Goal: Task Accomplishment & Management: Manage account settings

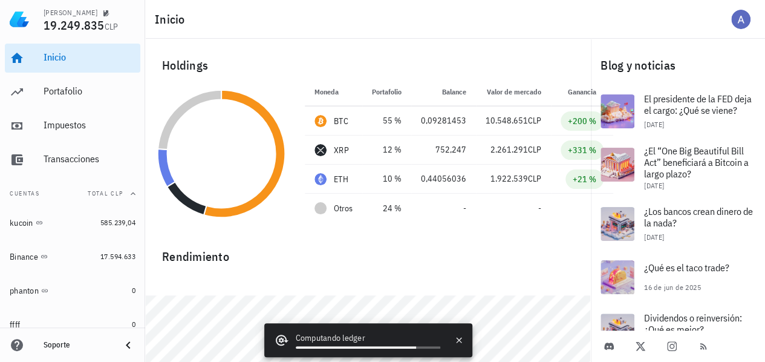
click at [475, 36] on div "Inicio" at bounding box center [455, 19] width 620 height 39
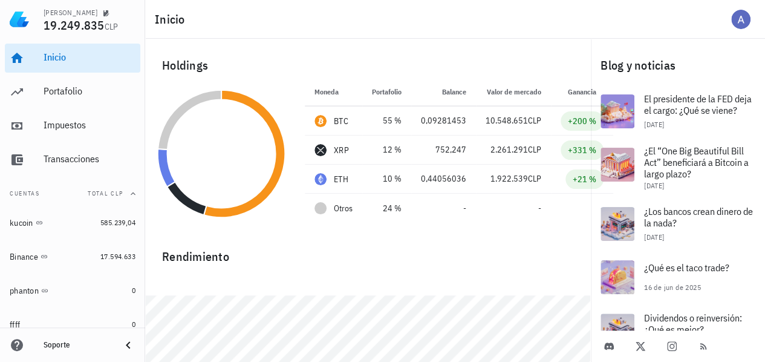
click at [407, 30] on div "Inicio" at bounding box center [455, 19] width 620 height 39
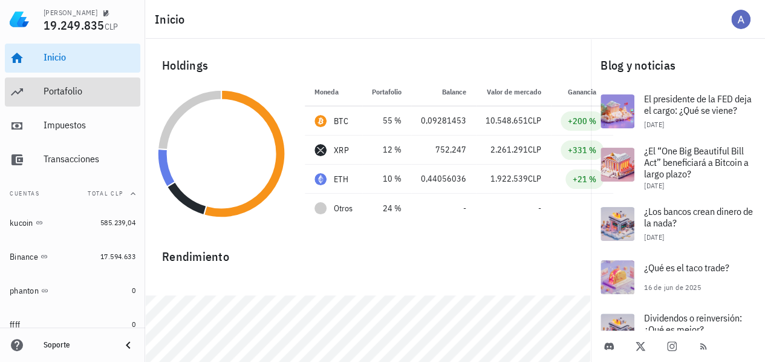
click at [51, 89] on div "Portafolio" at bounding box center [90, 90] width 92 height 11
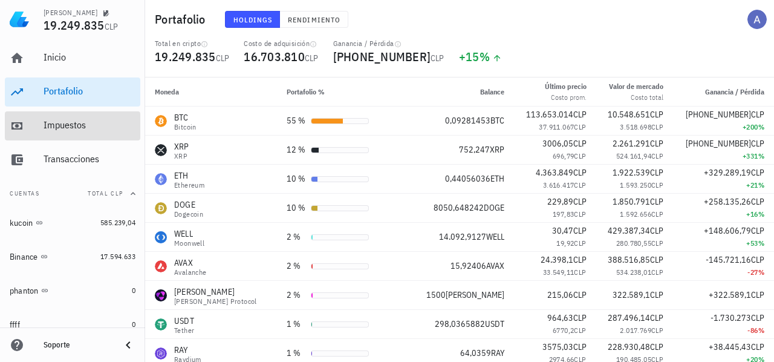
click at [82, 129] on div "Impuestos" at bounding box center [90, 124] width 92 height 11
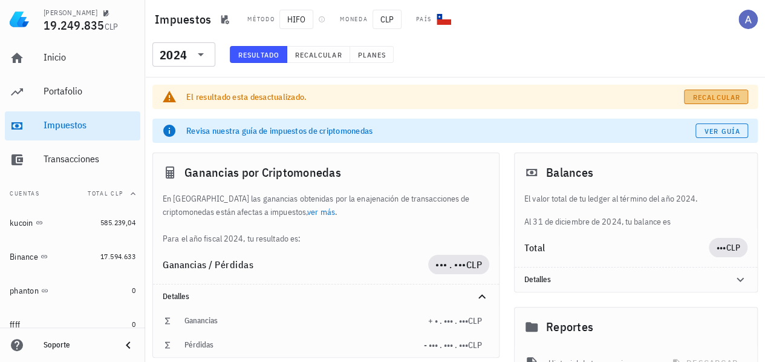
click at [724, 95] on span "Recalcular" at bounding box center [717, 97] width 48 height 9
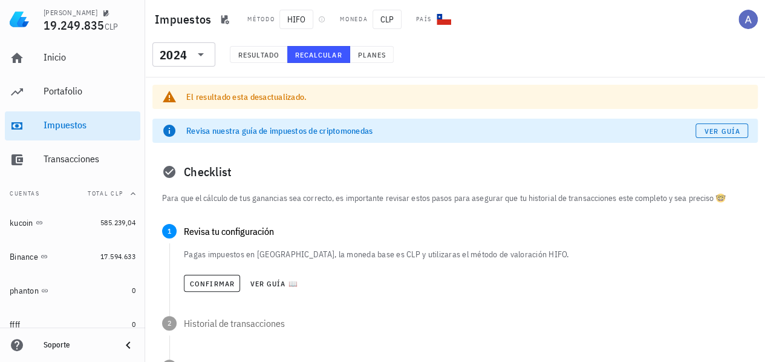
click at [317, 54] on span "Recalcular" at bounding box center [319, 54] width 48 height 9
click at [173, 50] on div "2024" at bounding box center [173, 55] width 27 height 12
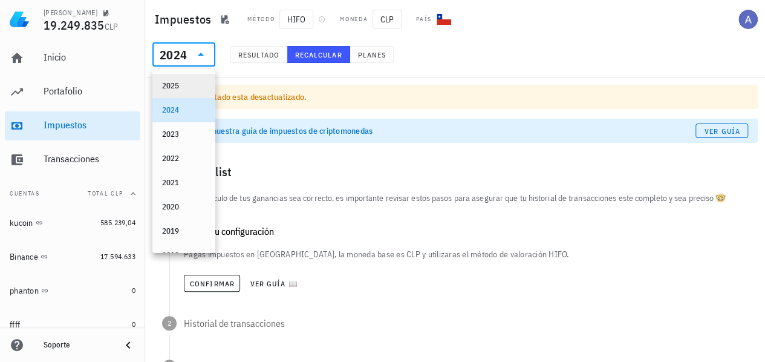
click at [177, 93] on div "2025" at bounding box center [184, 85] width 44 height 19
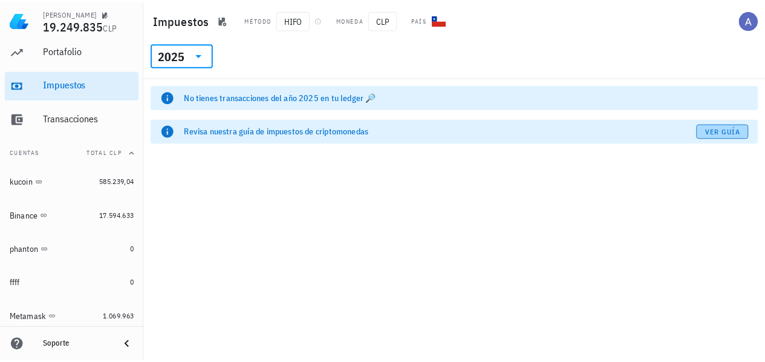
scroll to position [60, 0]
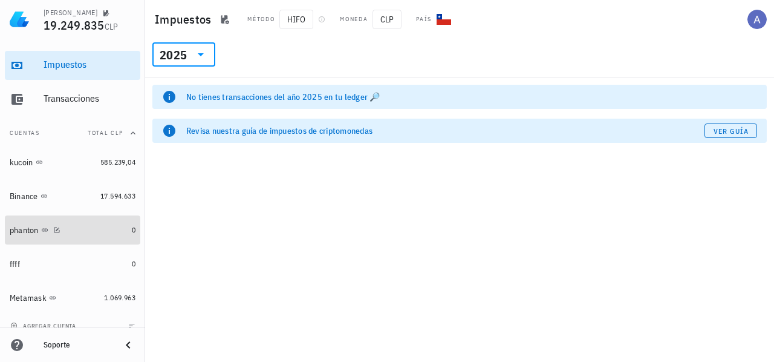
click at [100, 229] on div "phanton" at bounding box center [68, 229] width 117 height 11
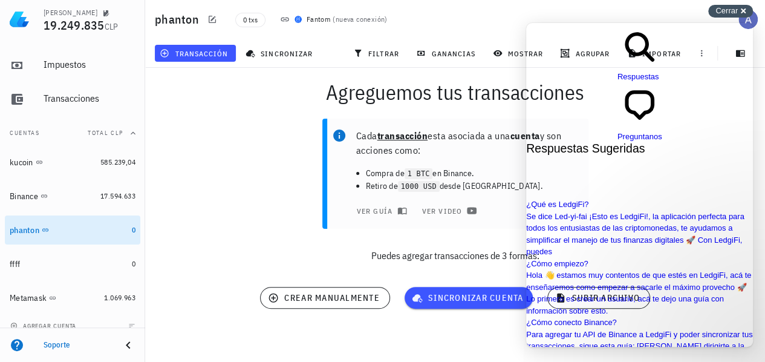
click at [731, 11] on span "Cerrar" at bounding box center [727, 10] width 22 height 9
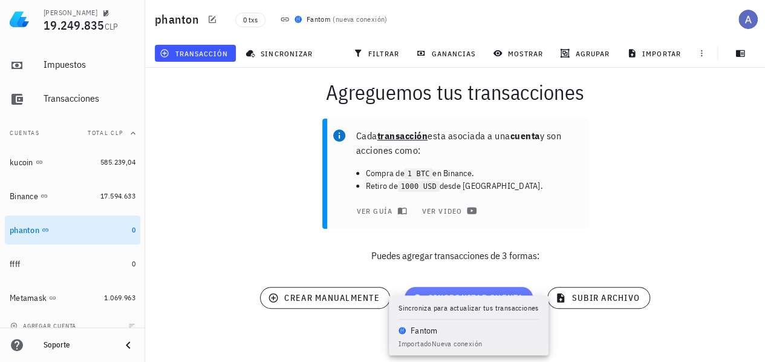
click at [474, 299] on span "sincronizar cuenta" at bounding box center [468, 297] width 109 height 11
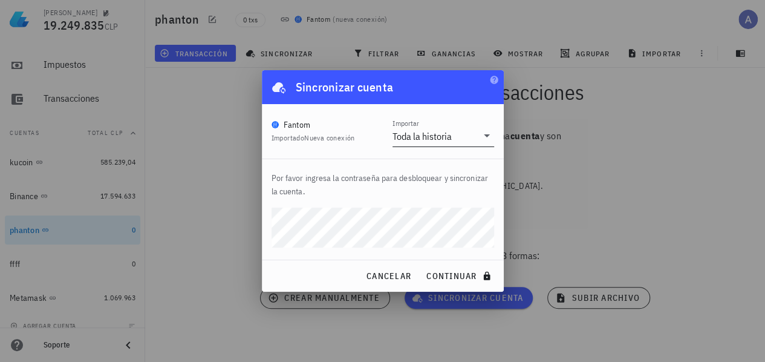
click at [420, 137] on div "Toda la historia" at bounding box center [422, 136] width 59 height 12
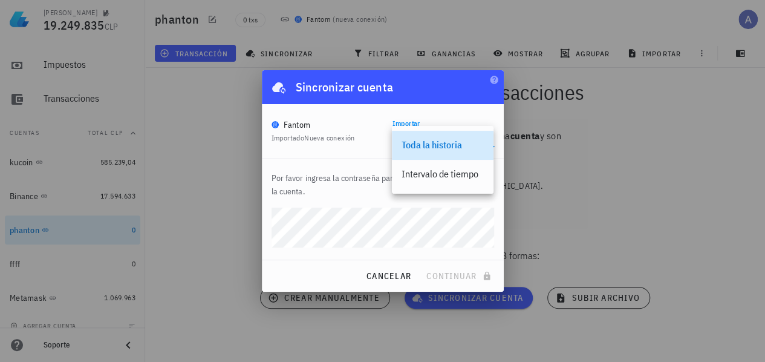
click at [420, 137] on div "Toda la historia" at bounding box center [443, 145] width 82 height 26
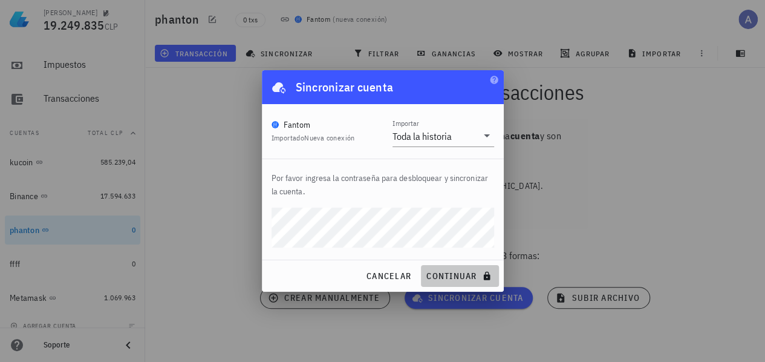
click at [451, 275] on span "continuar" at bounding box center [460, 275] width 68 height 11
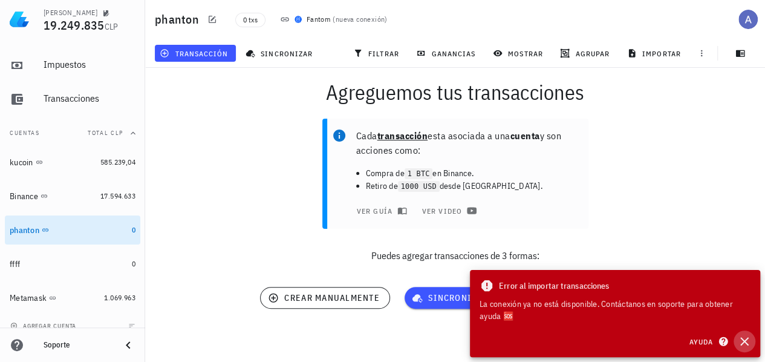
click at [749, 338] on icon "button" at bounding box center [744, 341] width 15 height 15
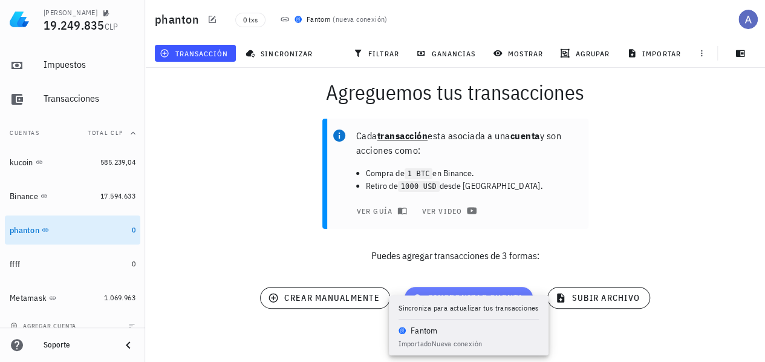
click at [477, 298] on span "sincronizar cuenta" at bounding box center [468, 297] width 109 height 11
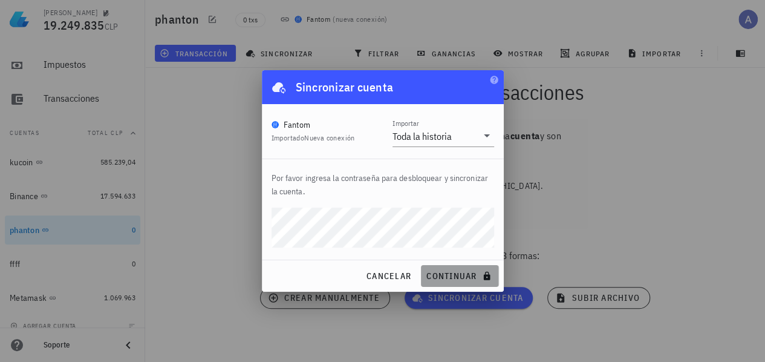
click at [452, 277] on span "continuar" at bounding box center [460, 275] width 68 height 11
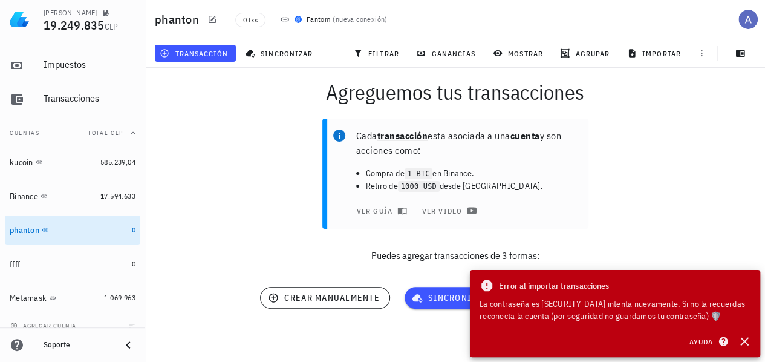
click at [621, 313] on div "La contraseña es [SECURITY_DATA] intenta nuevamente. Si no la recuerdas reconec…" at bounding box center [615, 310] width 271 height 24
click at [691, 339] on span "Ayuda" at bounding box center [707, 341] width 38 height 11
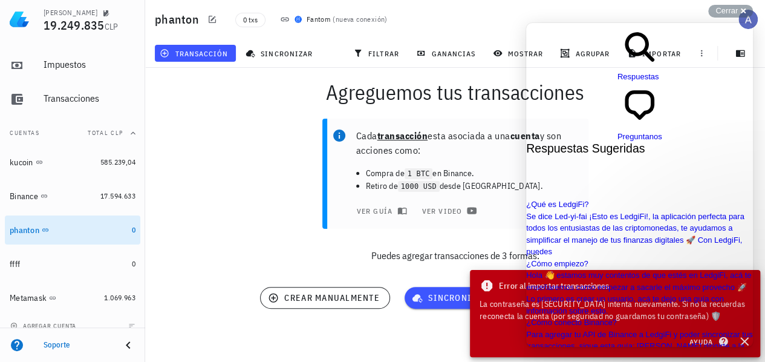
click at [274, 245] on div "Cada transacción esta asociada a una cuenta y son acciones como: Compra de 1 BT…" at bounding box center [455, 195] width 635 height 168
click at [742, 11] on div "Cerrar cross-small" at bounding box center [730, 11] width 45 height 13
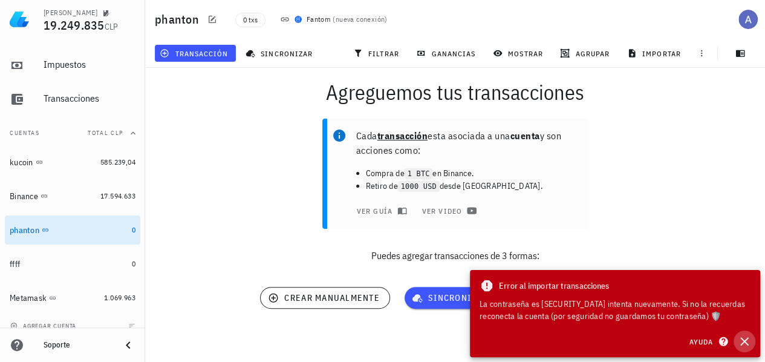
click at [748, 339] on icon "button" at bounding box center [744, 341] width 15 height 15
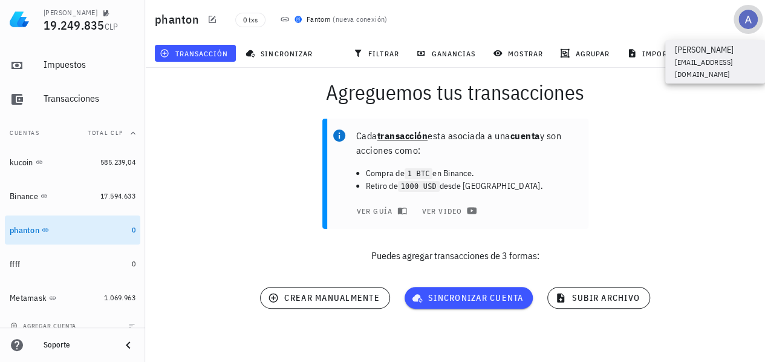
click at [750, 20] on div "avatar" at bounding box center [748, 19] width 19 height 19
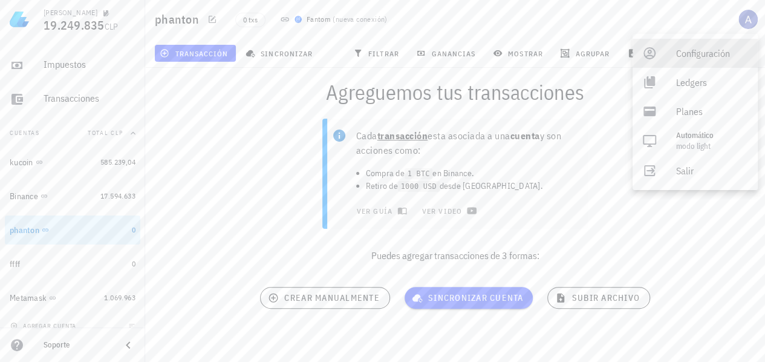
click at [699, 54] on div "Configuración" at bounding box center [712, 53] width 72 height 24
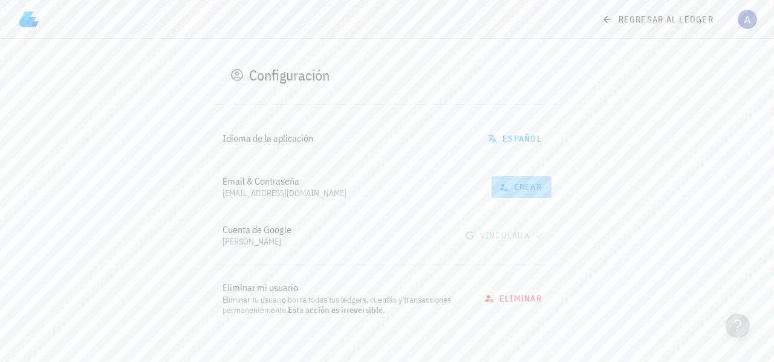
click at [518, 185] on span "crear" at bounding box center [521, 186] width 41 height 11
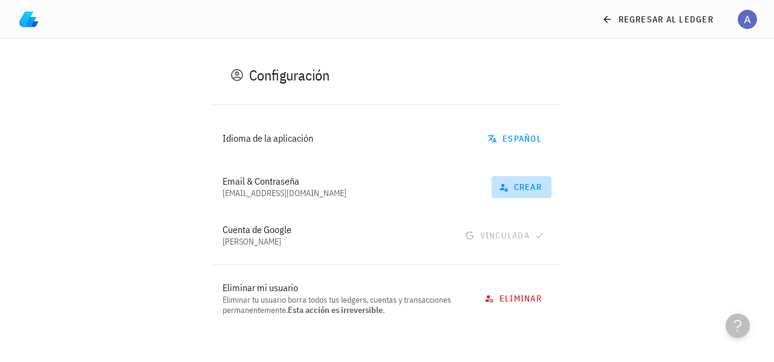
click at [530, 186] on span "crear" at bounding box center [521, 186] width 41 height 11
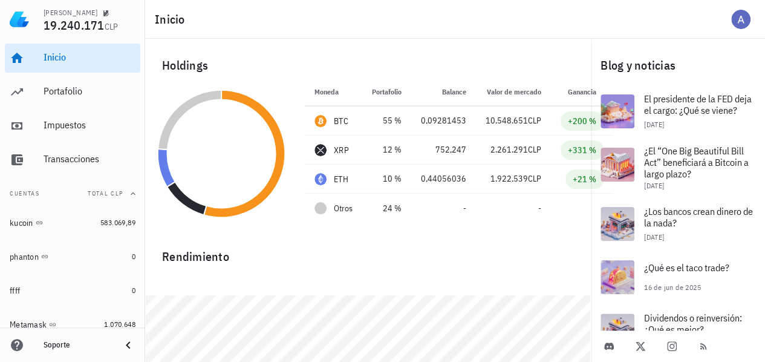
click at [502, 27] on div "Inicio" at bounding box center [455, 19] width 620 height 39
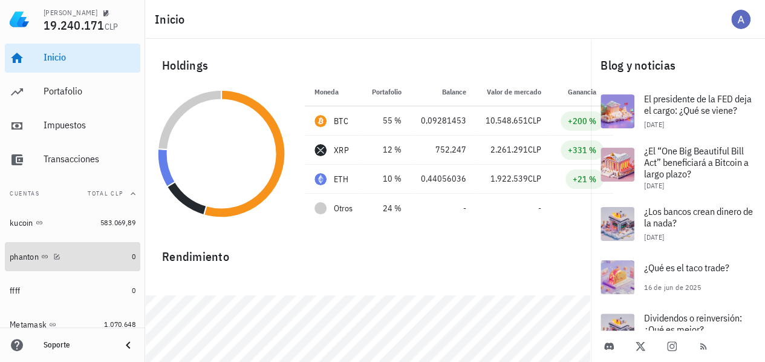
click at [65, 256] on div "phanton" at bounding box center [68, 256] width 117 height 11
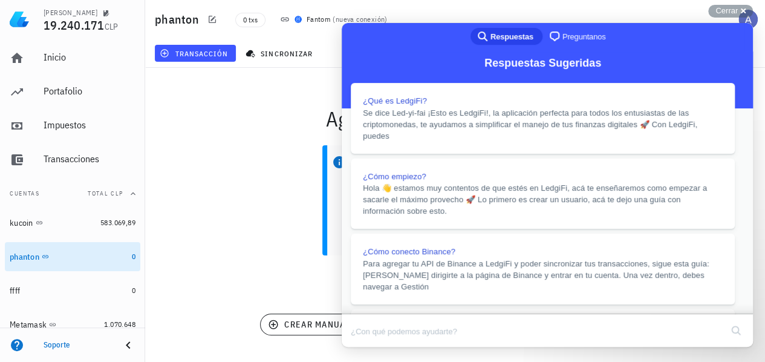
click at [364, 347] on button "Close" at bounding box center [353, 355] width 22 height 16
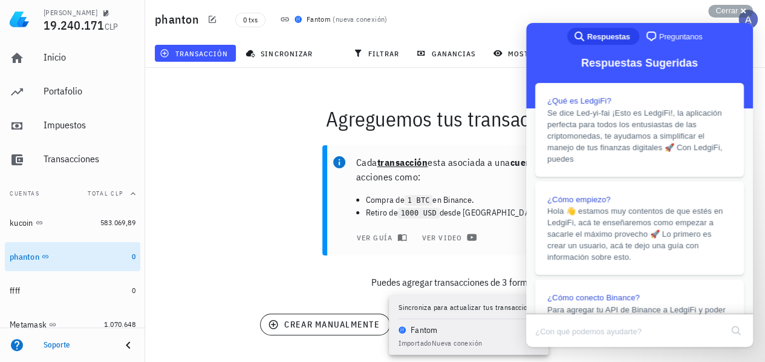
click at [460, 335] on button "sincronizar cuenta" at bounding box center [469, 324] width 129 height 22
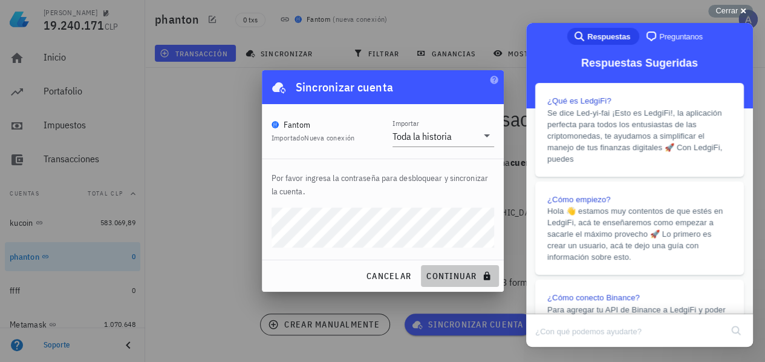
click at [439, 282] on button "continuar" at bounding box center [459, 276] width 77 height 22
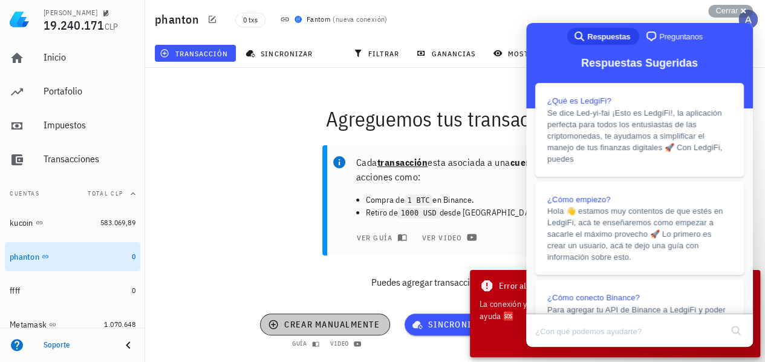
click at [304, 322] on span "crear manualmente" at bounding box center [324, 324] width 109 height 11
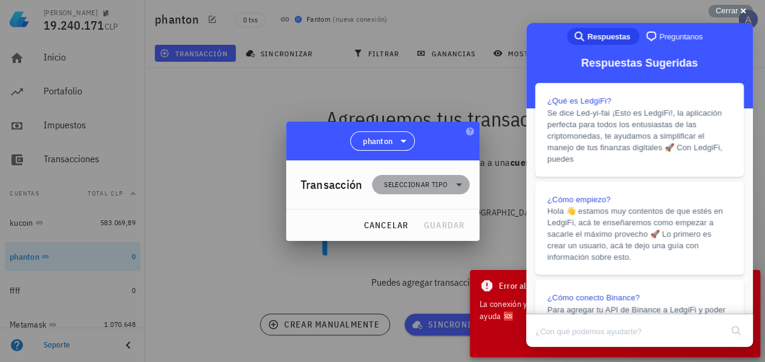
click at [436, 189] on span "Seleccionar tipo" at bounding box center [416, 184] width 64 height 12
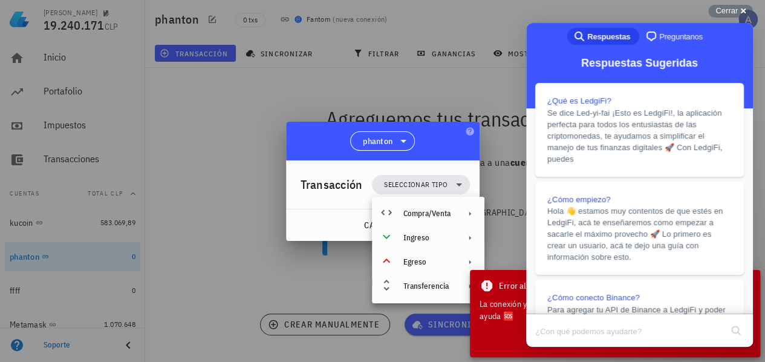
click at [258, 281] on div at bounding box center [382, 181] width 765 height 362
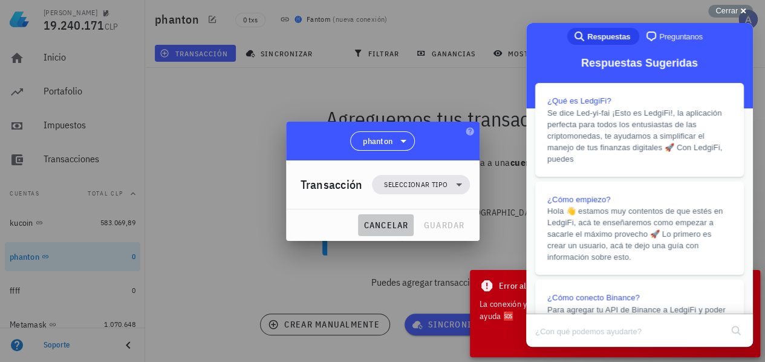
click at [399, 227] on span "cancelar" at bounding box center [385, 225] width 45 height 11
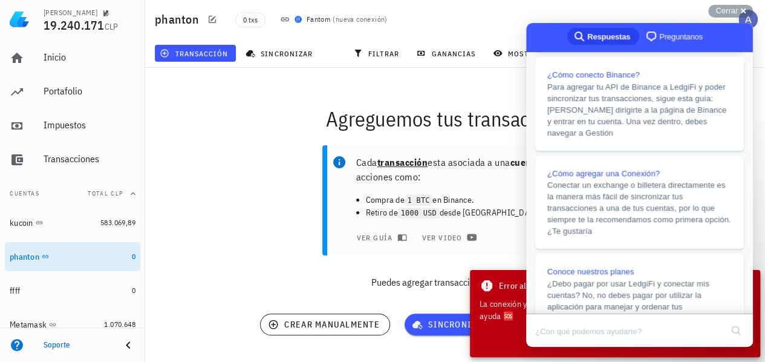
scroll to position [242, 0]
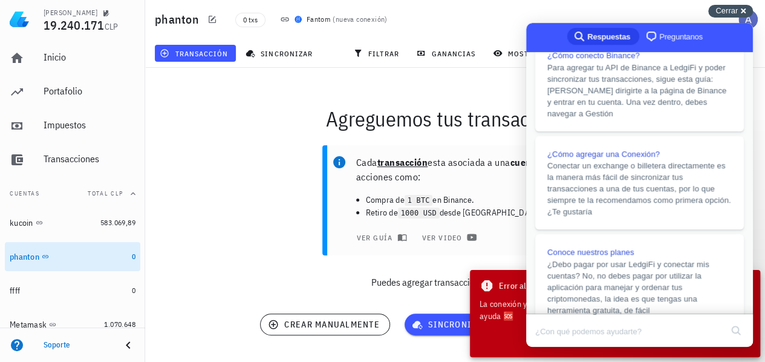
click at [728, 11] on span "Cerrar" at bounding box center [727, 10] width 22 height 9
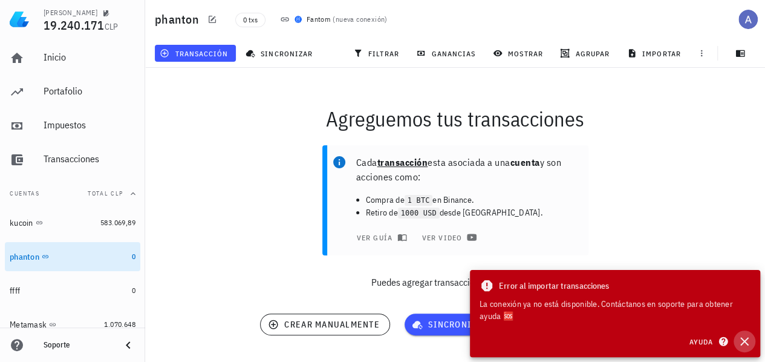
click at [742, 341] on icon "button" at bounding box center [744, 341] width 15 height 15
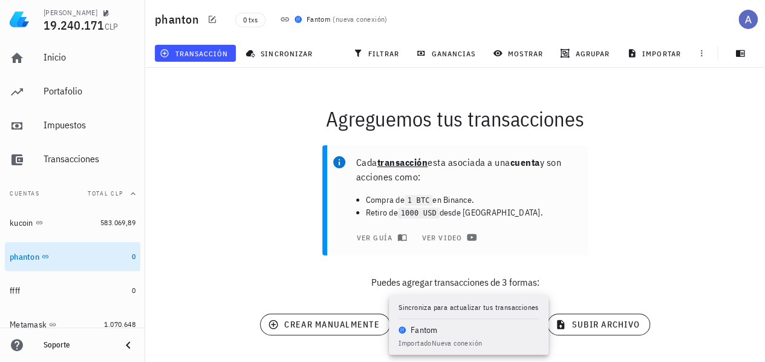
click at [477, 322] on span "sincronizar cuenta" at bounding box center [468, 324] width 109 height 11
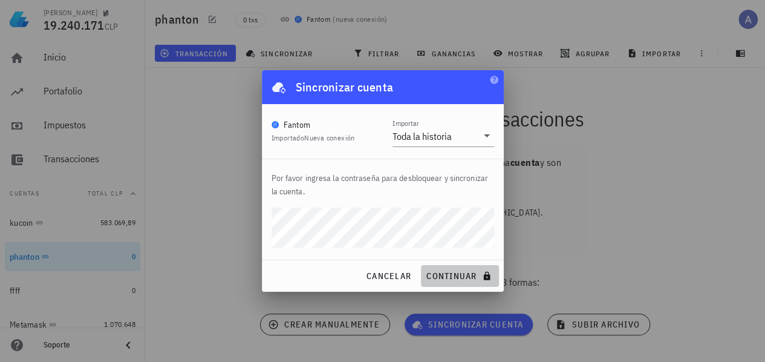
click at [452, 279] on span "continuar" at bounding box center [460, 275] width 68 height 11
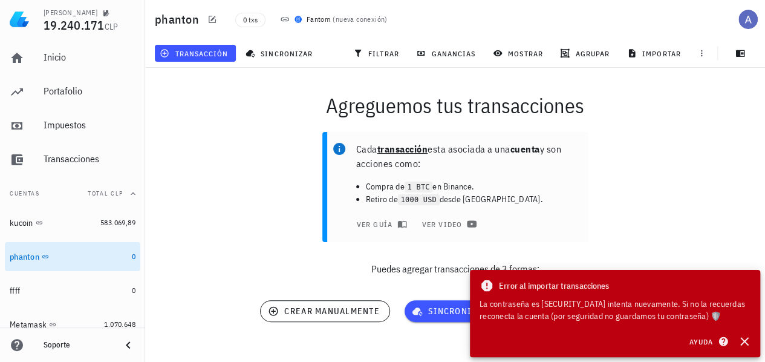
scroll to position [27, 0]
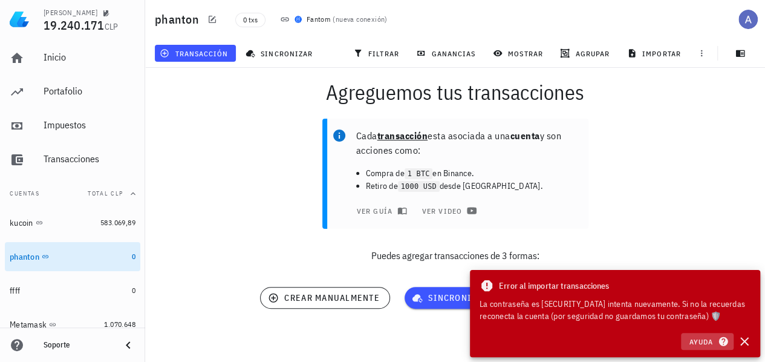
click at [703, 343] on span "Ayuda" at bounding box center [707, 341] width 38 height 11
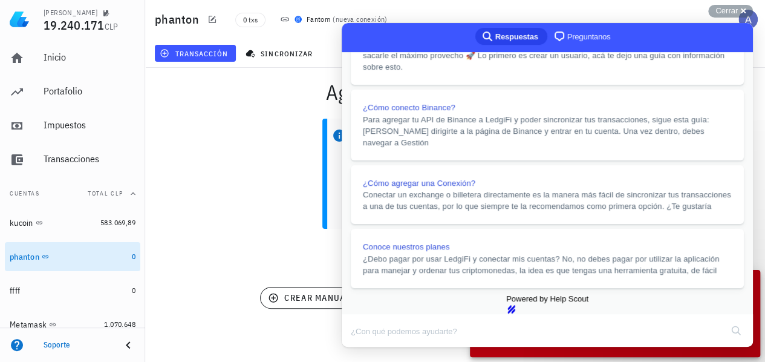
scroll to position [121, 0]
click at [364, 347] on button "Close" at bounding box center [353, 355] width 22 height 16
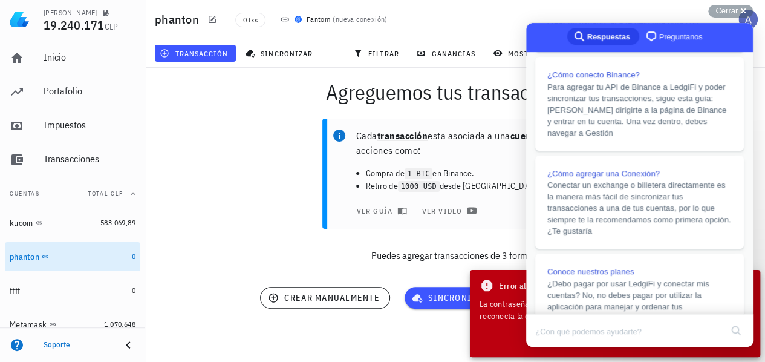
scroll to position [233, 0]
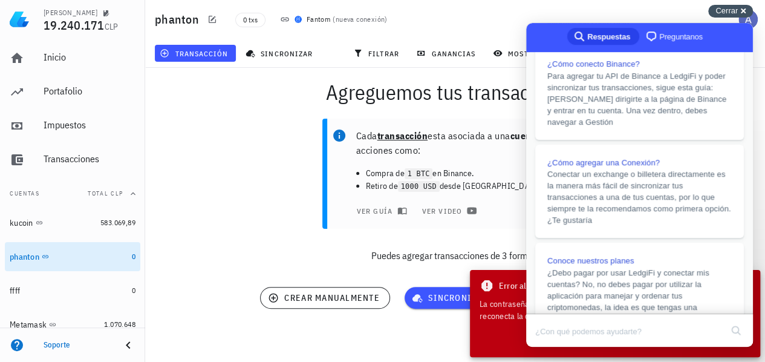
click at [738, 11] on div "Cerrar cross-small" at bounding box center [730, 11] width 45 height 13
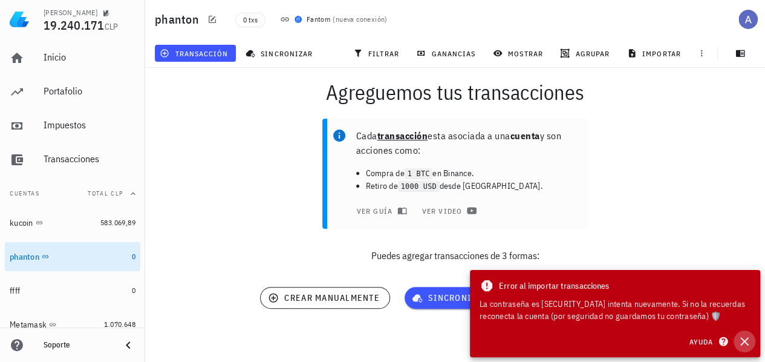
click at [743, 341] on icon "button" at bounding box center [744, 341] width 15 height 15
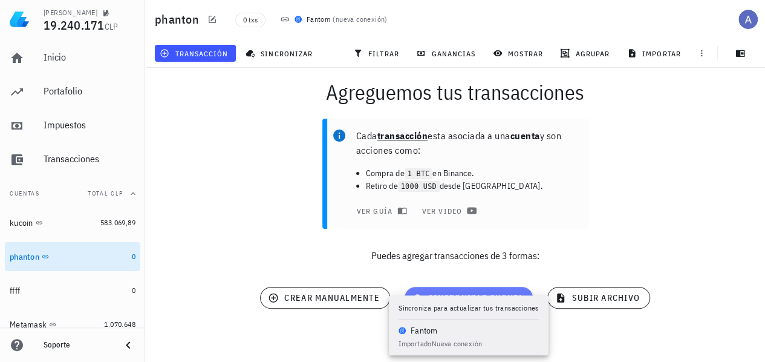
click at [486, 296] on span "sincronizar cuenta" at bounding box center [468, 297] width 109 height 11
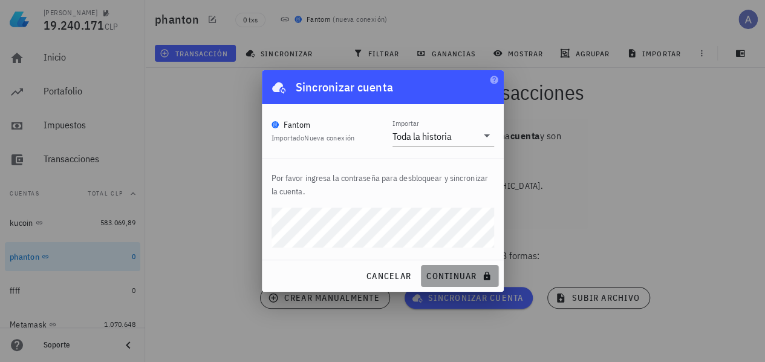
click at [462, 270] on span "continuar" at bounding box center [460, 275] width 68 height 11
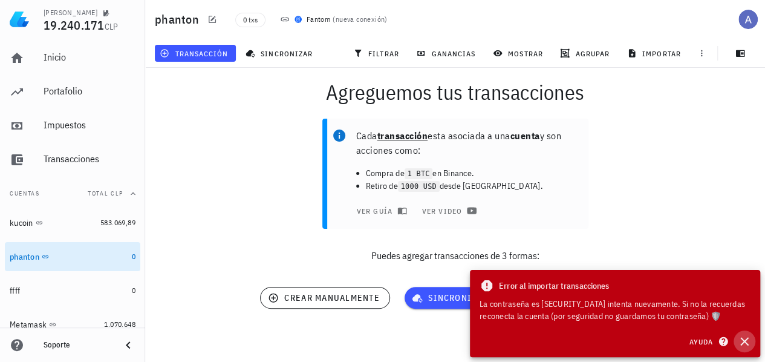
click at [747, 339] on icon "button" at bounding box center [744, 341] width 15 height 15
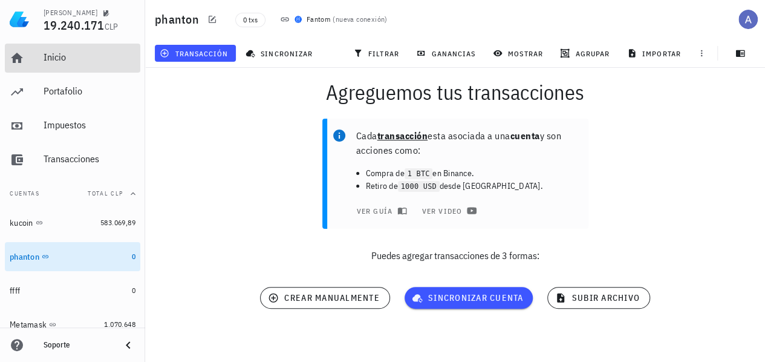
click at [54, 54] on div "Inicio" at bounding box center [90, 56] width 92 height 11
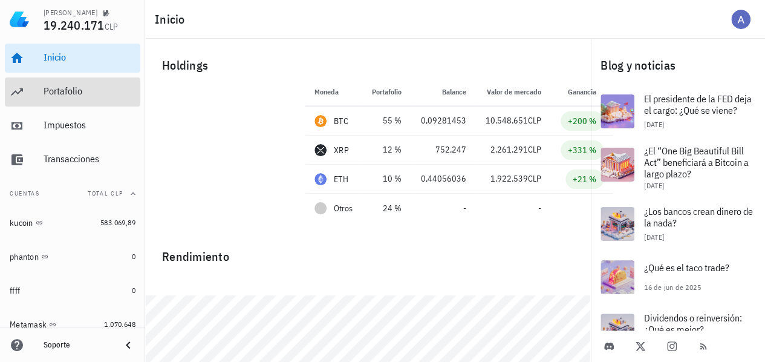
click at [80, 91] on div "Portafolio" at bounding box center [90, 90] width 92 height 11
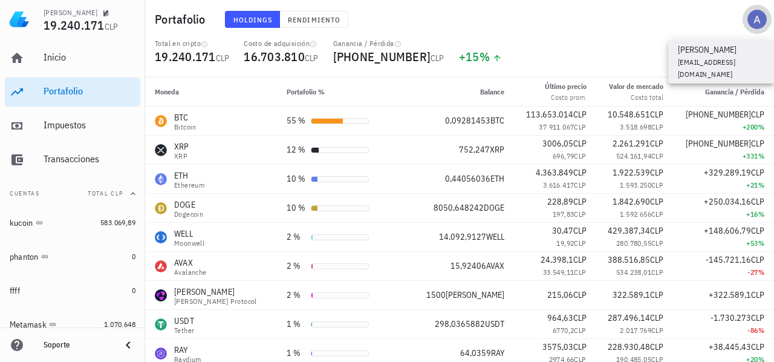
click at [761, 15] on div "avatar" at bounding box center [757, 19] width 19 height 19
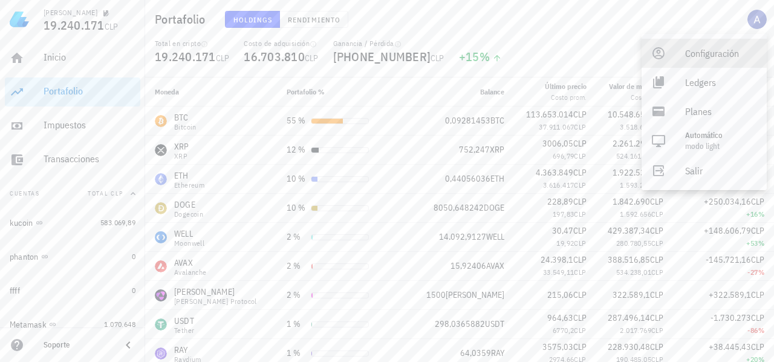
click at [705, 48] on div "Configuración" at bounding box center [721, 53] width 72 height 24
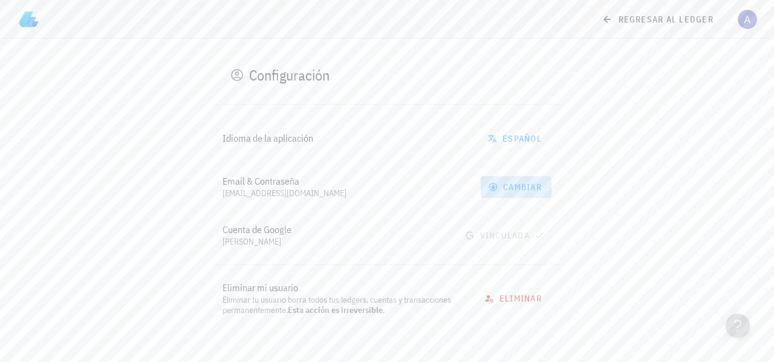
click at [518, 180] on button "cambiar" at bounding box center [516, 187] width 71 height 22
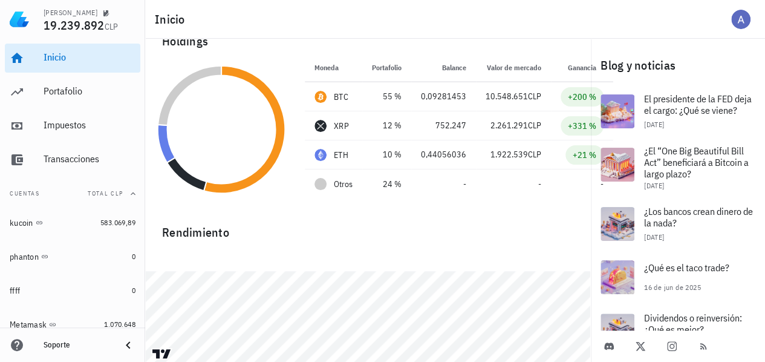
scroll to position [45, 0]
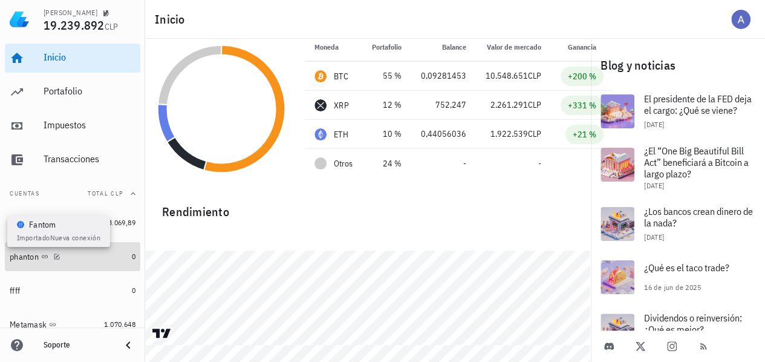
click at [42, 253] on icon at bounding box center [44, 256] width 7 height 7
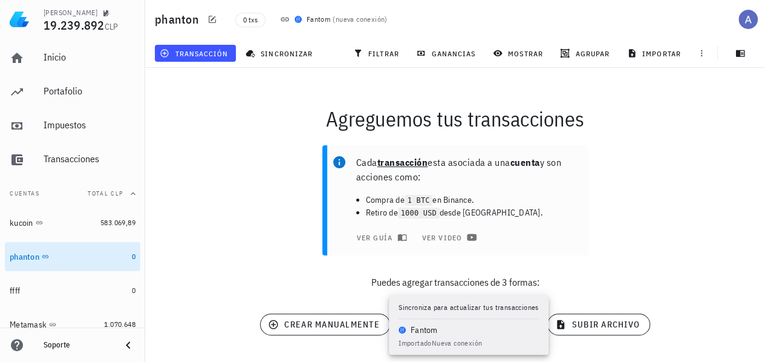
click at [463, 328] on span "sincronizar cuenta" at bounding box center [468, 324] width 109 height 11
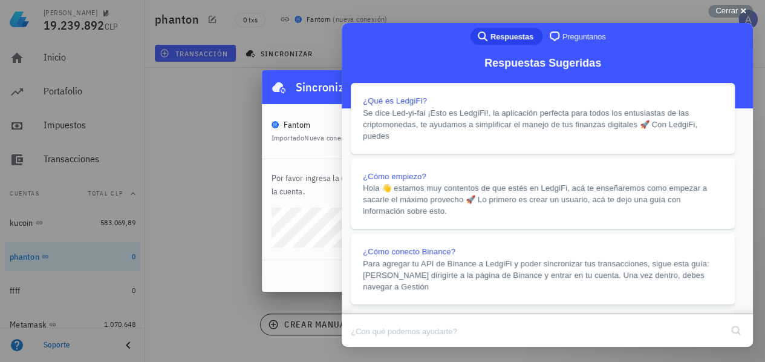
click at [364, 347] on button "Close" at bounding box center [353, 355] width 22 height 16
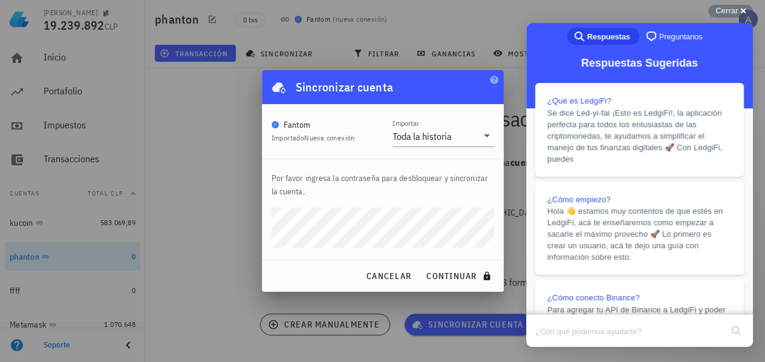
click at [289, 272] on div "cancelar continuar" at bounding box center [383, 275] width 242 height 31
click at [312, 263] on div "cancelar continuar" at bounding box center [383, 275] width 242 height 31
click at [456, 275] on span "continuar" at bounding box center [460, 275] width 68 height 11
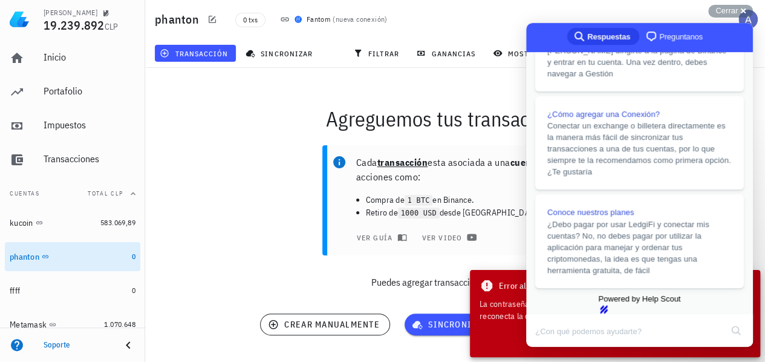
scroll to position [325, 0]
click at [741, 14] on div "Cerrar cross-small" at bounding box center [730, 11] width 45 height 13
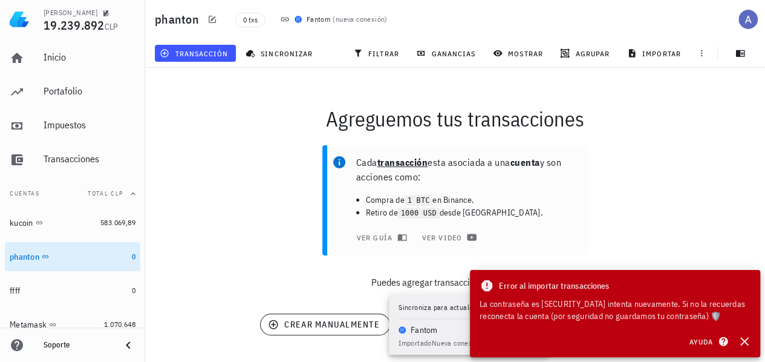
click at [445, 328] on span "sincronizar cuenta" at bounding box center [468, 324] width 109 height 11
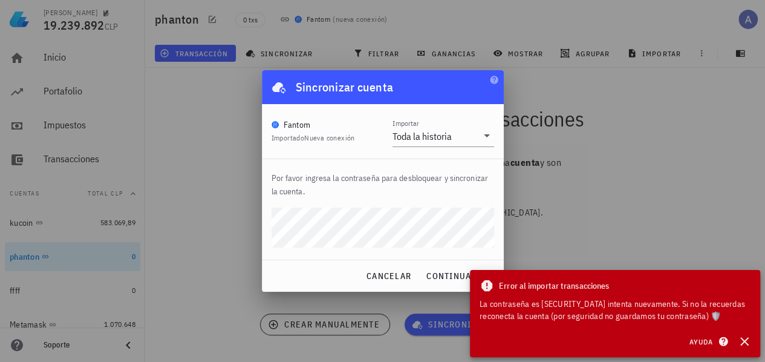
click at [740, 141] on div at bounding box center [382, 181] width 765 height 362
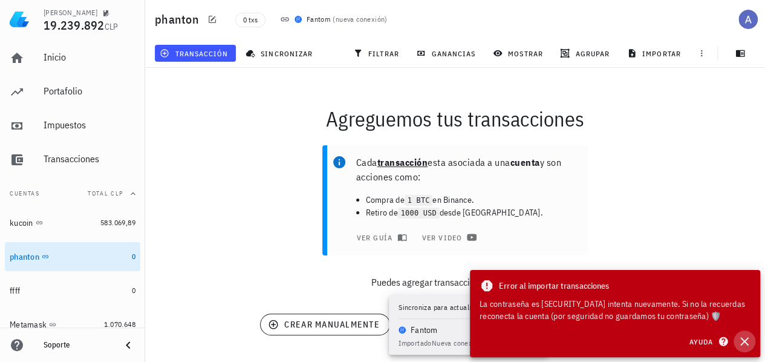
click at [748, 343] on icon "button" at bounding box center [744, 341] width 15 height 15
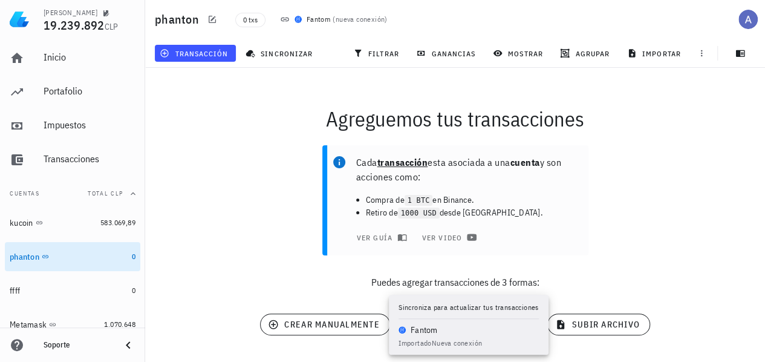
click at [422, 333] on button "sincronizar cuenta" at bounding box center [469, 324] width 129 height 22
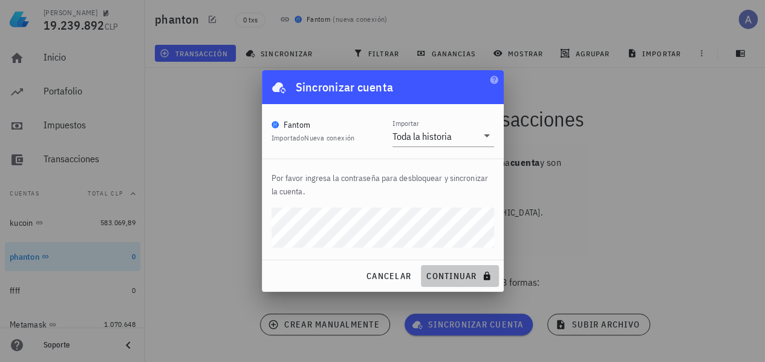
click at [483, 279] on icon "submit" at bounding box center [487, 276] width 10 height 10
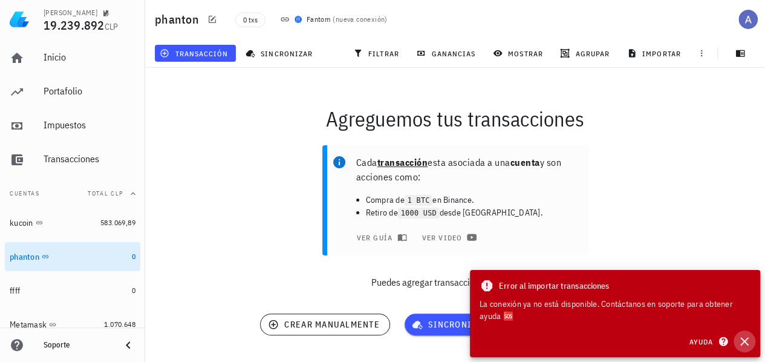
click at [741, 340] on icon "button" at bounding box center [744, 341] width 15 height 15
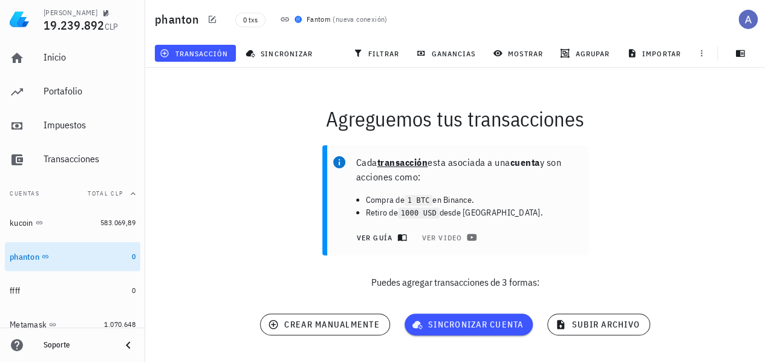
click at [371, 235] on span "ver guía" at bounding box center [380, 237] width 48 height 10
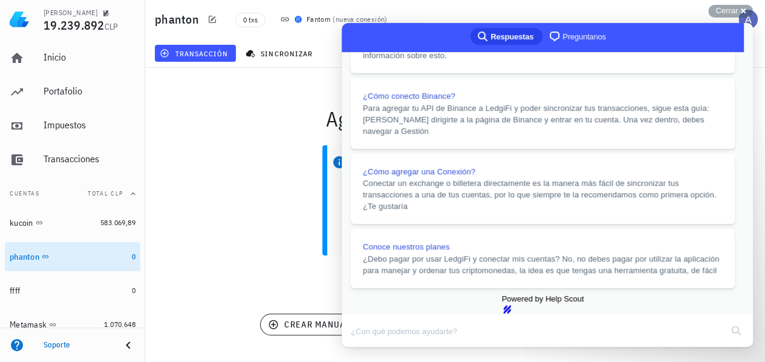
scroll to position [302, 0]
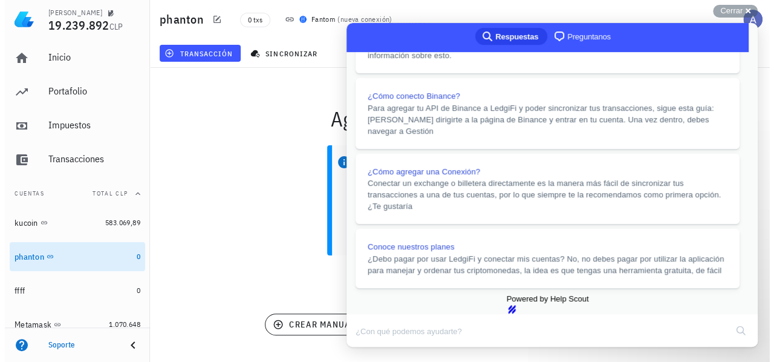
scroll to position [0, 0]
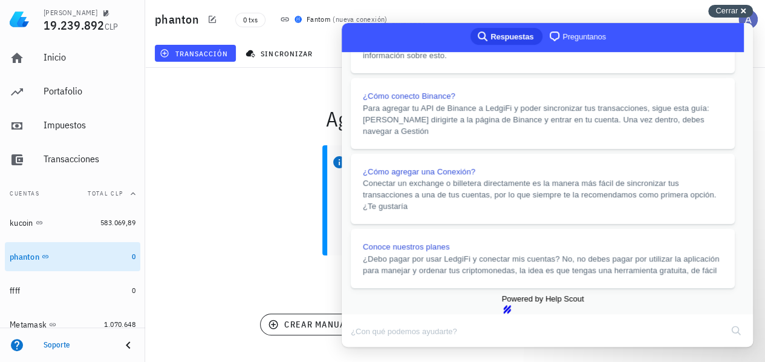
click at [739, 15] on div "Cerrar cross-small" at bounding box center [730, 11] width 45 height 13
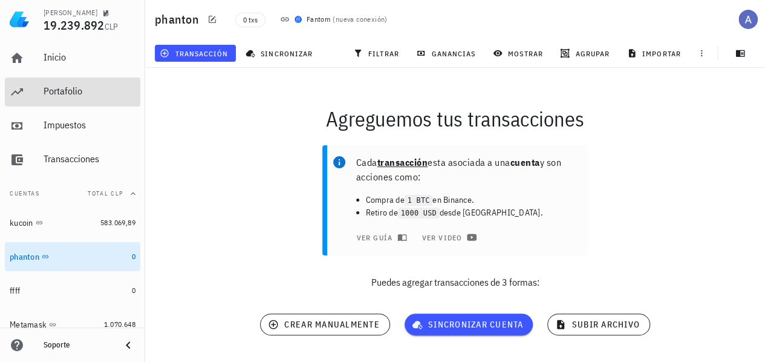
click at [75, 97] on div "Portafolio" at bounding box center [90, 91] width 92 height 27
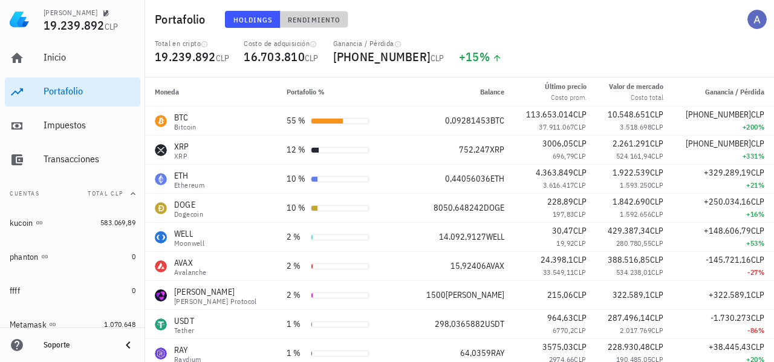
click at [310, 22] on span "Rendimiento" at bounding box center [313, 19] width 53 height 9
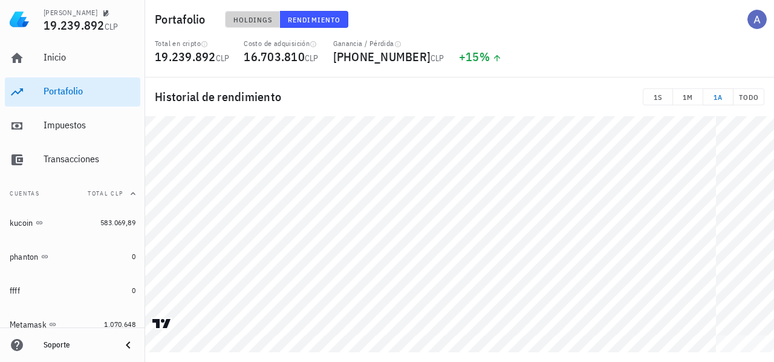
click at [246, 17] on span "Holdings" at bounding box center [253, 19] width 40 height 9
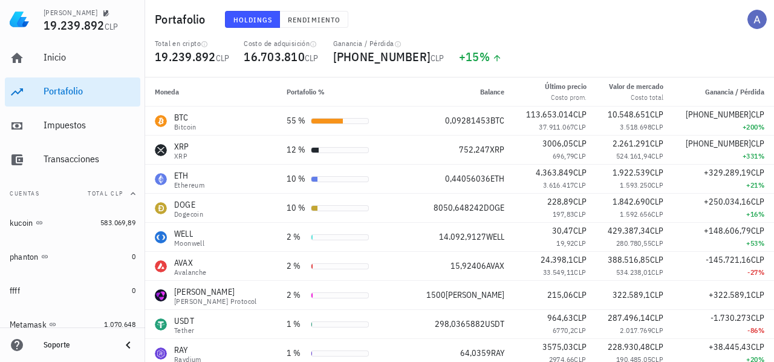
click at [188, 18] on h1 "Portafolio" at bounding box center [183, 19] width 56 height 19
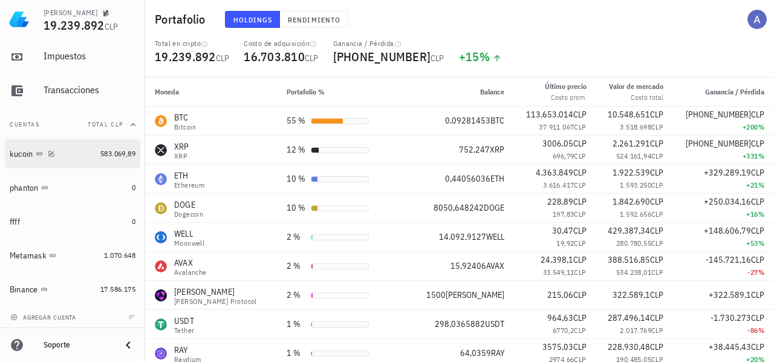
scroll to position [71, 0]
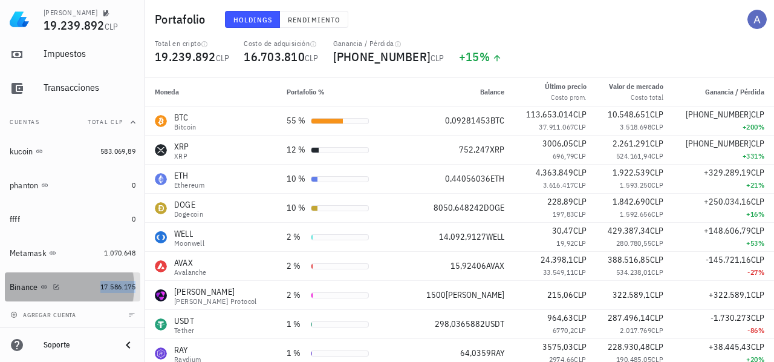
click at [100, 287] on span "17.586.175" at bounding box center [117, 286] width 35 height 9
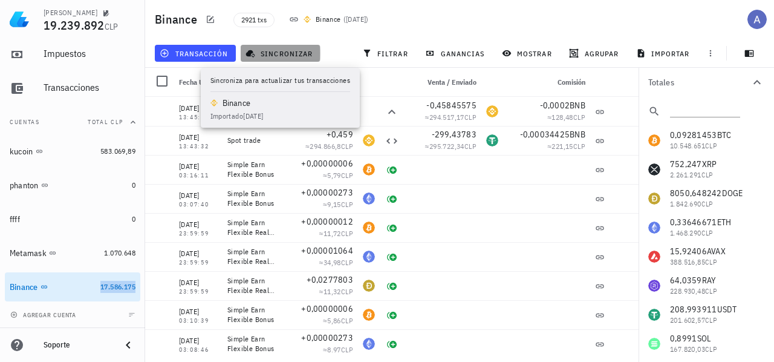
click at [284, 53] on span "sincronizar" at bounding box center [280, 53] width 65 height 10
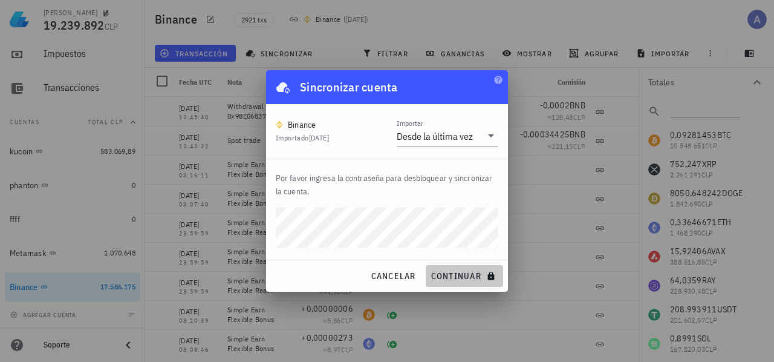
click at [460, 273] on span "continuar" at bounding box center [465, 275] width 68 height 11
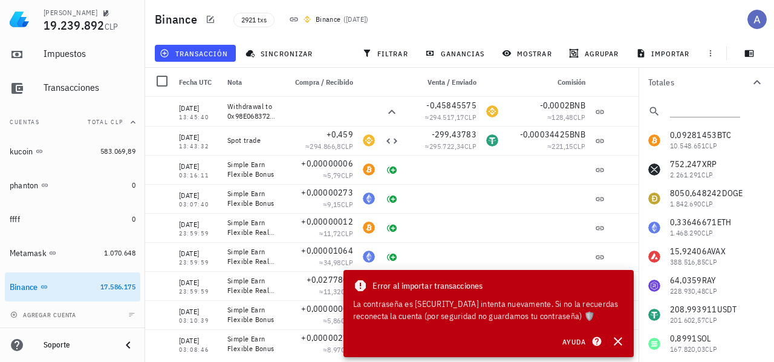
click at [592, 316] on div "La contraseña es incorrecta, intenta nuevamente. Si no la recuerdas reconecta l…" at bounding box center [488, 310] width 271 height 24
click at [580, 341] on span "Ayuda" at bounding box center [581, 341] width 38 height 11
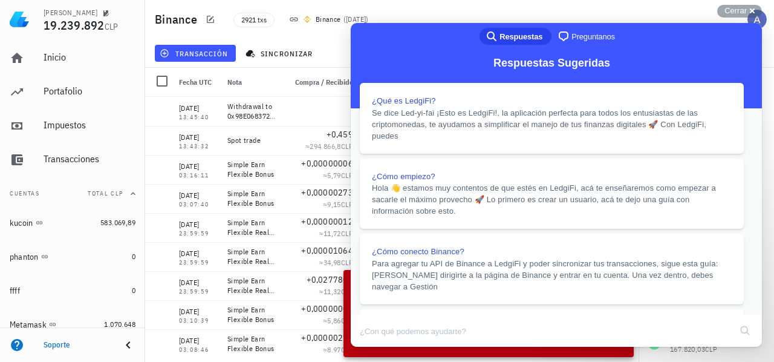
scroll to position [427, 0]
click at [748, 10] on div "Cerrar cross-small" at bounding box center [739, 11] width 45 height 13
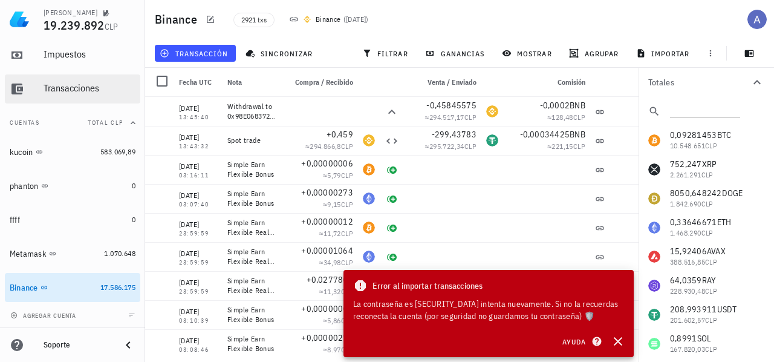
scroll to position [71, 0]
click at [619, 343] on icon "button" at bounding box center [618, 341] width 8 height 8
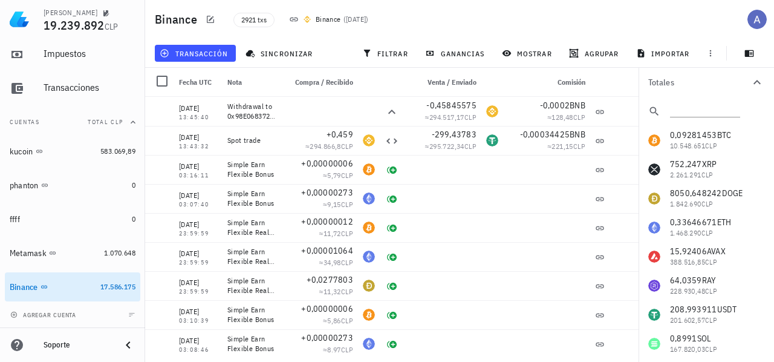
click at [391, 90] on div at bounding box center [392, 82] width 24 height 29
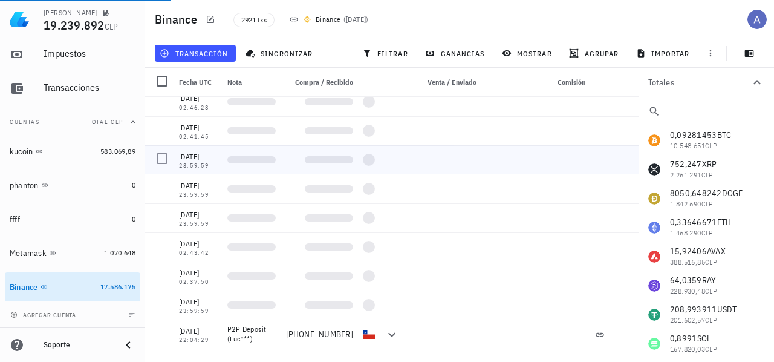
scroll to position [0, 0]
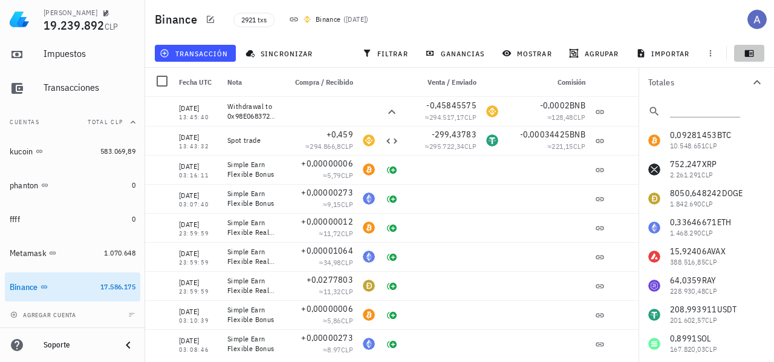
click at [749, 54] on icon "button" at bounding box center [749, 53] width 9 height 7
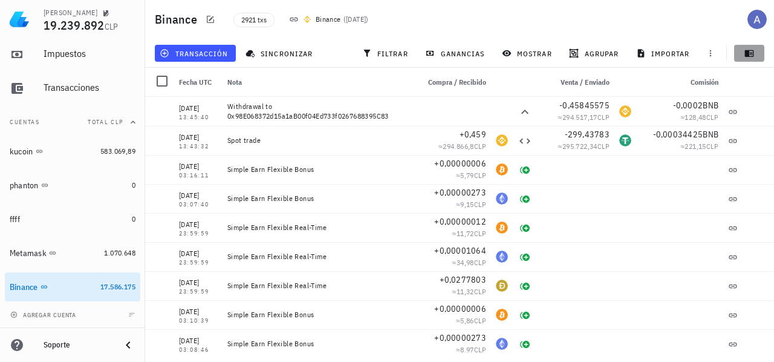
click at [749, 54] on icon "button" at bounding box center [749, 53] width 9 height 7
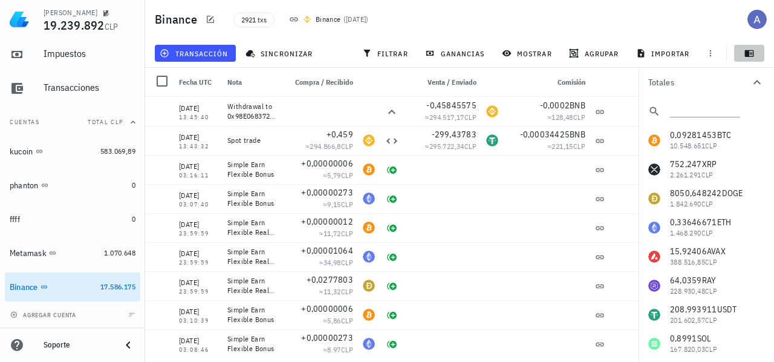
click at [749, 54] on icon "button" at bounding box center [749, 53] width 9 height 7
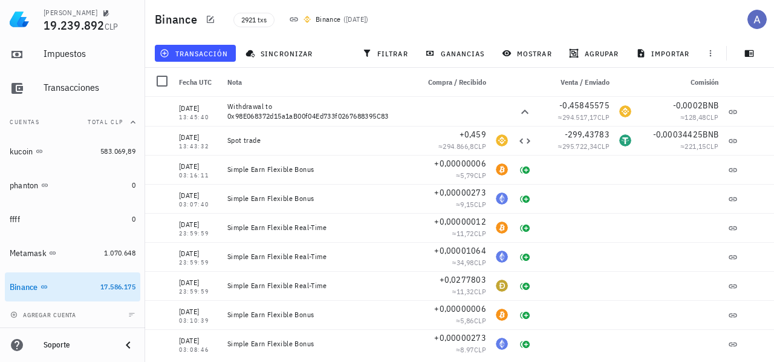
click at [92, 316] on div "agregar cuenta" at bounding box center [72, 314] width 145 height 27
click at [47, 315] on span "agregar cuenta" at bounding box center [45, 315] width 64 height 8
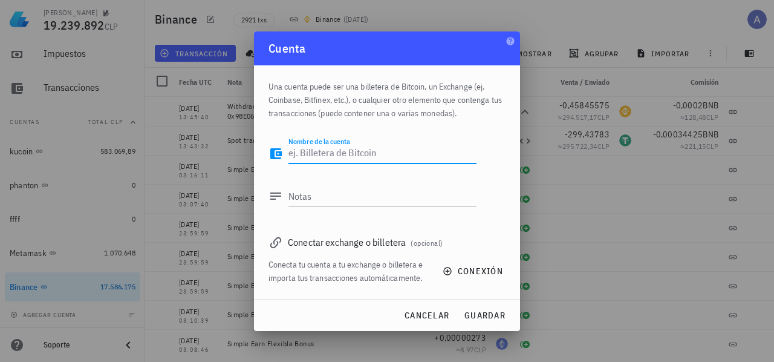
click at [348, 157] on textarea "Nombre de la cuenta" at bounding box center [383, 153] width 188 height 19
type textarea "billetera de phanton"
click at [374, 246] on div "Conectar exchange o billetera (opcional)" at bounding box center [387, 241] width 237 height 17
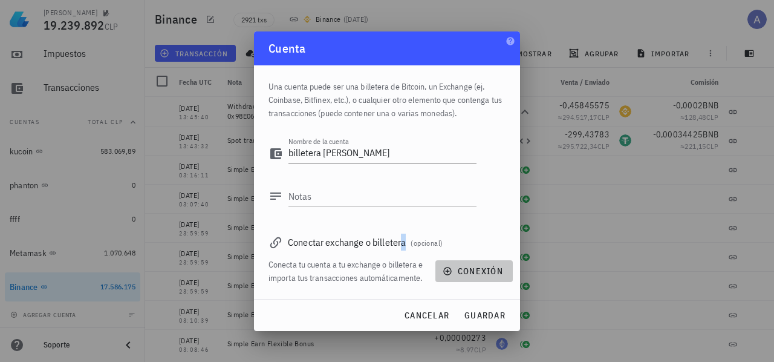
click at [460, 273] on span "conexión" at bounding box center [474, 271] width 58 height 11
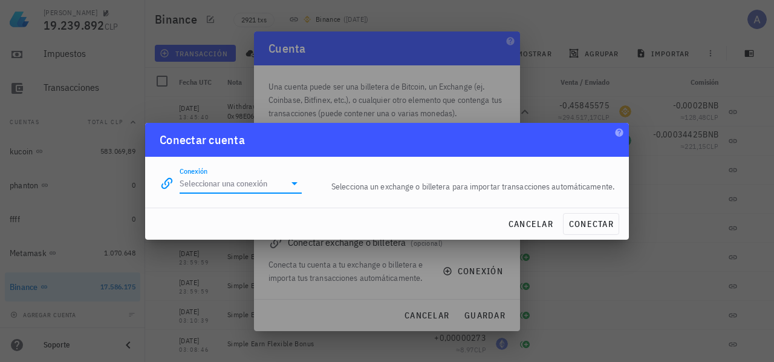
click at [269, 186] on input "Conexión" at bounding box center [232, 183] width 105 height 19
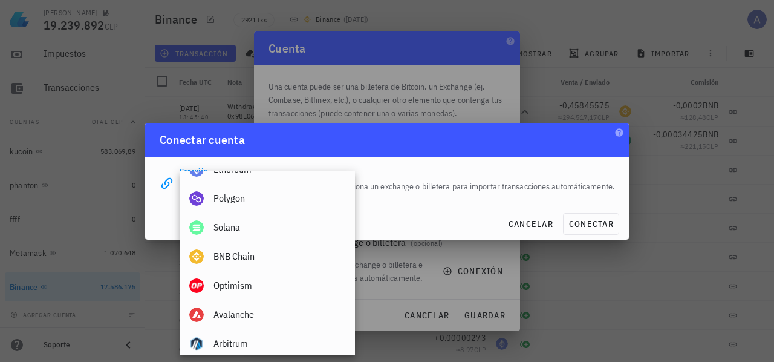
scroll to position [484, 0]
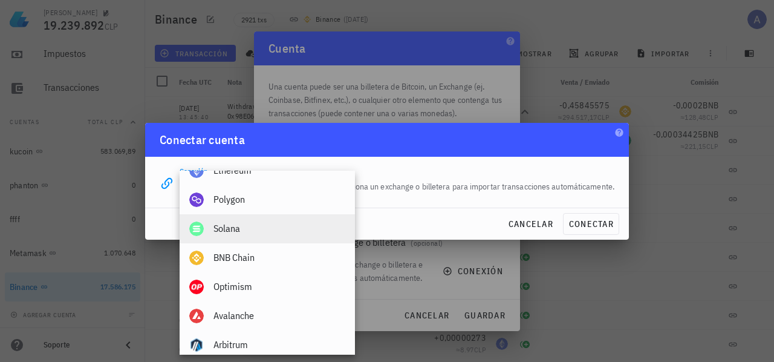
click at [246, 235] on div "Solana" at bounding box center [280, 228] width 132 height 26
type input "Solana"
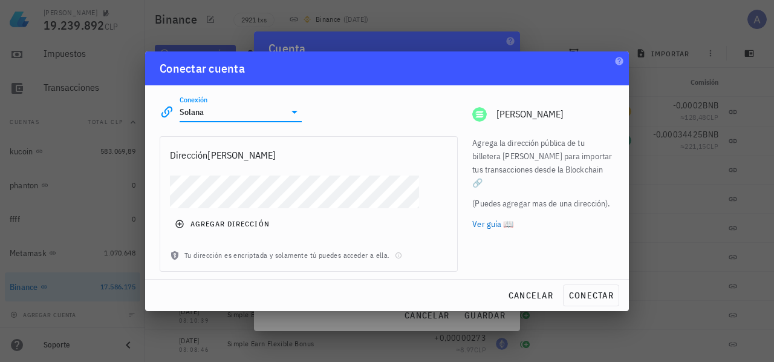
click at [486, 217] on link "Ver guía 📖" at bounding box center [543, 223] width 142 height 13
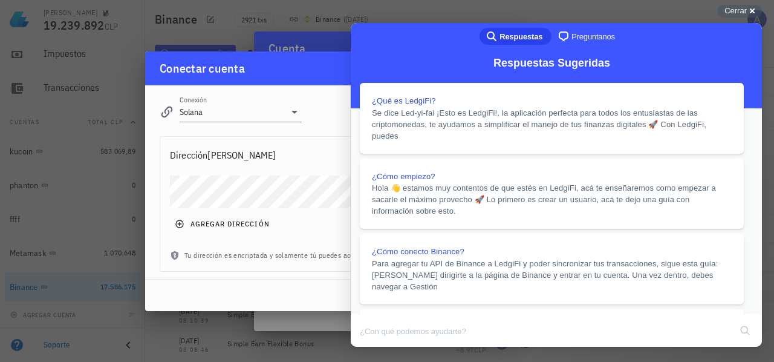
click at [750, 9] on div "Cerrar cross-small" at bounding box center [739, 11] width 45 height 13
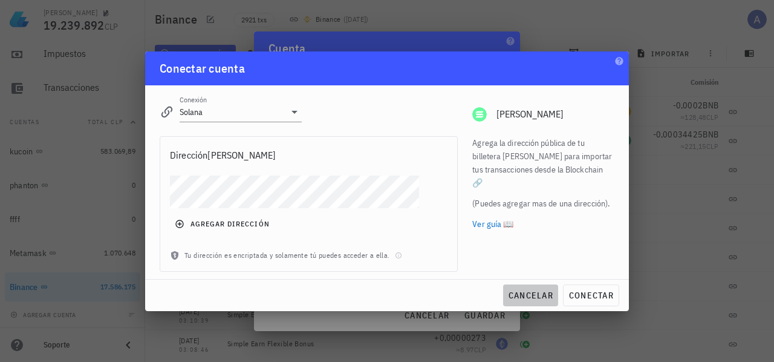
click at [535, 293] on span "cancelar" at bounding box center [530, 295] width 45 height 11
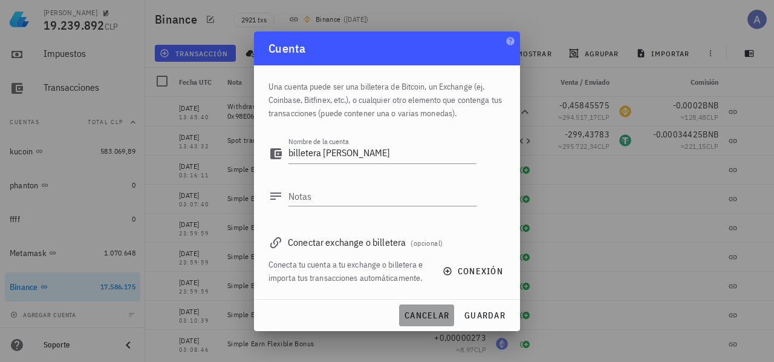
click at [428, 311] on span "cancelar" at bounding box center [426, 315] width 45 height 11
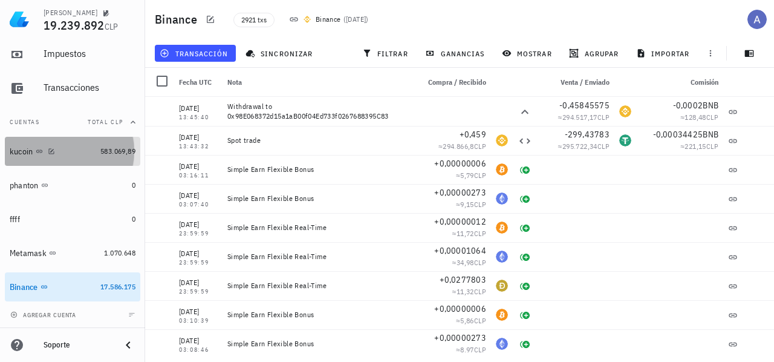
click at [26, 156] on div "kucoin" at bounding box center [53, 151] width 86 height 11
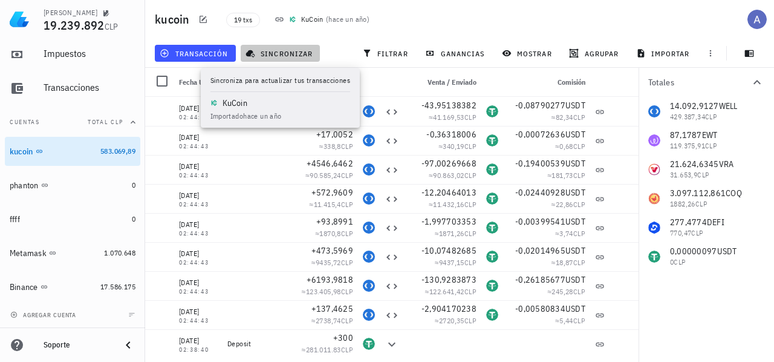
click at [276, 49] on span "sincronizar" at bounding box center [280, 53] width 65 height 10
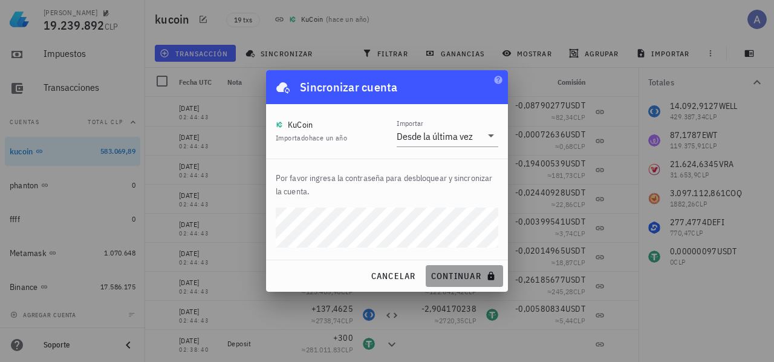
click at [449, 279] on span "continuar" at bounding box center [465, 275] width 68 height 11
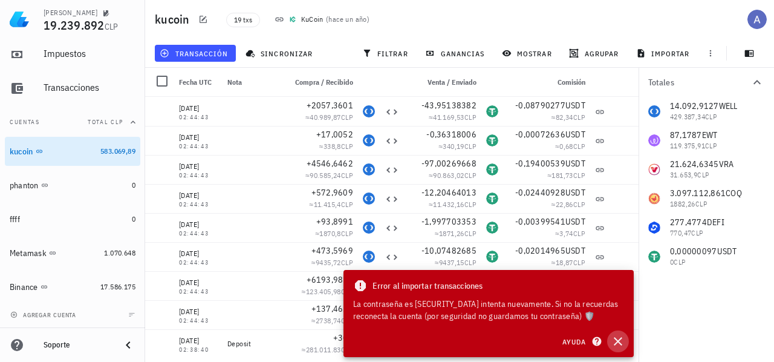
click at [617, 337] on icon "button" at bounding box center [618, 341] width 15 height 15
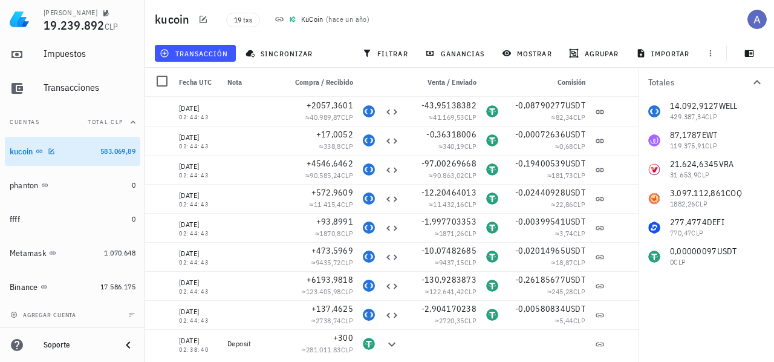
drag, startPoint x: 42, startPoint y: 153, endPoint x: 50, endPoint y: 125, distance: 28.8
click at [50, 125] on button "Cuentas Total CLP" at bounding box center [73, 122] width 136 height 29
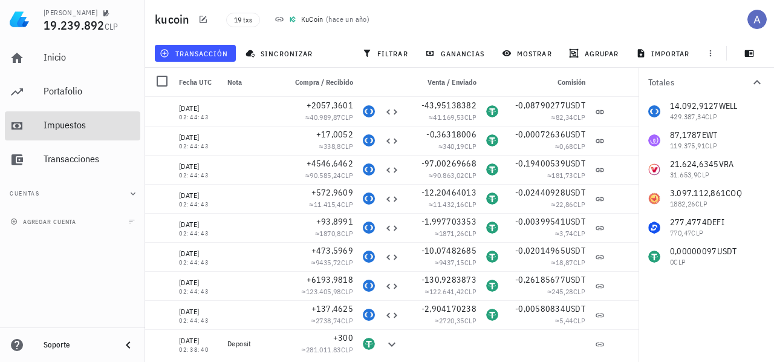
click at [79, 134] on div "Impuestos" at bounding box center [90, 125] width 92 height 27
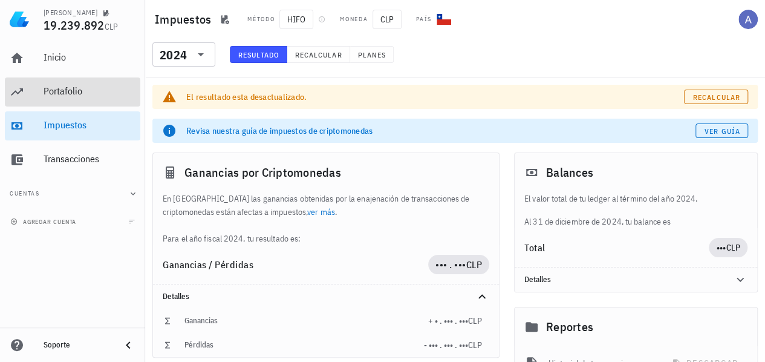
click at [68, 96] on div "Portafolio" at bounding box center [90, 90] width 92 height 11
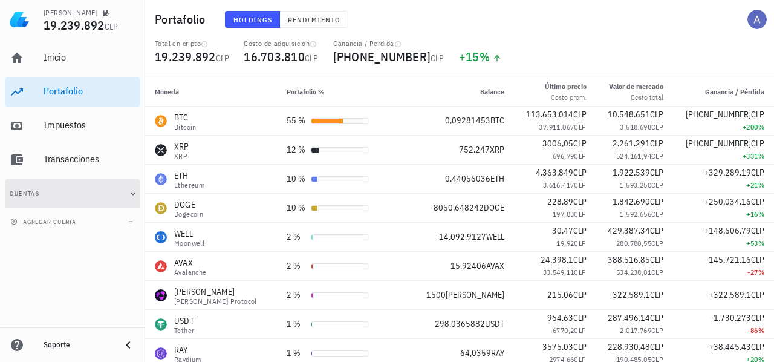
click at [131, 197] on icon "button" at bounding box center [133, 194] width 10 height 10
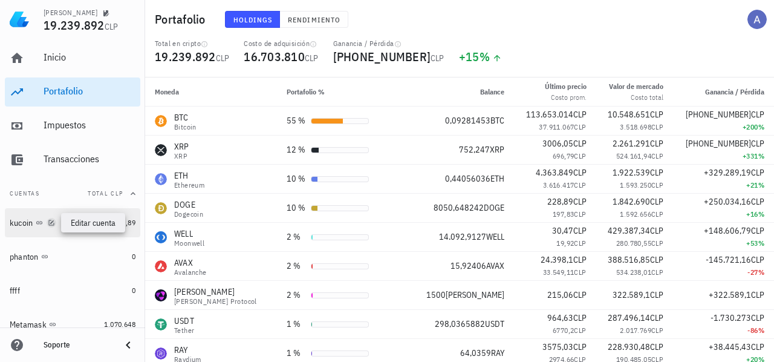
click at [51, 224] on icon "button" at bounding box center [51, 222] width 7 height 7
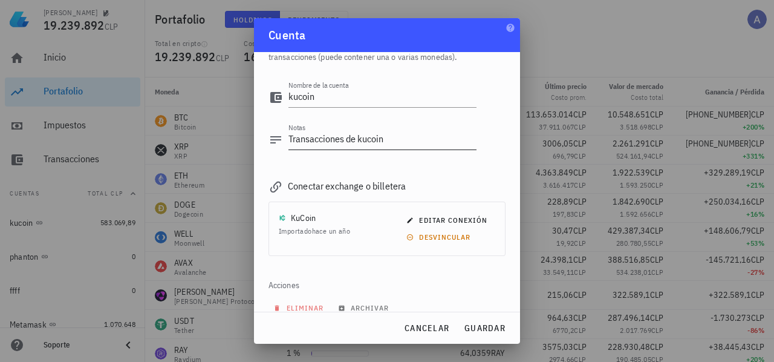
scroll to position [59, 0]
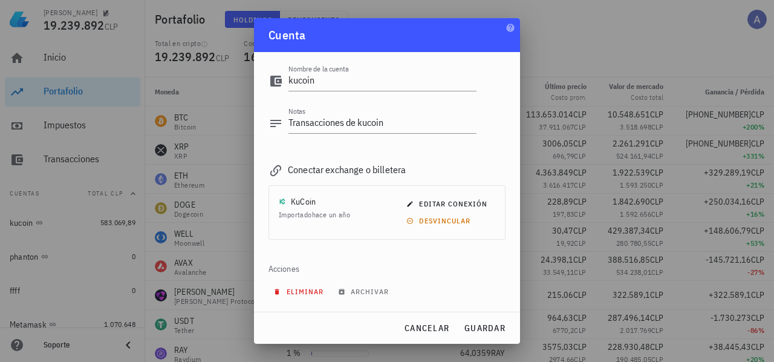
click at [300, 291] on span "eliminar" at bounding box center [300, 291] width 48 height 9
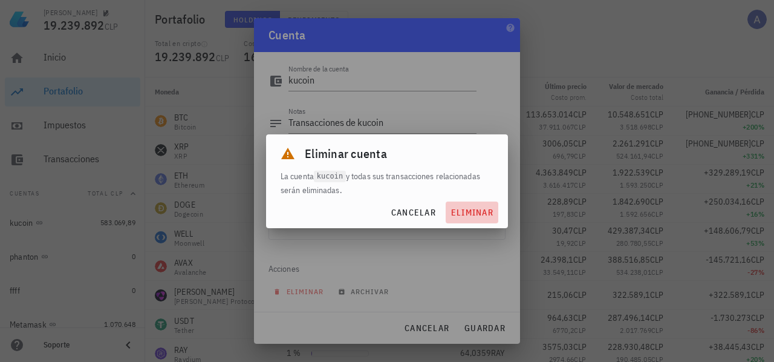
click at [486, 214] on span "eliminar" at bounding box center [472, 212] width 43 height 11
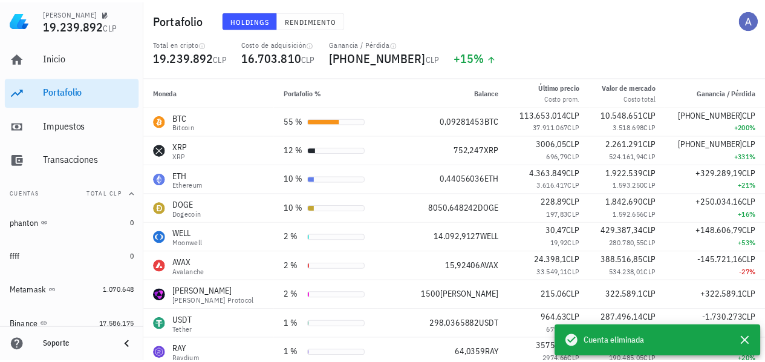
scroll to position [0, 0]
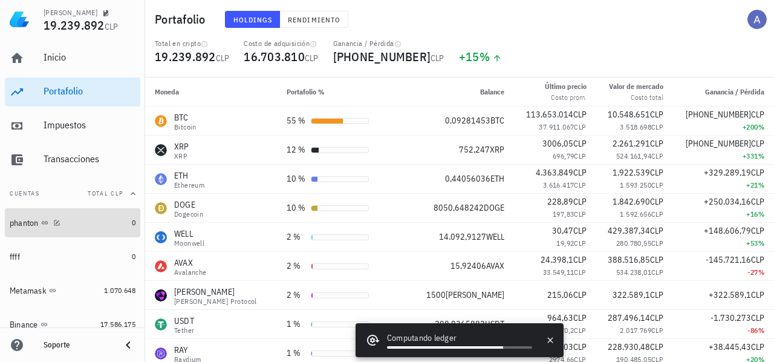
click at [92, 226] on div "phanton" at bounding box center [68, 222] width 117 height 11
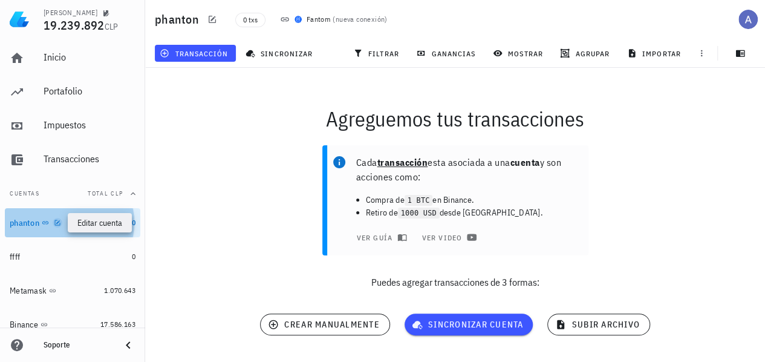
click at [61, 221] on icon "button" at bounding box center [57, 222] width 7 height 7
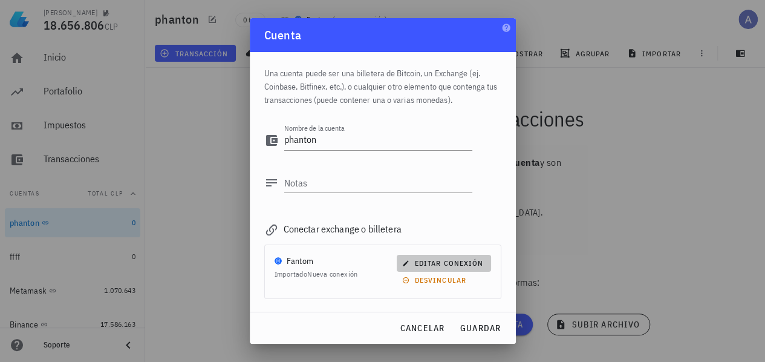
click at [435, 266] on span "editar conexión" at bounding box center [444, 262] width 79 height 9
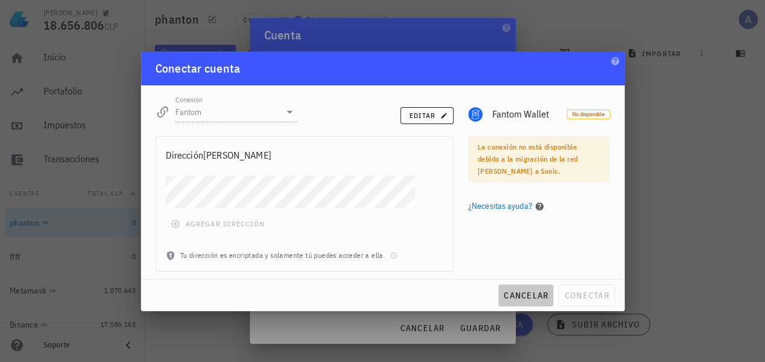
click at [520, 290] on span "cancelar" at bounding box center [525, 295] width 45 height 11
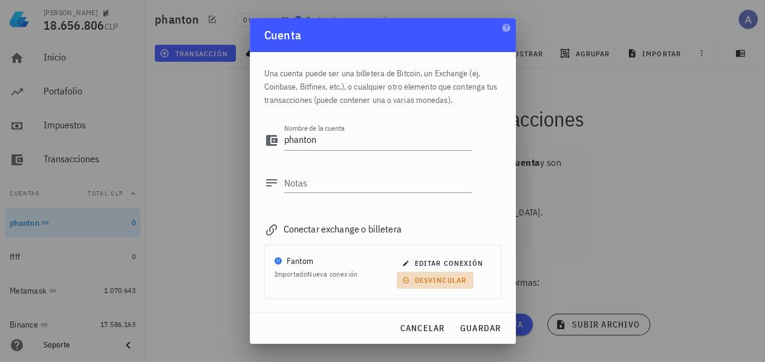
click at [454, 279] on span "desvincular" at bounding box center [436, 279] width 62 height 9
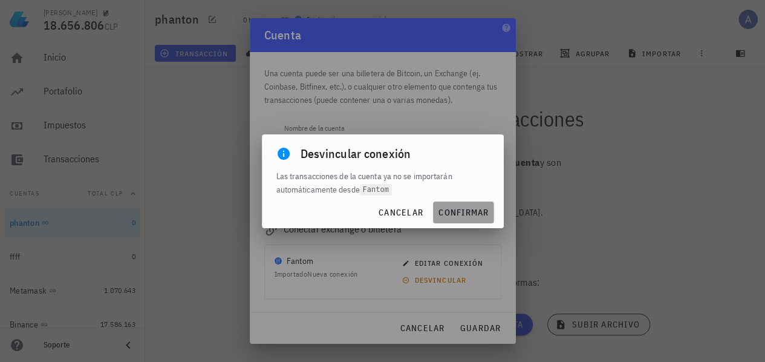
click at [459, 215] on span "confirmar" at bounding box center [463, 212] width 51 height 11
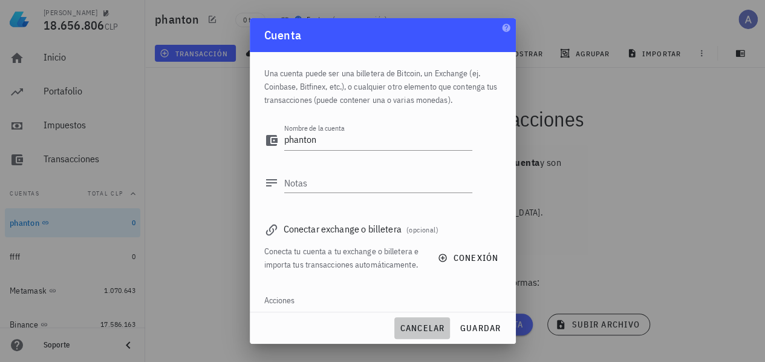
click at [432, 325] on span "cancelar" at bounding box center [421, 327] width 45 height 11
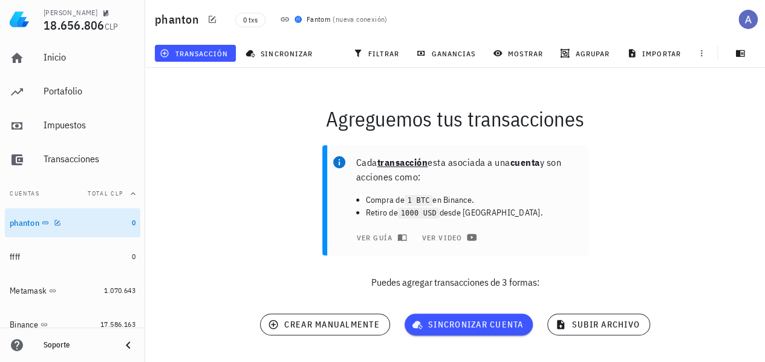
scroll to position [38, 0]
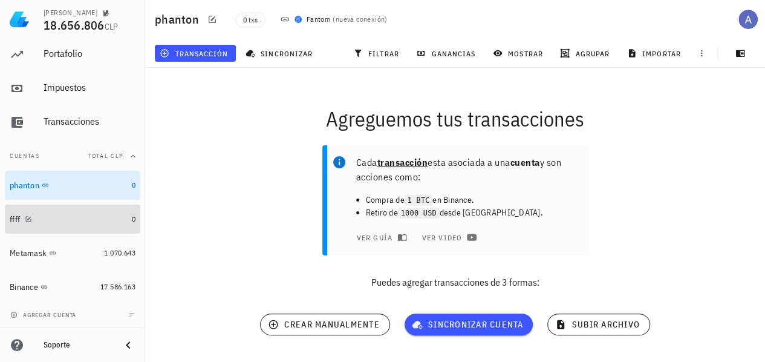
click at [108, 220] on div "ffff" at bounding box center [68, 219] width 117 height 11
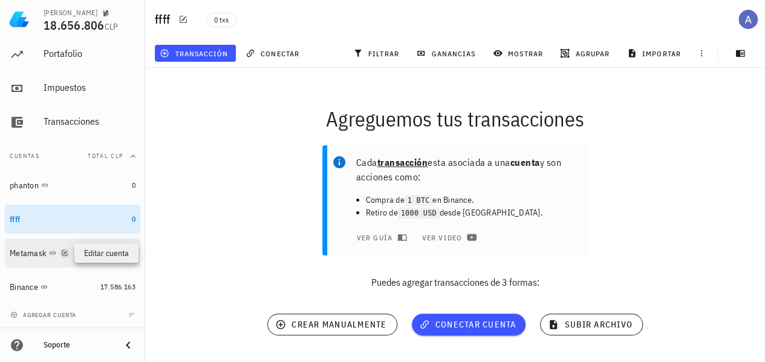
click at [65, 251] on icon "button" at bounding box center [64, 252] width 5 height 5
type textarea "Metamask"
type textarea "Transacciones de Metamask"
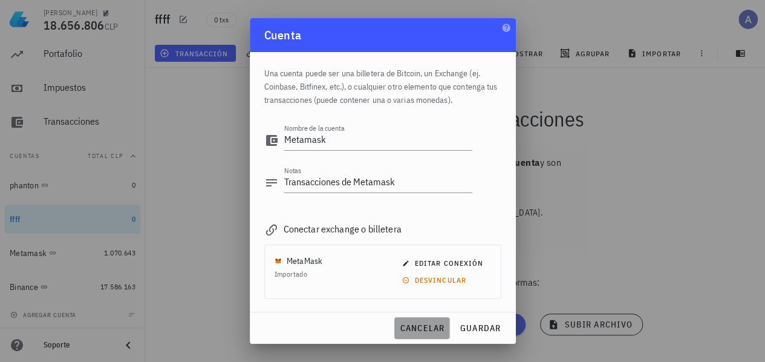
click at [437, 325] on span "cancelar" at bounding box center [421, 327] width 45 height 11
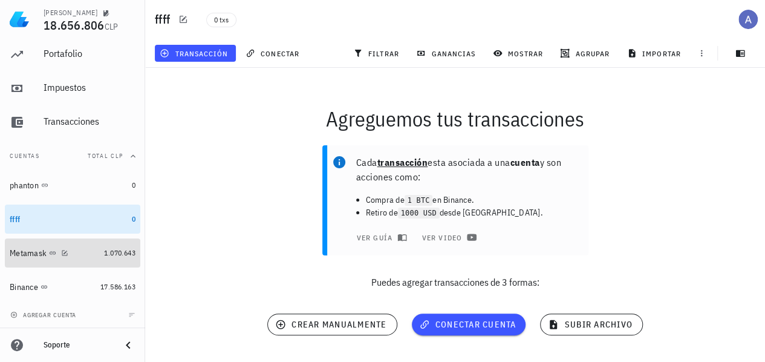
click at [49, 247] on div "Metamask" at bounding box center [55, 252] width 90 height 11
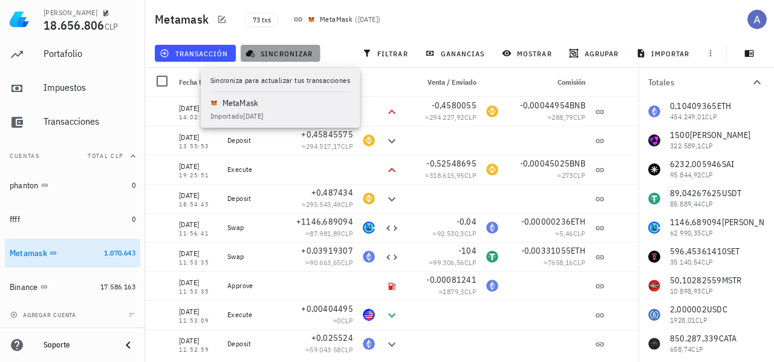
click at [281, 52] on span "sincronizar" at bounding box center [280, 53] width 65 height 10
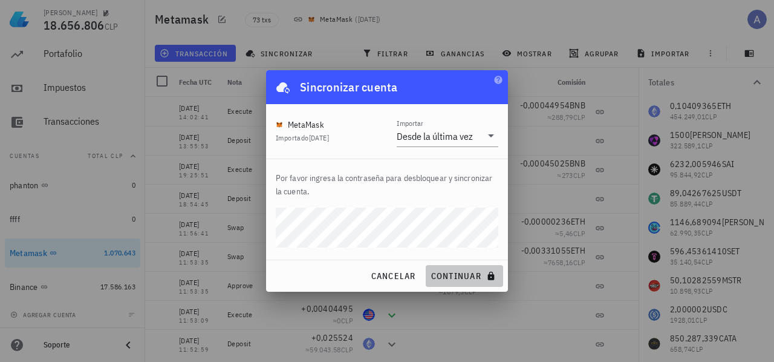
click at [439, 279] on span "continuar" at bounding box center [465, 275] width 68 height 11
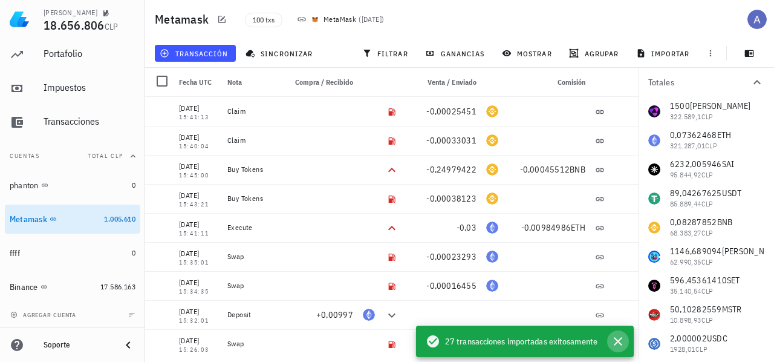
click at [622, 338] on icon "button" at bounding box center [618, 341] width 15 height 15
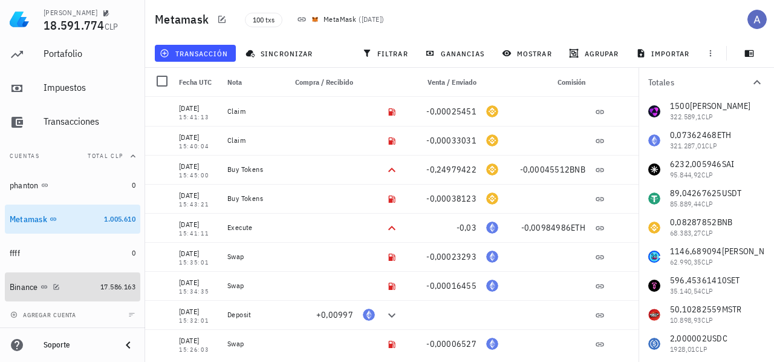
click at [62, 287] on div "Binance" at bounding box center [53, 286] width 86 height 11
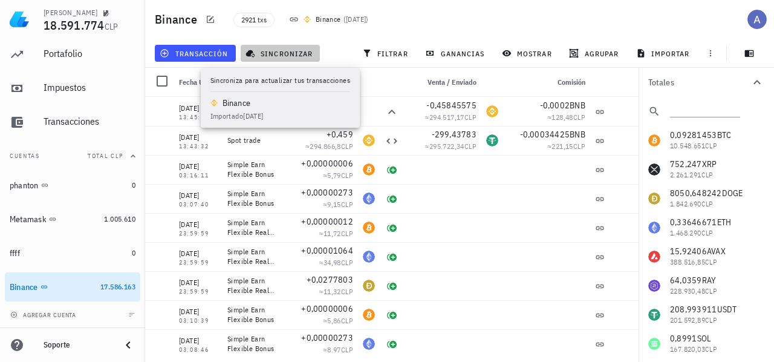
click at [270, 51] on span "sincronizar" at bounding box center [280, 53] width 65 height 10
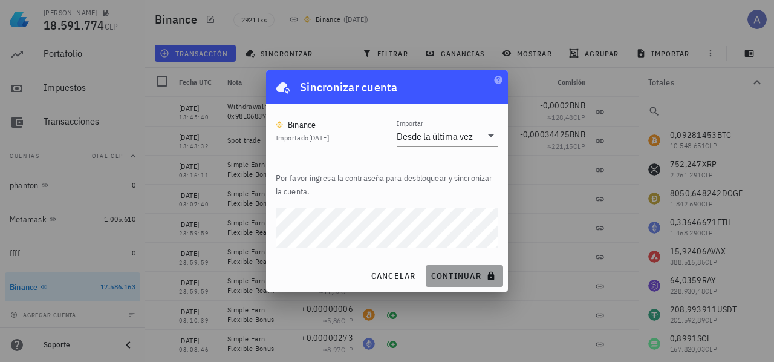
click at [446, 269] on button "continuar" at bounding box center [464, 276] width 77 height 22
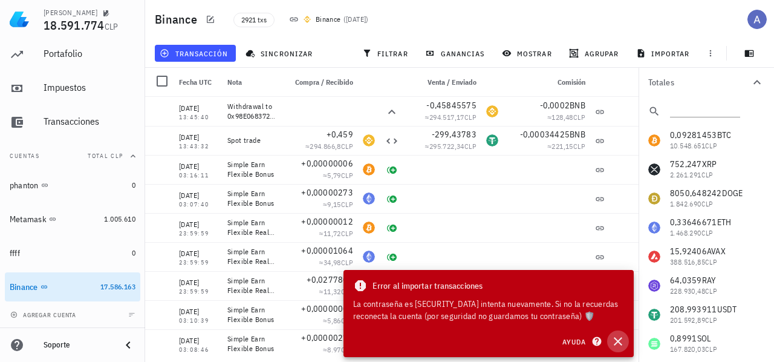
click at [618, 341] on icon "button" at bounding box center [618, 341] width 8 height 8
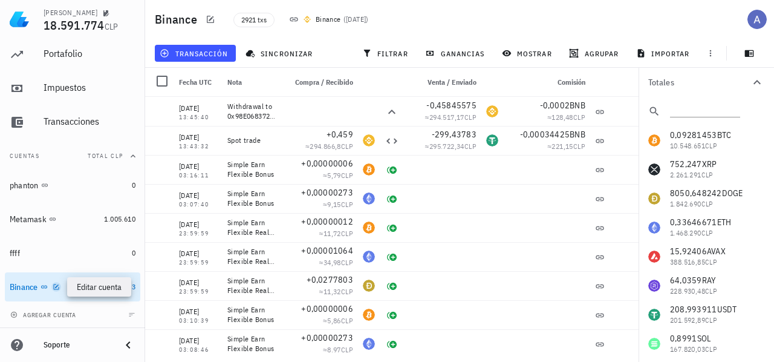
click at [57, 287] on icon "button" at bounding box center [55, 286] width 5 height 5
type textarea "Binance"
type textarea "Transacciones en binance"
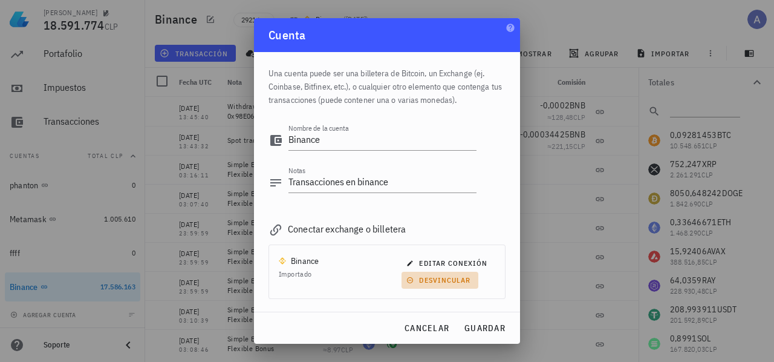
click at [437, 281] on span "desvincular" at bounding box center [440, 279] width 62 height 9
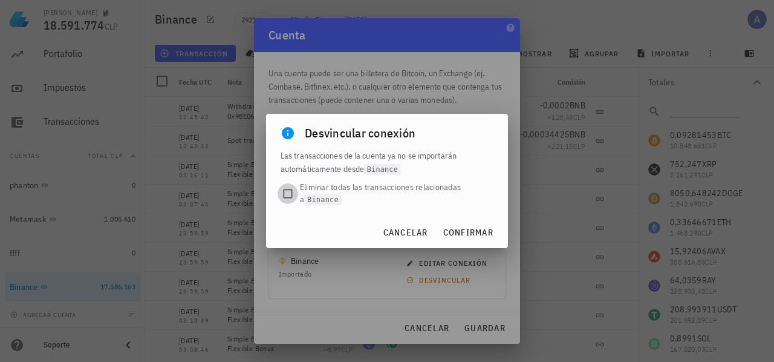
click at [288, 195] on div at bounding box center [287, 193] width 17 height 17
checkbox input "true"
click at [456, 229] on span "confirmar" at bounding box center [468, 232] width 51 height 11
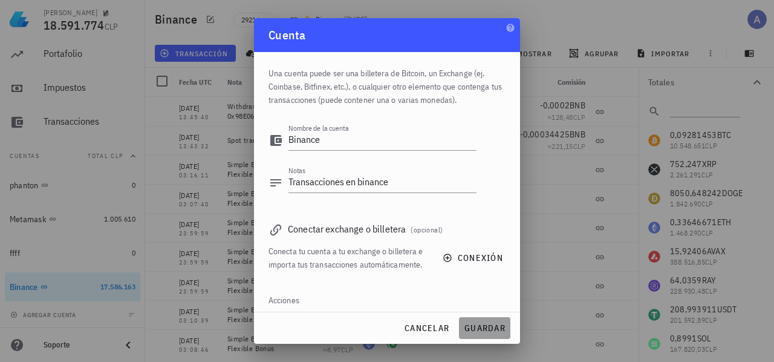
click at [479, 325] on span "guardar" at bounding box center [485, 327] width 42 height 11
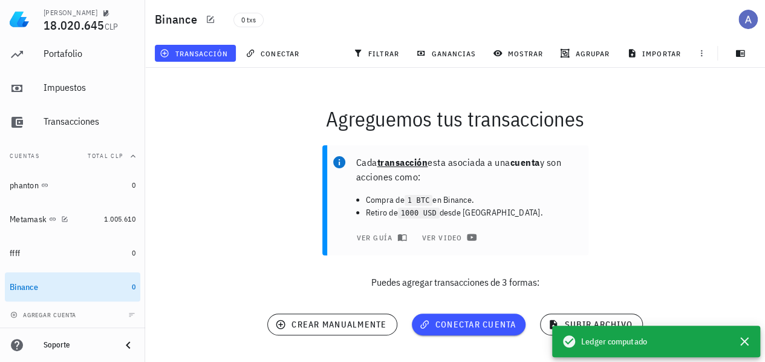
scroll to position [27, 0]
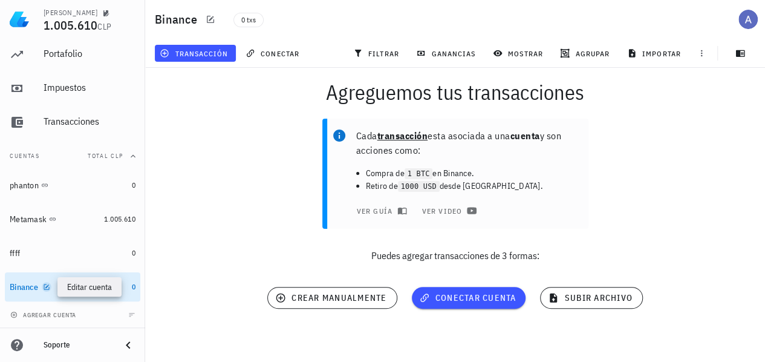
click at [47, 286] on icon "button" at bounding box center [46, 286] width 5 height 5
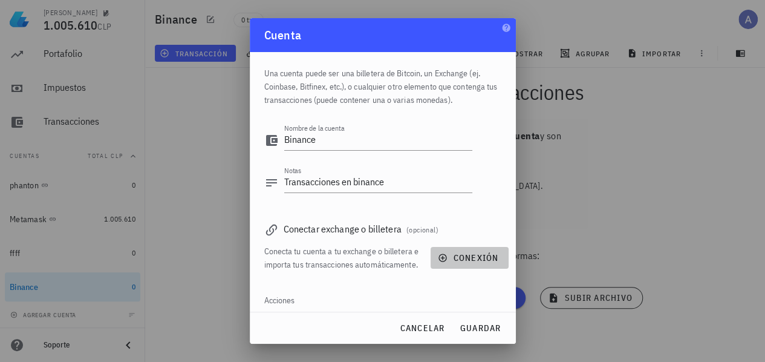
click at [460, 261] on span "conexión" at bounding box center [469, 257] width 58 height 11
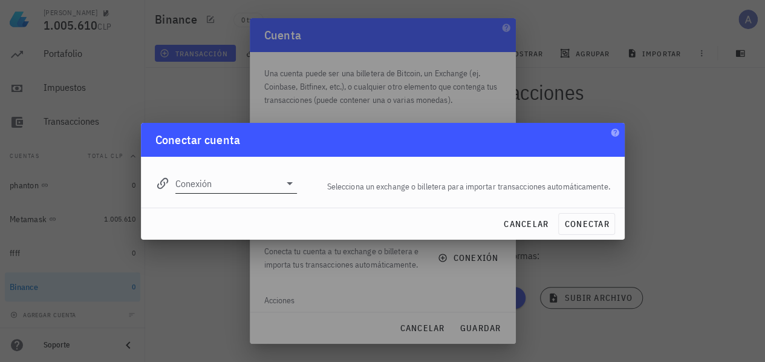
click at [286, 186] on icon at bounding box center [289, 183] width 15 height 15
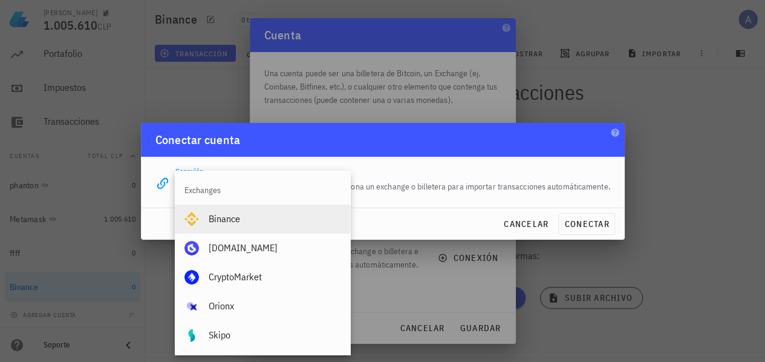
click at [224, 220] on div "Binance" at bounding box center [275, 218] width 132 height 11
type input "Binance"
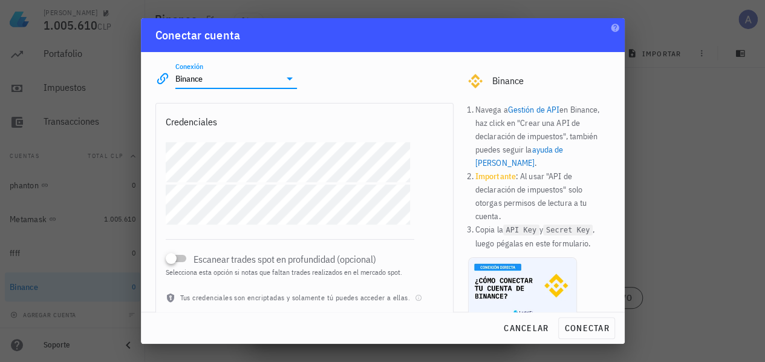
click at [563, 148] on link "ayuda de Binance" at bounding box center [519, 156] width 88 height 24
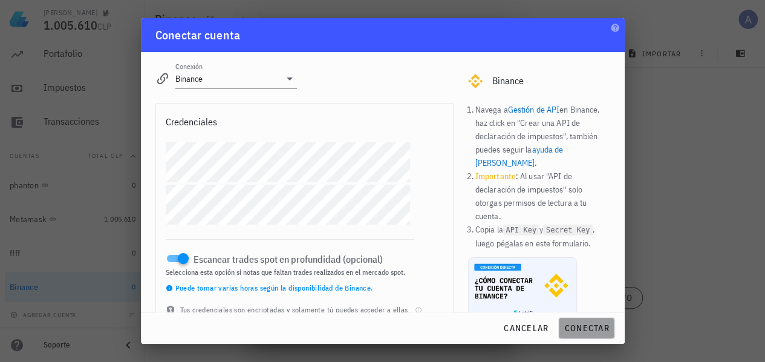
click at [595, 320] on button "conectar" at bounding box center [586, 328] width 56 height 22
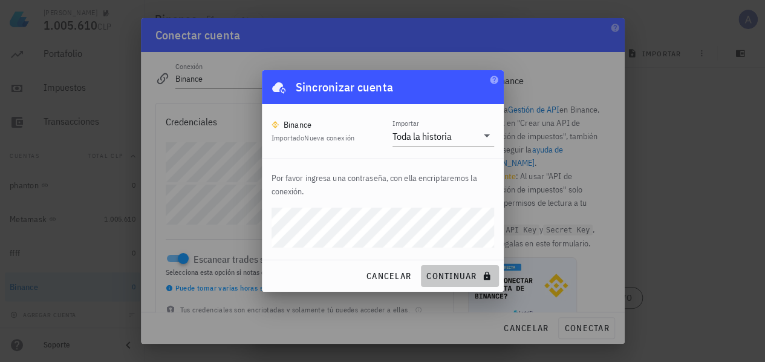
click at [451, 275] on span "continuar" at bounding box center [460, 275] width 68 height 11
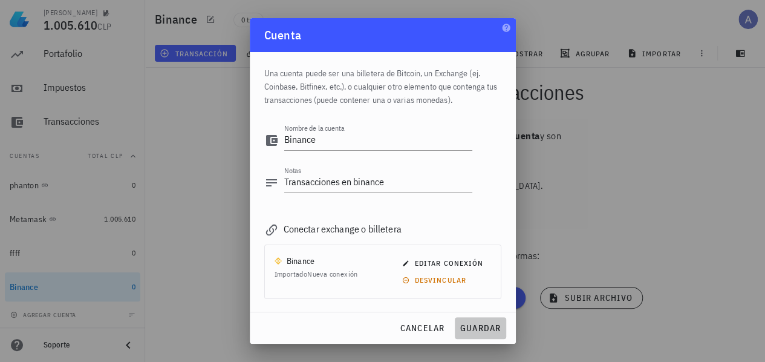
click at [490, 332] on span "guardar" at bounding box center [481, 327] width 42 height 11
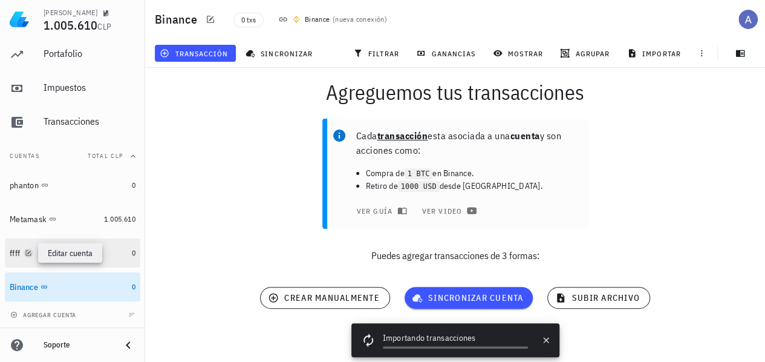
click at [28, 253] on icon "button" at bounding box center [28, 252] width 5 height 5
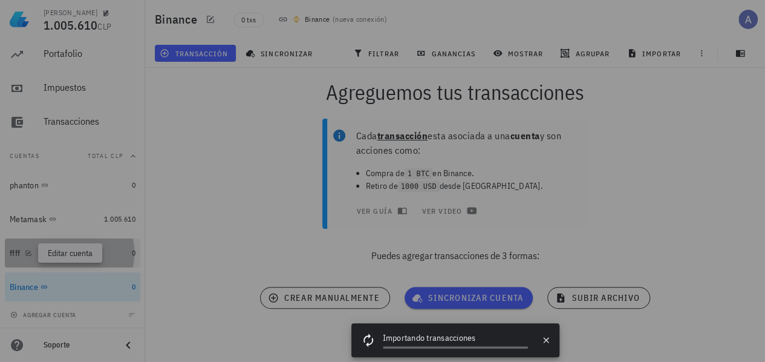
type textarea "ffff"
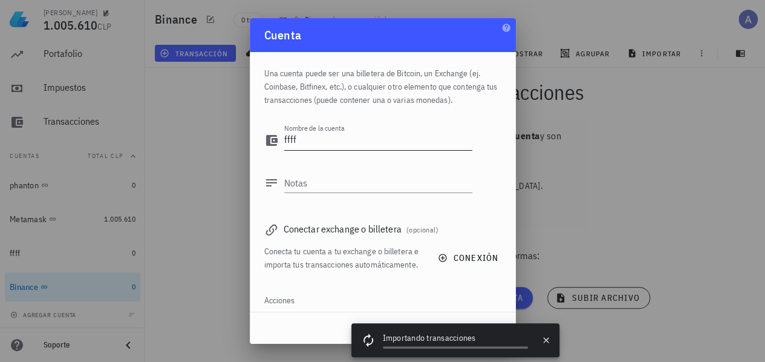
click at [311, 137] on textarea "ffff" at bounding box center [378, 140] width 188 height 19
type textarea "f"
type textarea "bybit"
drag, startPoint x: 499, startPoint y: 333, endPoint x: 436, endPoint y: 338, distance: 63.7
click at [436, 338] on div "Importando transacciones" at bounding box center [455, 338] width 145 height 15
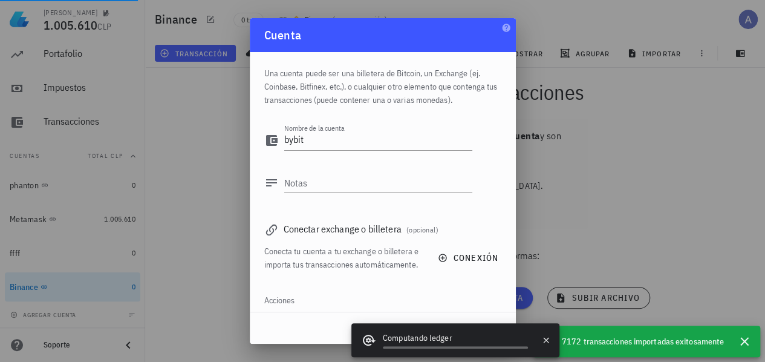
click at [489, 246] on div "Conecta tu cuenta a tu exchange o billetera e importa tus transacciones automát…" at bounding box center [382, 257] width 237 height 27
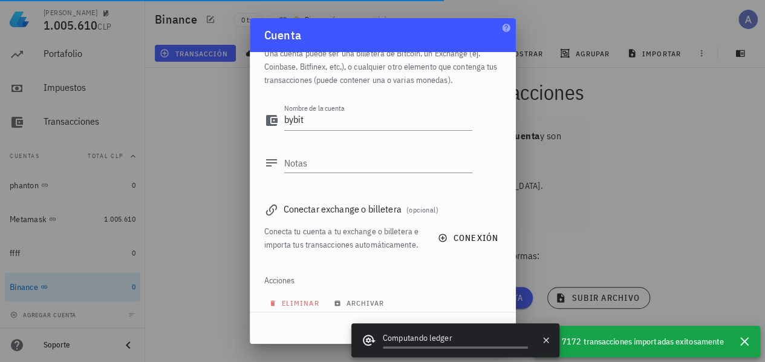
scroll to position [21, 0]
click at [443, 293] on div "Acciones" at bounding box center [382, 279] width 237 height 29
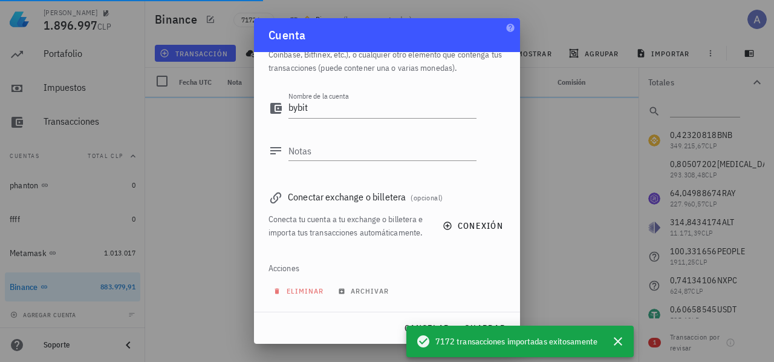
scroll to position [45, 0]
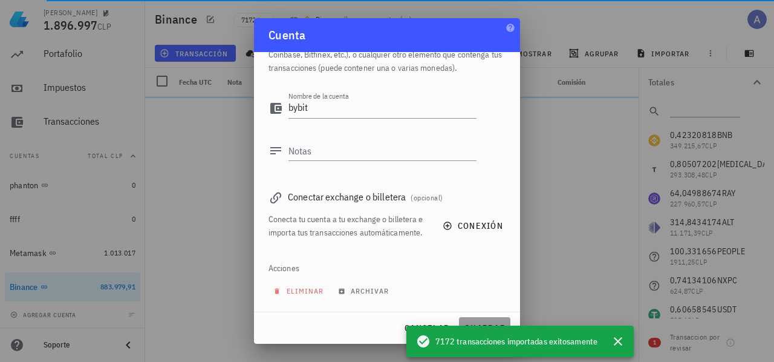
click at [488, 322] on span "guardar" at bounding box center [485, 327] width 42 height 11
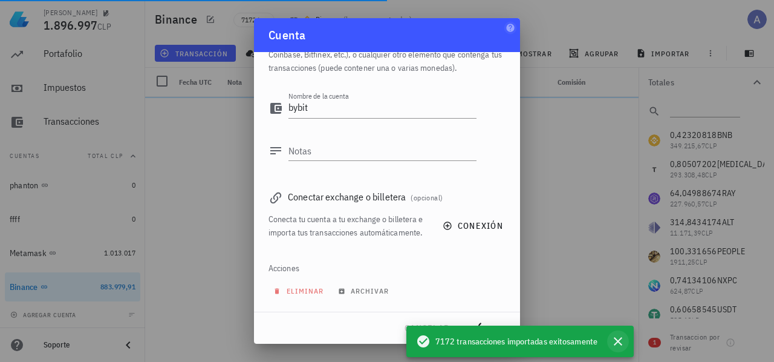
click at [617, 342] on icon "button" at bounding box center [618, 341] width 8 height 8
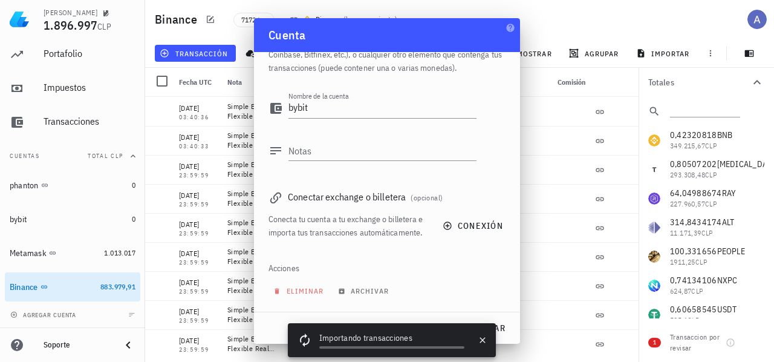
type textarea "bybit"
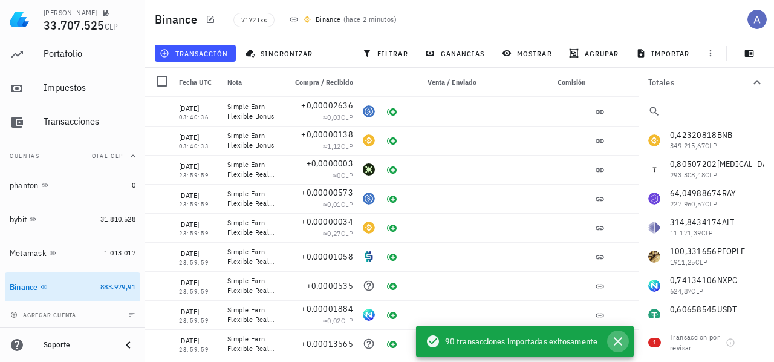
click at [618, 342] on icon "button" at bounding box center [618, 341] width 8 height 8
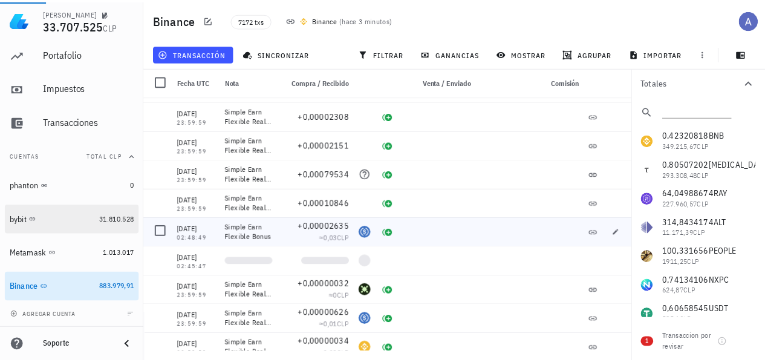
scroll to position [544, 0]
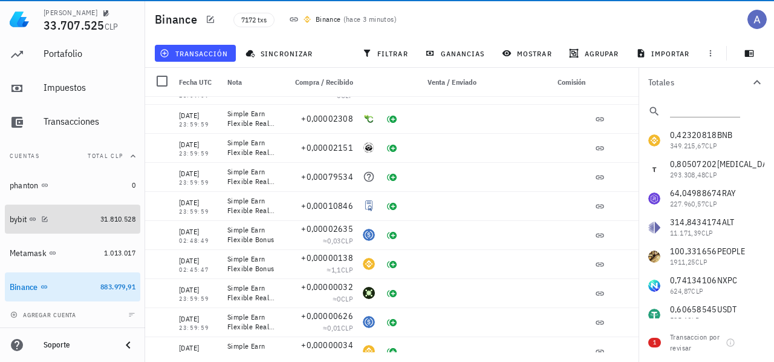
click at [22, 217] on div "bybit" at bounding box center [18, 219] width 17 height 10
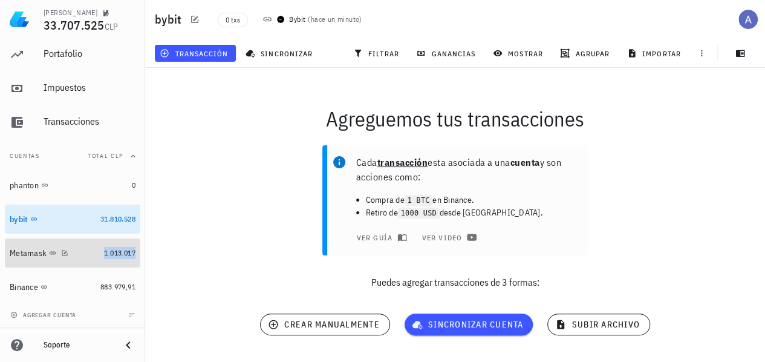
click at [107, 256] on span "1.013.017" at bounding box center [119, 252] width 31 height 9
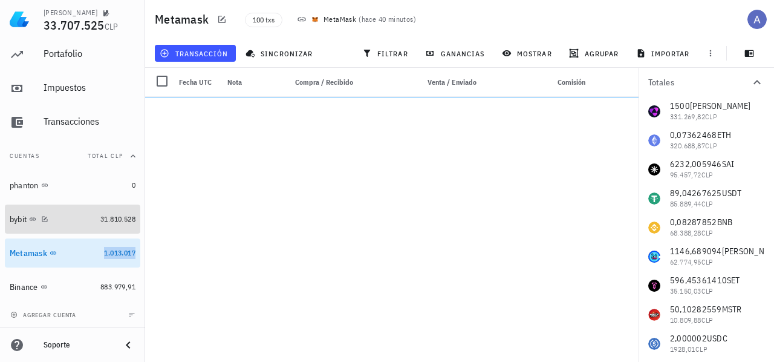
click at [43, 214] on div at bounding box center [42, 219] width 12 height 10
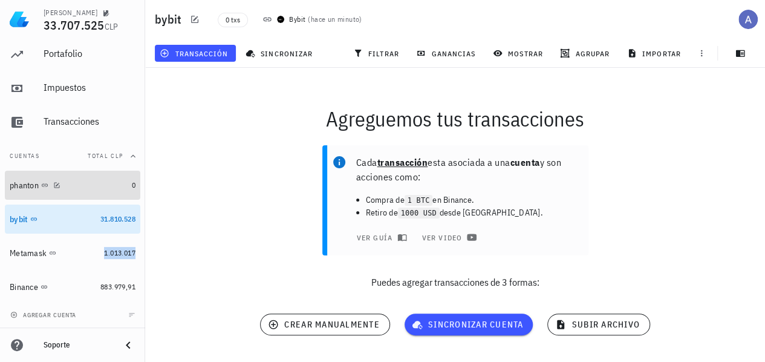
click at [31, 189] on div "phanton" at bounding box center [24, 185] width 29 height 10
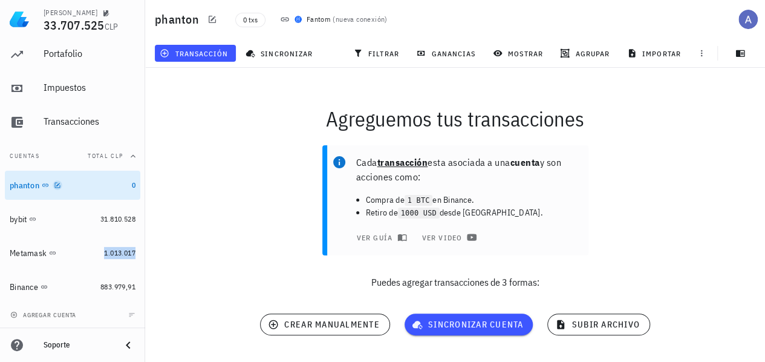
click at [61, 183] on icon "button" at bounding box center [57, 184] width 7 height 7
type textarea "phanton"
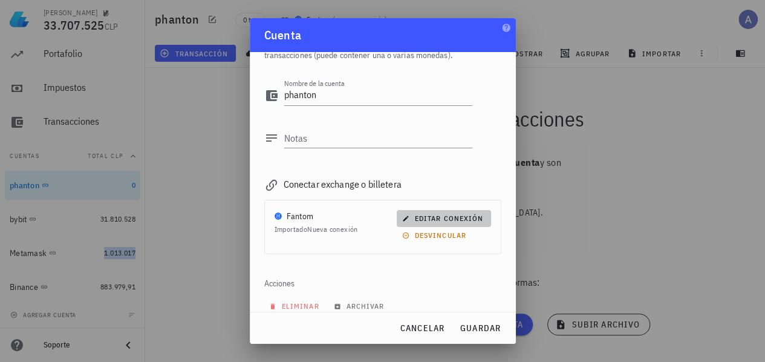
click at [421, 216] on span "editar conexión" at bounding box center [444, 218] width 79 height 9
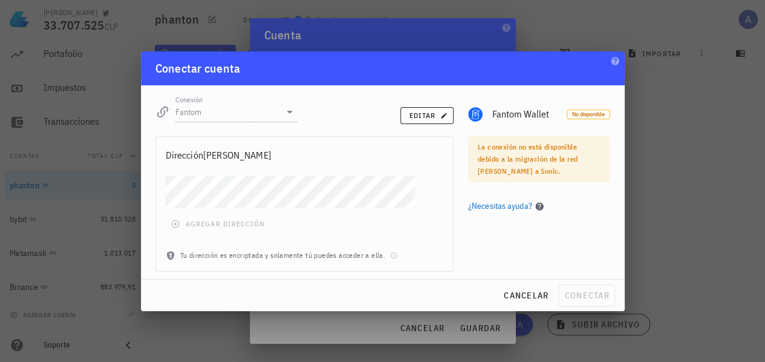
click at [520, 208] on link "¿Necesitas ayuda?" at bounding box center [506, 205] width 76 height 13
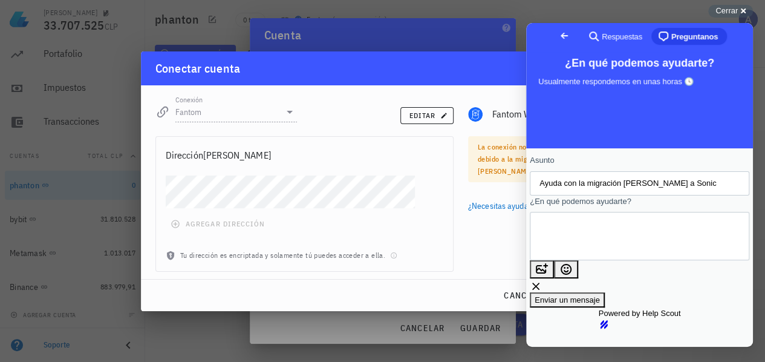
scroll to position [29, 0]
click at [728, 13] on span "Cerrar" at bounding box center [727, 10] width 22 height 9
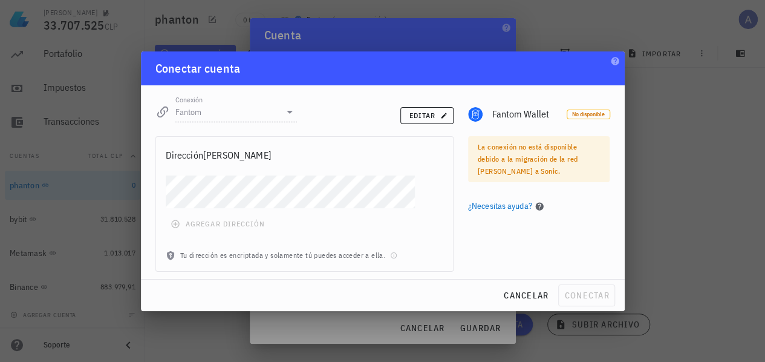
click at [260, 251] on div "Tu dirección es encriptada y solamente tú puedes acceder a ella." at bounding box center [304, 260] width 297 height 22
click at [253, 223] on div "agregar dirección" at bounding box center [304, 212] width 297 height 74
click at [306, 260] on div "Tu dirección es encriptada y solamente tú puedes acceder a ella." at bounding box center [304, 260] width 297 height 22
click at [439, 112] on span "editar" at bounding box center [427, 115] width 37 height 9
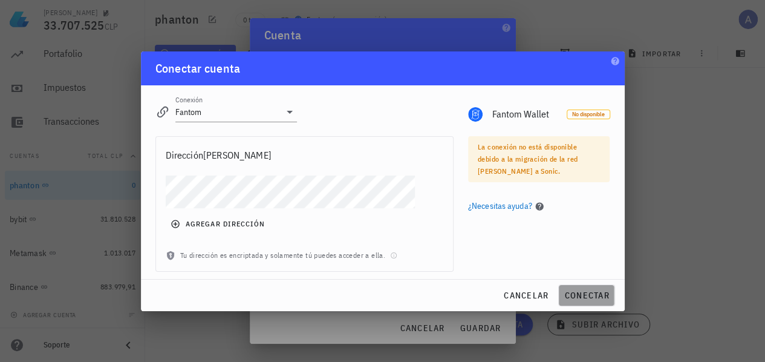
click at [570, 296] on span "conectar" at bounding box center [586, 295] width 45 height 11
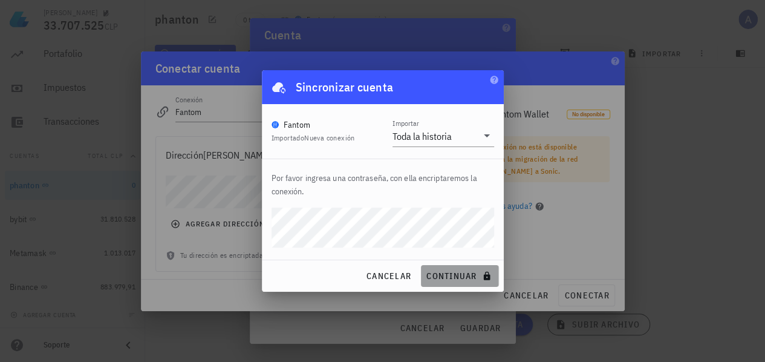
click at [456, 274] on span "continuar" at bounding box center [460, 275] width 68 height 11
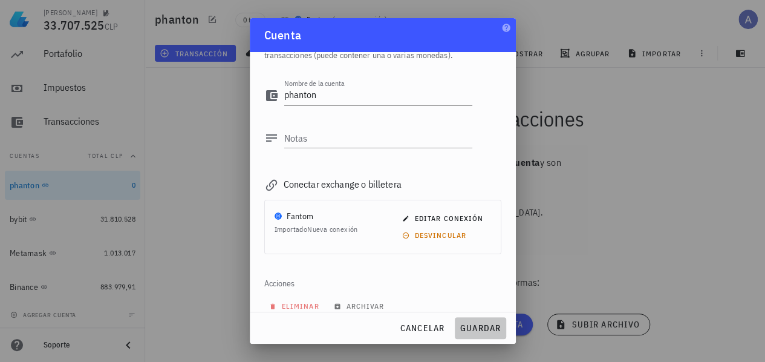
click at [478, 331] on span "guardar" at bounding box center [481, 327] width 42 height 11
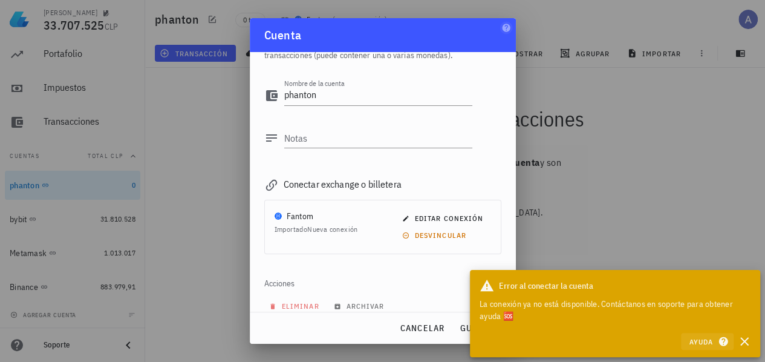
click at [711, 342] on span "Ayuda" at bounding box center [707, 341] width 38 height 11
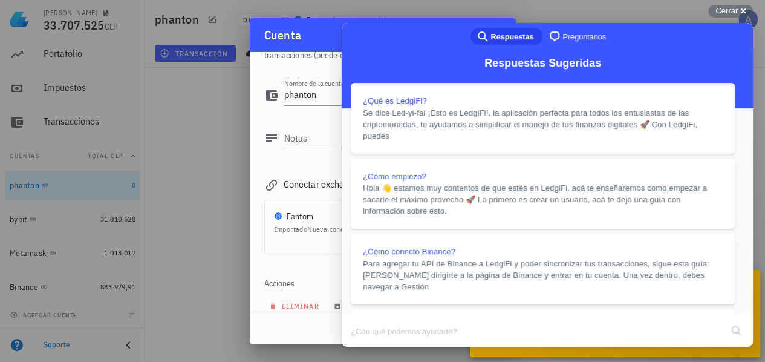
scroll to position [374, 0]
click at [364, 347] on button "Close" at bounding box center [353, 355] width 22 height 16
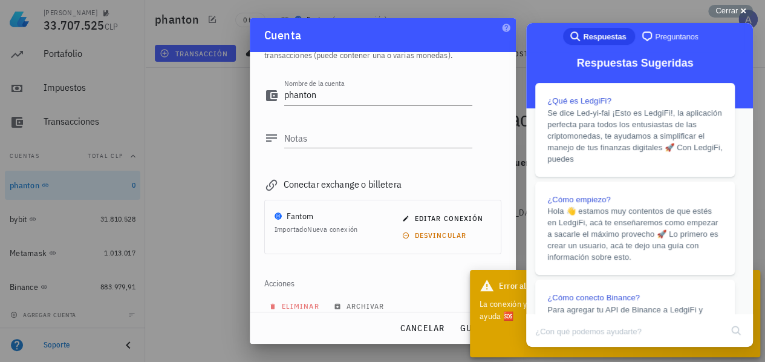
scroll to position [349, 0]
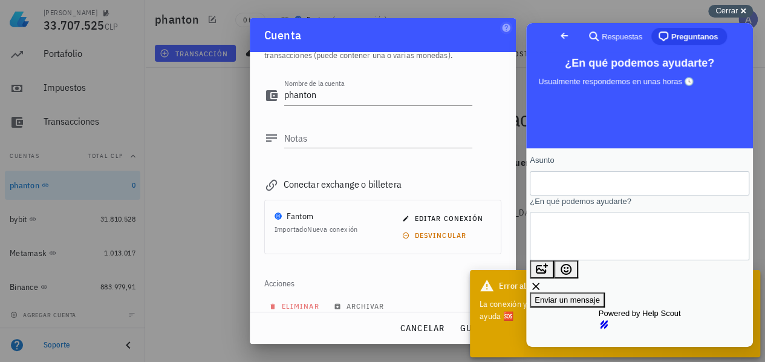
click at [741, 13] on div "Cerrar cross-small" at bounding box center [730, 11] width 45 height 13
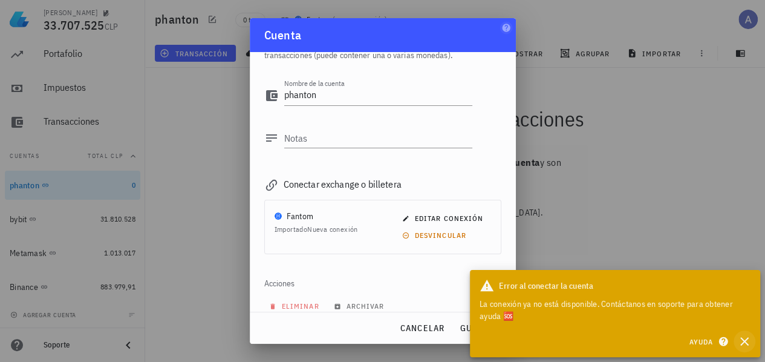
click at [743, 341] on icon "button" at bounding box center [744, 341] width 8 height 8
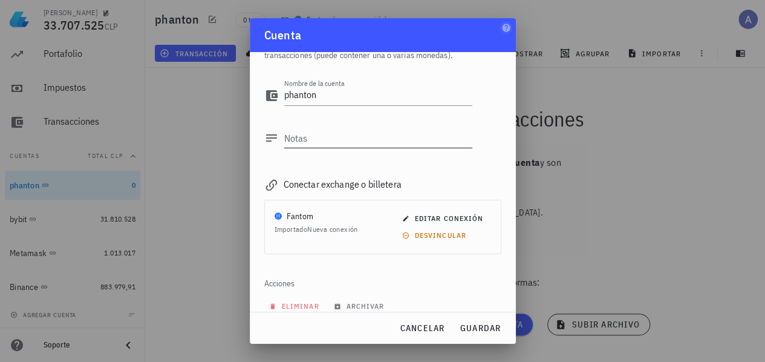
scroll to position [0, 0]
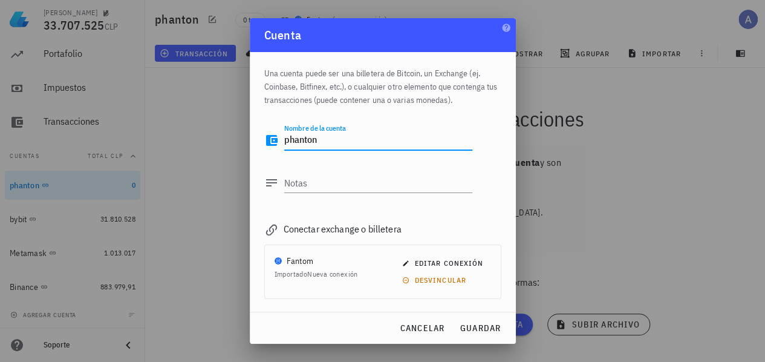
click at [344, 142] on textarea "phanton" at bounding box center [378, 140] width 188 height 19
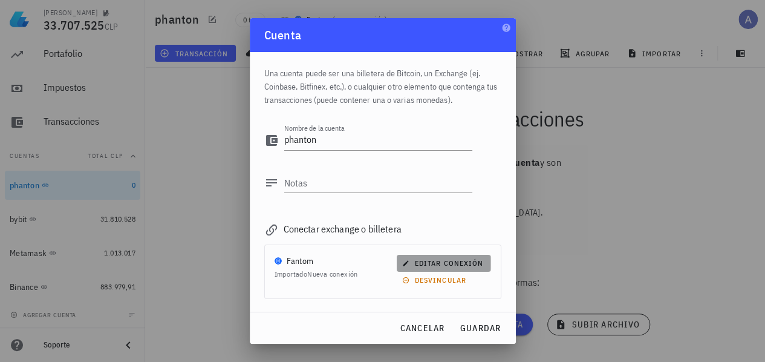
click at [415, 263] on span "editar conexión" at bounding box center [444, 262] width 79 height 9
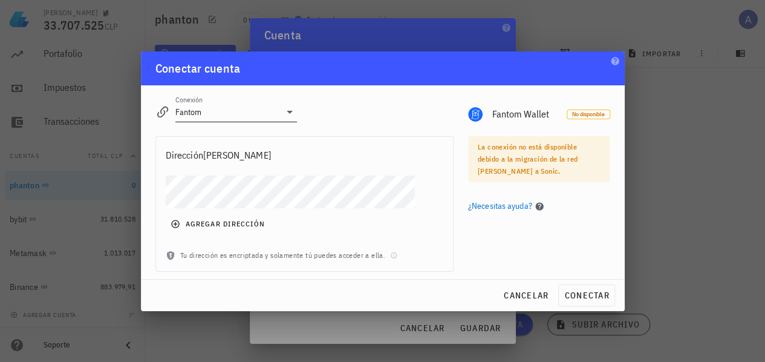
click at [258, 117] on input "Fantom" at bounding box center [227, 111] width 105 height 19
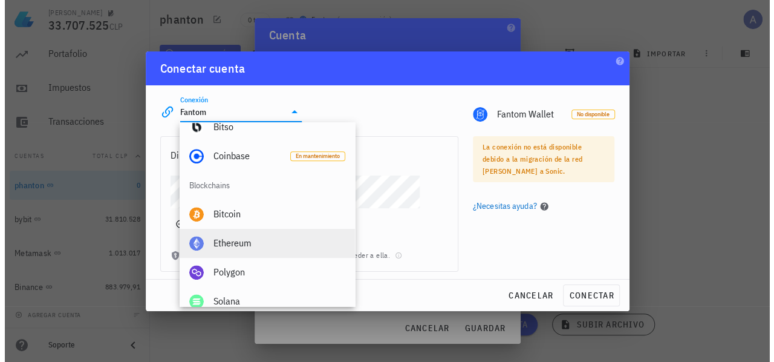
scroll to position [423, 0]
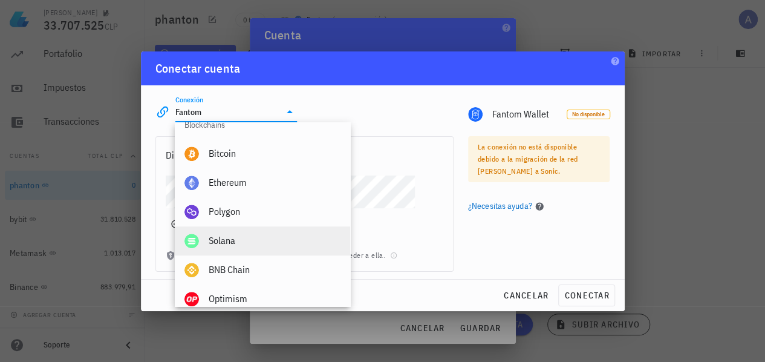
click at [258, 243] on div "Solana" at bounding box center [275, 240] width 132 height 11
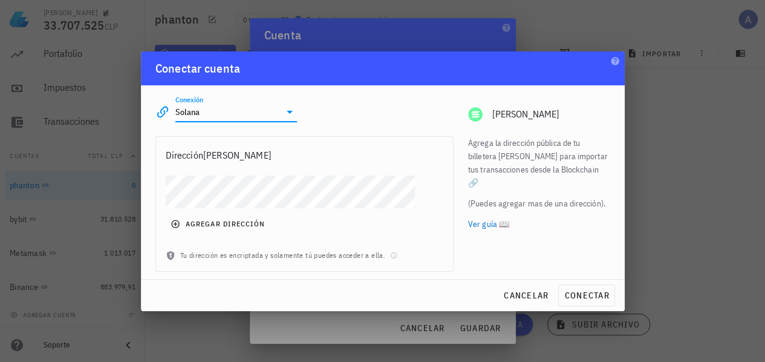
click at [711, 131] on div at bounding box center [382, 181] width 765 height 362
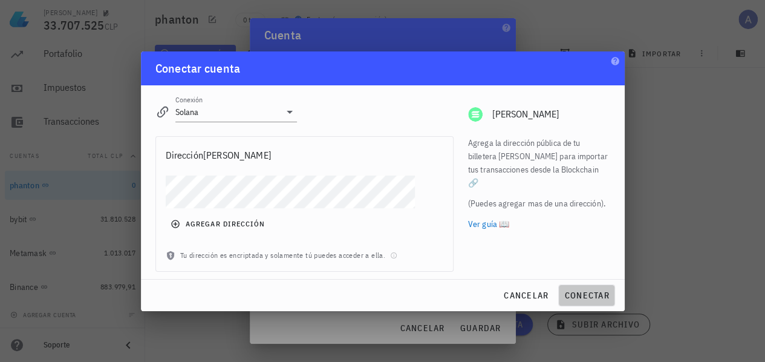
click at [597, 298] on span "conectar" at bounding box center [586, 295] width 45 height 11
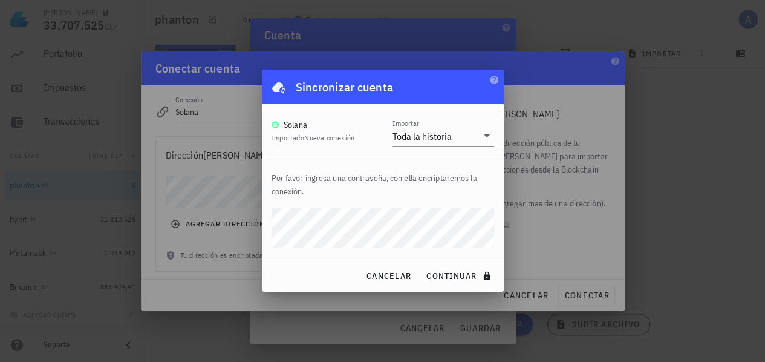
click at [491, 247] on div "Por favor ingresa una contraseña, con ella encriptaremos la conexión." at bounding box center [383, 209] width 242 height 100
click at [455, 276] on span "continuar" at bounding box center [460, 275] width 68 height 11
type input "Fantom"
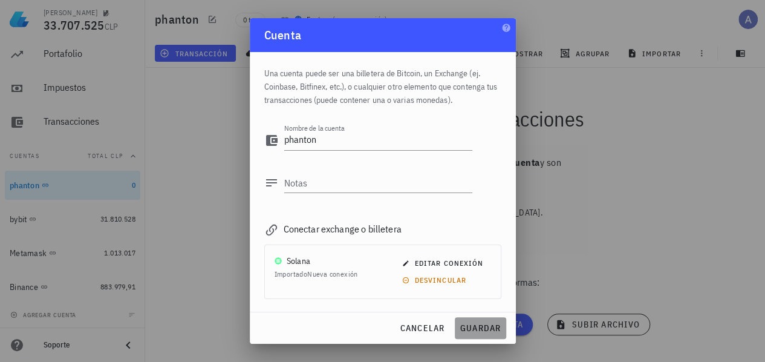
click at [476, 330] on span "guardar" at bounding box center [481, 327] width 42 height 11
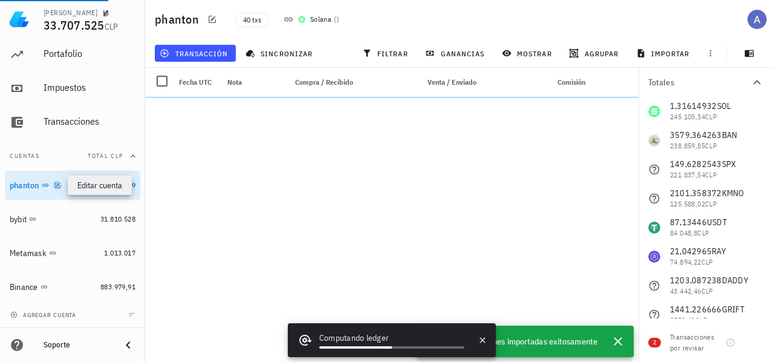
click at [59, 185] on icon "button" at bounding box center [57, 184] width 7 height 7
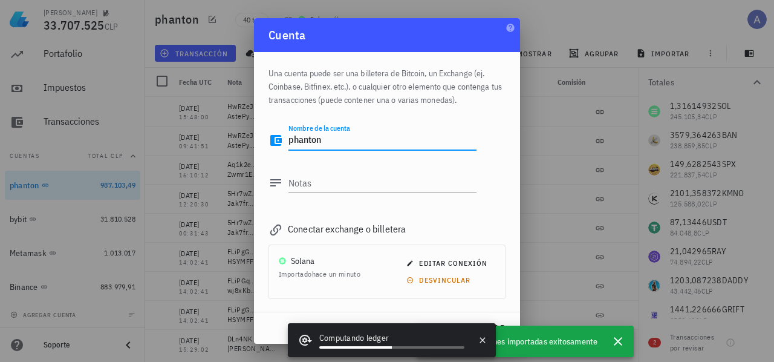
click at [334, 140] on textarea "phanton" at bounding box center [383, 140] width 188 height 19
drag, startPoint x: 330, startPoint y: 140, endPoint x: 271, endPoint y: 141, distance: 58.7
click at [271, 141] on div "Nombre de la cuenta phanton" at bounding box center [373, 143] width 208 height 40
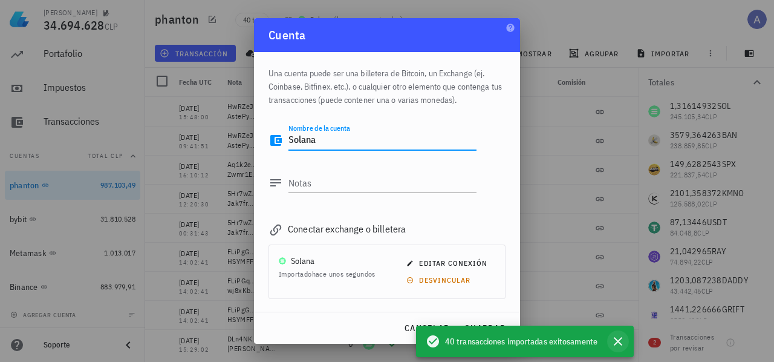
type textarea "Solana"
click at [616, 345] on icon "button" at bounding box center [618, 341] width 15 height 15
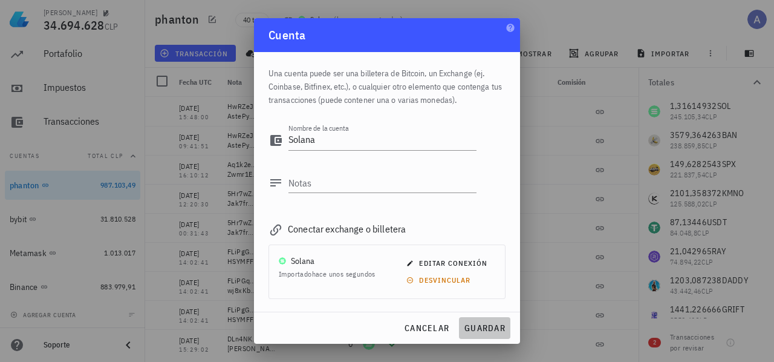
click at [482, 323] on span "guardar" at bounding box center [485, 327] width 42 height 11
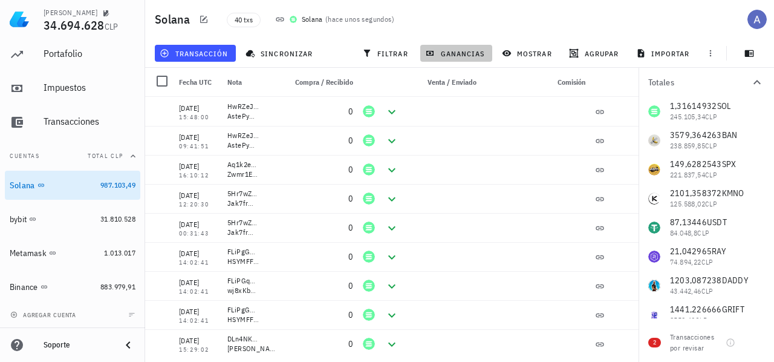
click at [446, 57] on span "ganancias" at bounding box center [456, 53] width 57 height 10
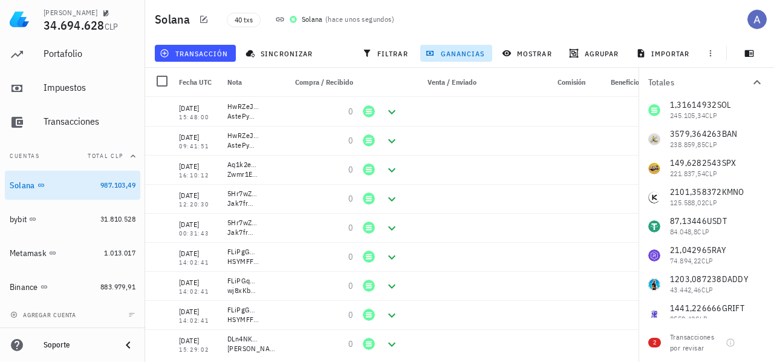
scroll to position [0, 0]
click at [519, 51] on span "mostrar" at bounding box center [528, 53] width 48 height 10
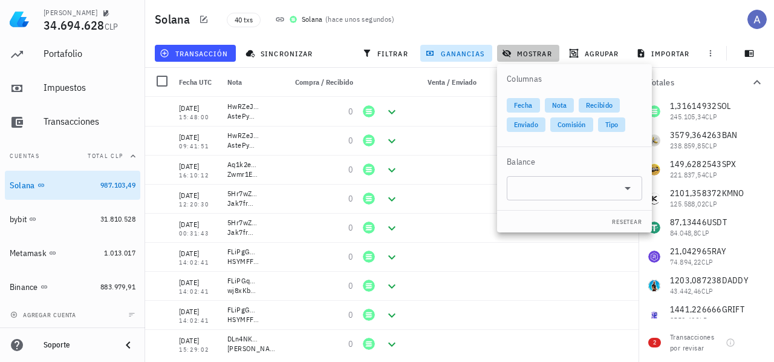
click at [519, 51] on span "mostrar" at bounding box center [528, 53] width 48 height 10
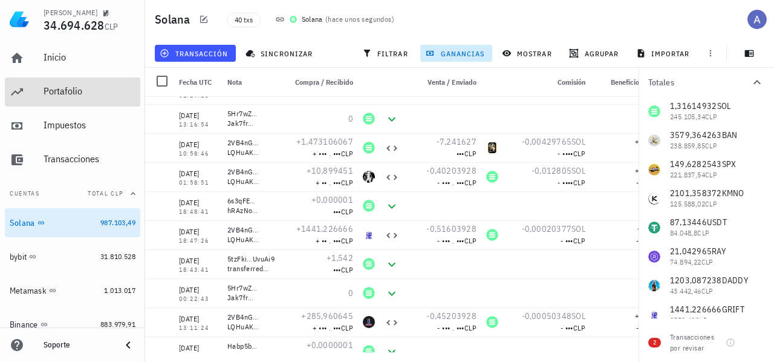
click at [78, 87] on div "Portafolio" at bounding box center [90, 90] width 92 height 11
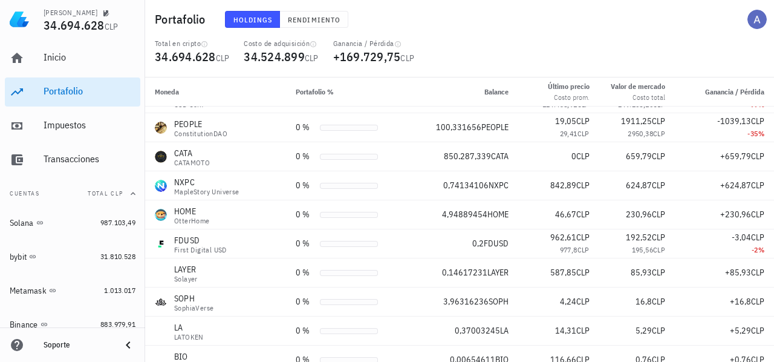
scroll to position [1308, 0]
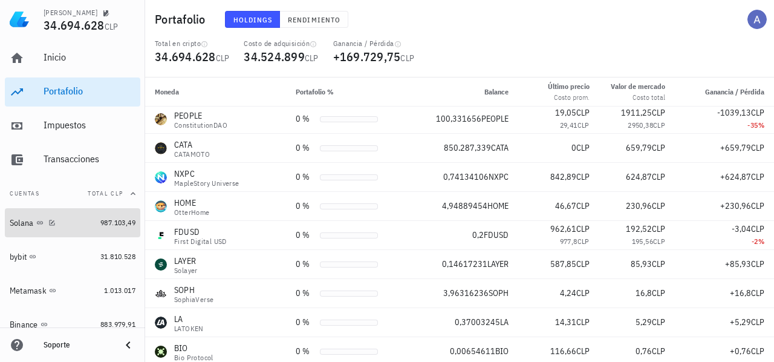
click at [24, 228] on div "Solana" at bounding box center [53, 223] width 86 height 26
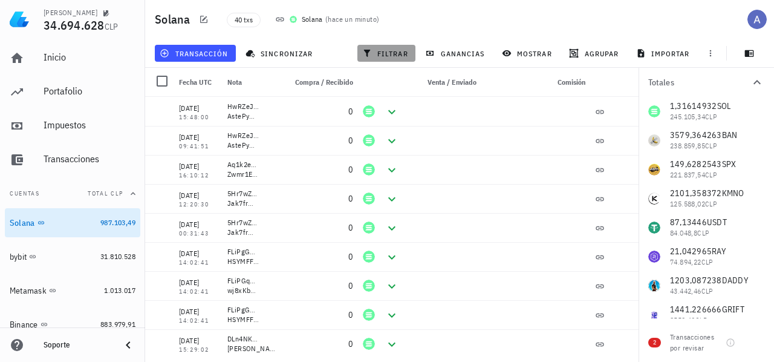
click at [387, 55] on span "filtrar" at bounding box center [387, 53] width 44 height 10
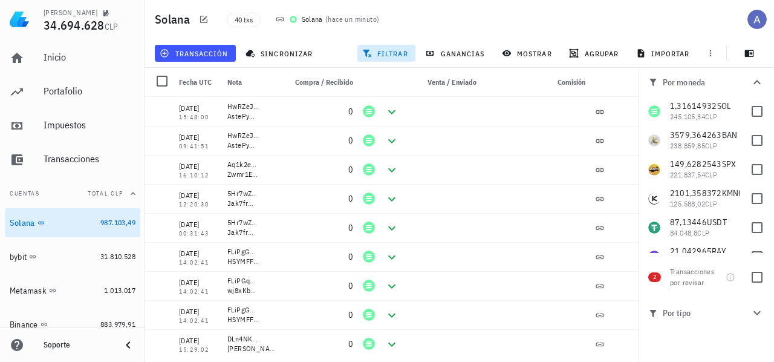
click at [376, 54] on span "filtrar" at bounding box center [387, 53] width 44 height 10
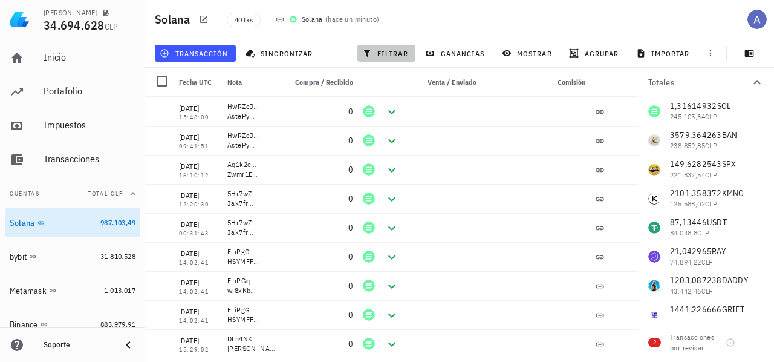
click at [371, 54] on icon "button" at bounding box center [367, 53] width 10 height 10
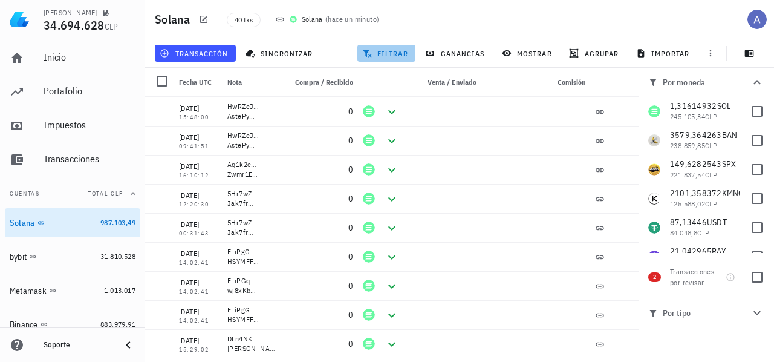
click at [381, 51] on span "filtrar" at bounding box center [387, 53] width 44 height 10
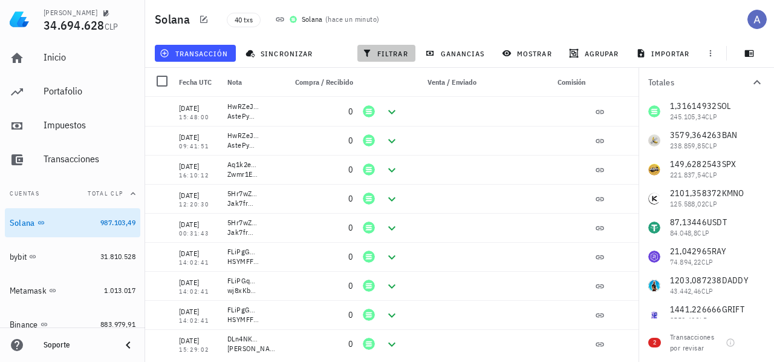
click at [381, 51] on span "filtrar" at bounding box center [387, 53] width 44 height 10
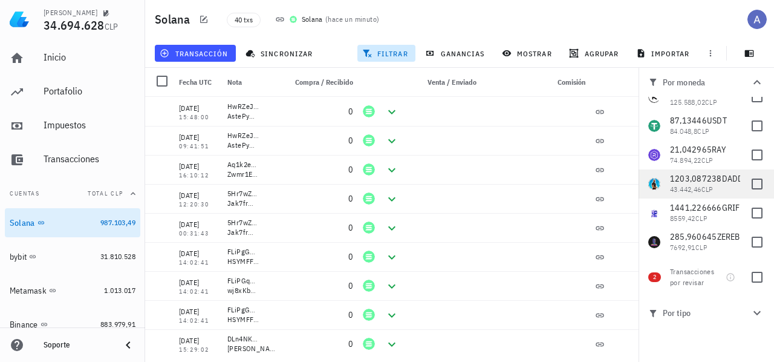
scroll to position [121, 0]
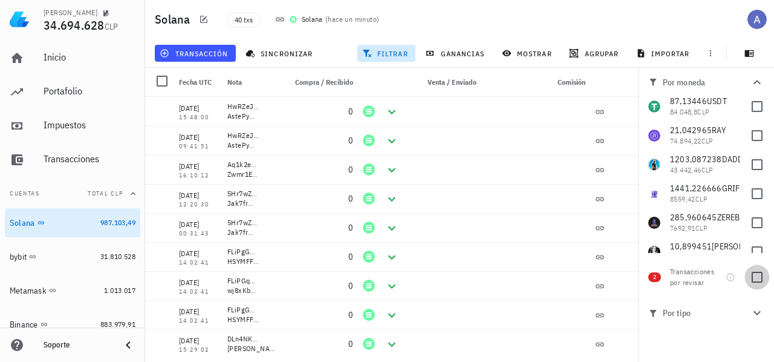
click at [765, 275] on div at bounding box center [757, 277] width 21 height 21
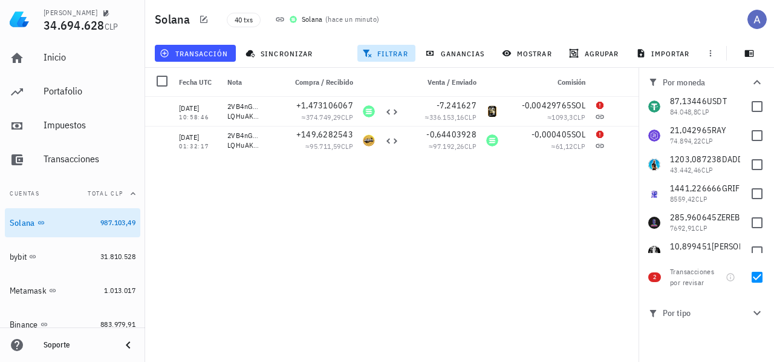
click at [711, 276] on div "Transacciones por revisar" at bounding box center [695, 277] width 51 height 22
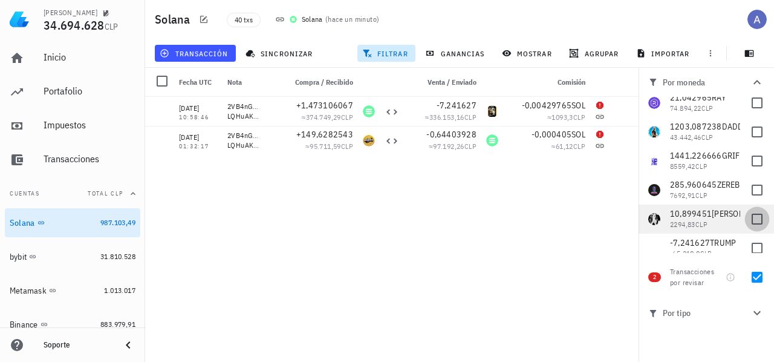
scroll to position [168, 0]
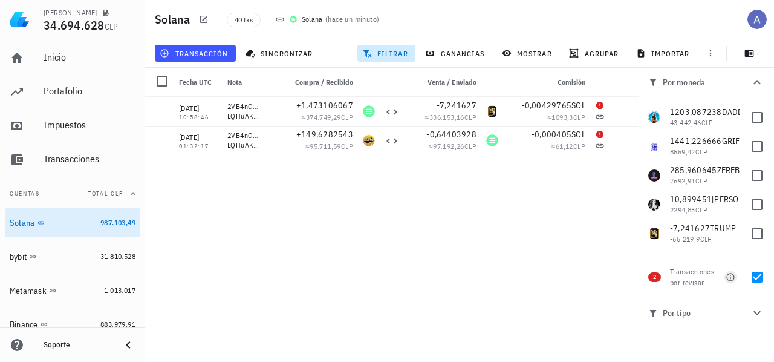
click at [730, 279] on icon "button" at bounding box center [731, 277] width 10 height 10
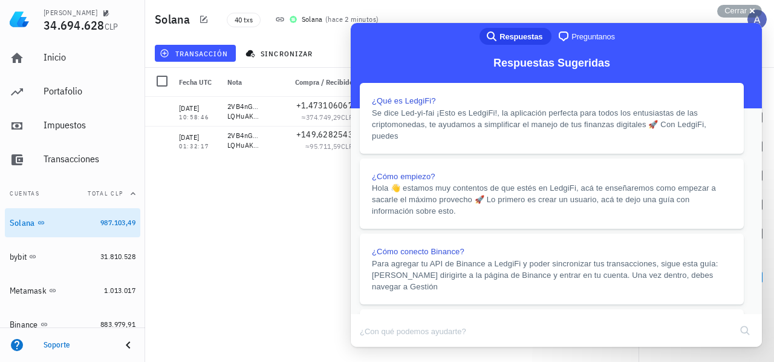
scroll to position [1210, 0]
click at [373, 347] on button "Close" at bounding box center [362, 355] width 22 height 16
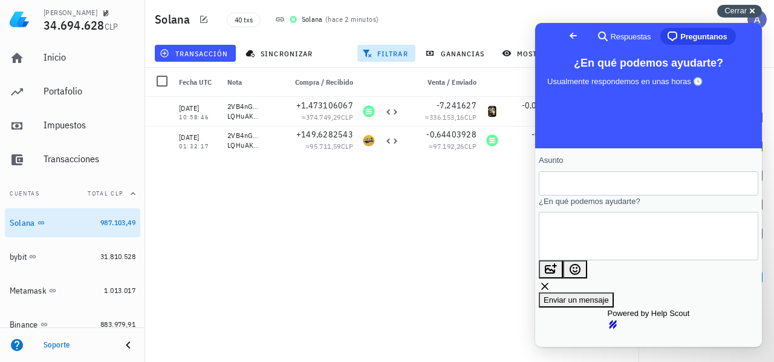
click at [740, 10] on span "Cerrar" at bounding box center [736, 10] width 22 height 9
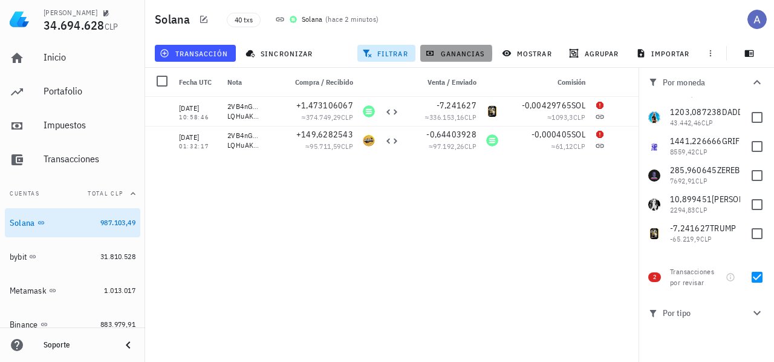
click at [446, 50] on span "ganancias" at bounding box center [456, 53] width 57 height 10
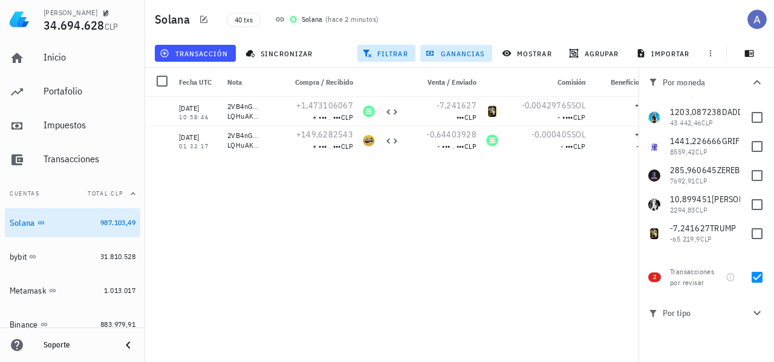
click at [455, 60] on button "ganancias" at bounding box center [456, 53] width 72 height 17
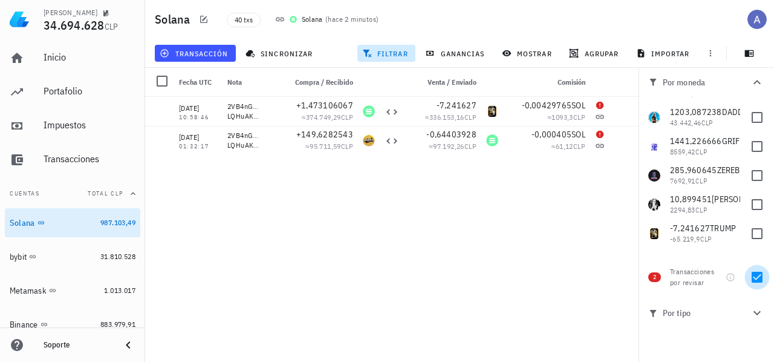
click at [761, 278] on div at bounding box center [757, 277] width 21 height 21
checkbox input "false"
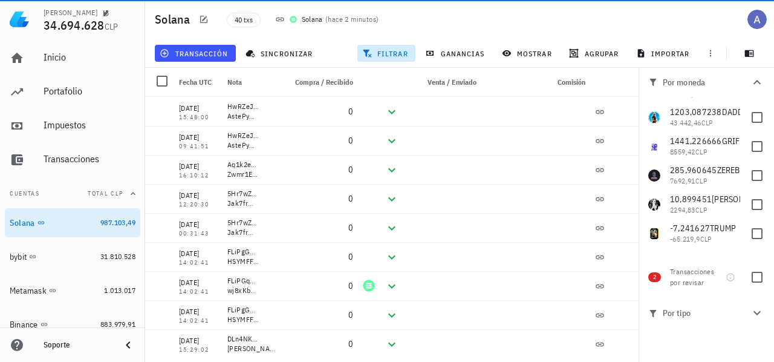
click at [760, 88] on icon "button" at bounding box center [757, 82] width 15 height 15
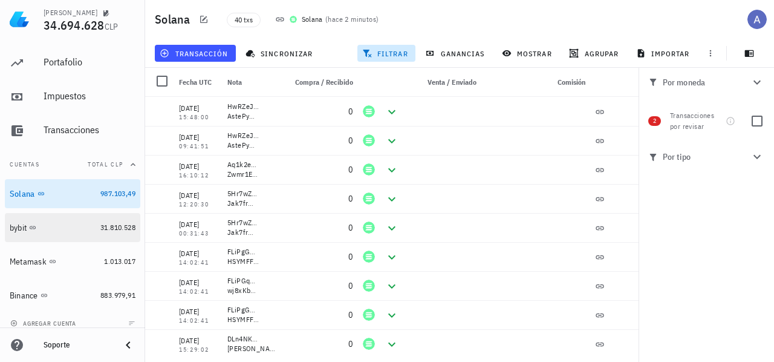
scroll to position [38, 0]
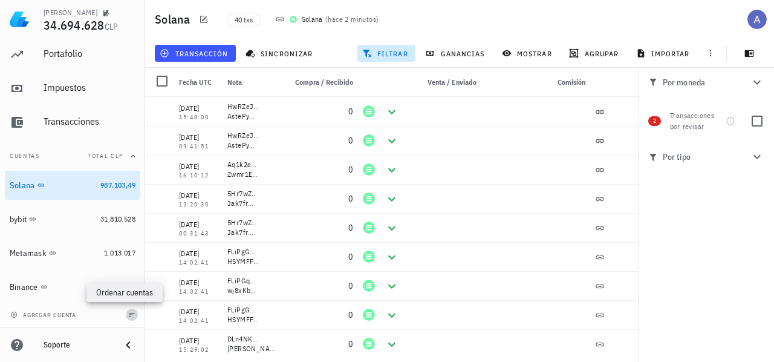
click at [128, 313] on icon "button" at bounding box center [131, 314] width 7 height 7
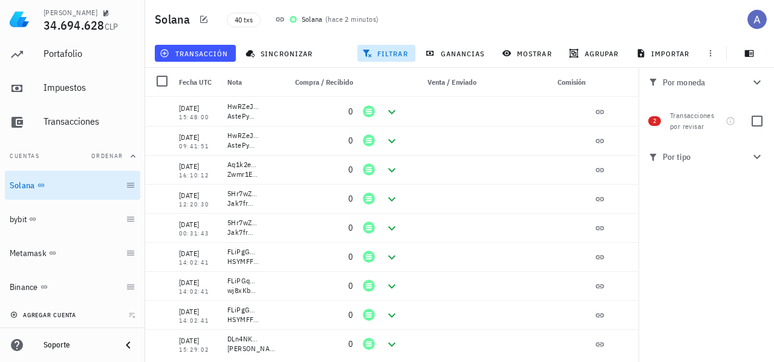
click at [69, 315] on span "agregar cuenta" at bounding box center [45, 315] width 64 height 8
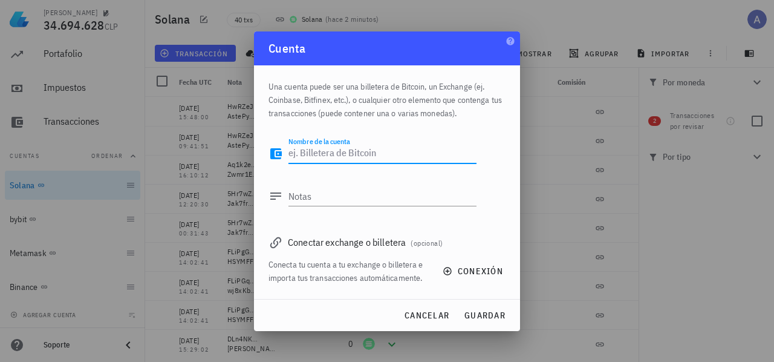
click at [363, 158] on textarea "Nombre de la cuenta" at bounding box center [383, 153] width 188 height 19
type textarea "exness"
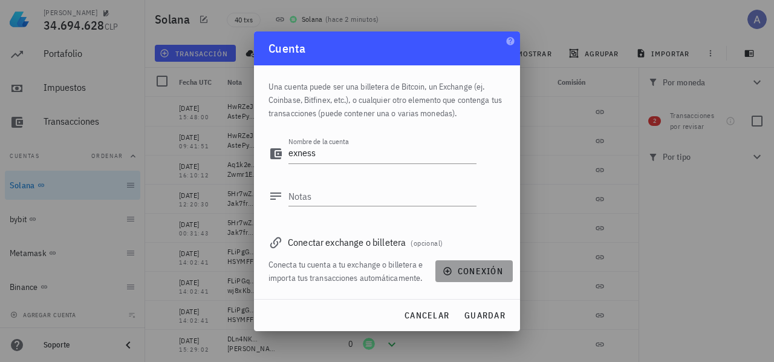
click at [465, 267] on span "conexión" at bounding box center [474, 271] width 58 height 11
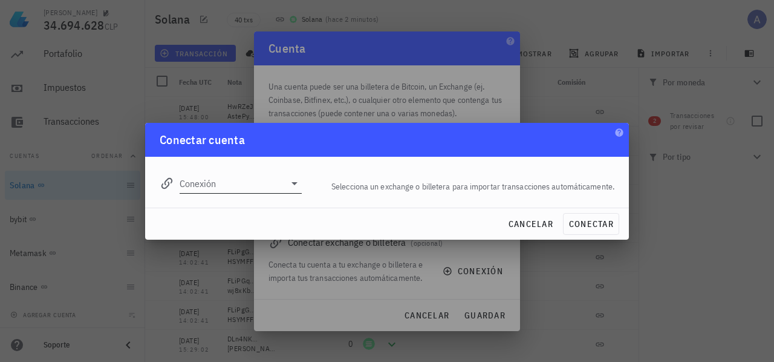
click at [259, 187] on input "Conexión" at bounding box center [232, 183] width 105 height 19
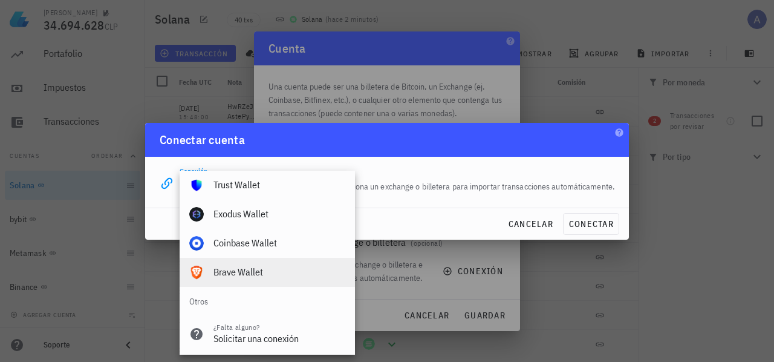
scroll to position [849, 0]
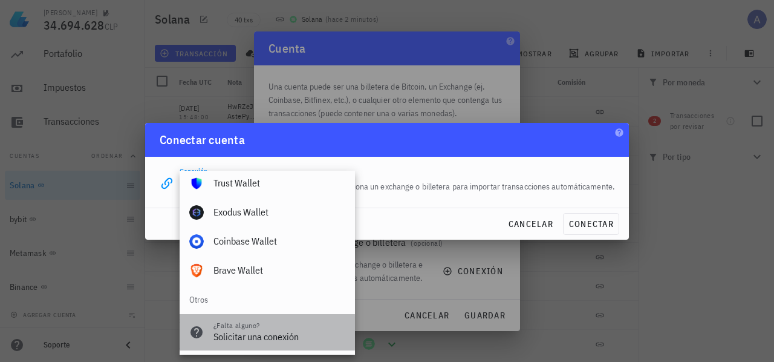
click at [283, 338] on div "Solicitar una conexión" at bounding box center [280, 336] width 132 height 11
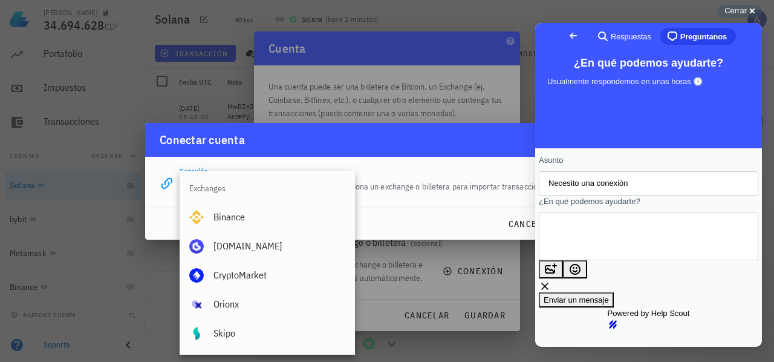
scroll to position [0, 0]
click at [658, 234] on textarea "¿En qué podemos ayudarte?" at bounding box center [603, 236] width 109 height 47
click at [754, 13] on div "Cerrar cross-small" at bounding box center [739, 11] width 45 height 13
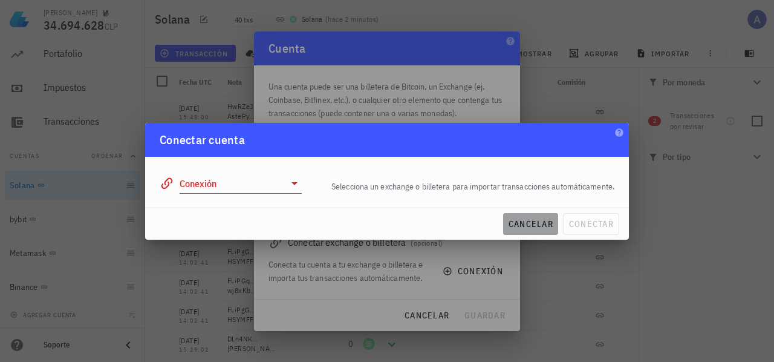
click at [539, 227] on span "cancelar" at bounding box center [530, 223] width 45 height 11
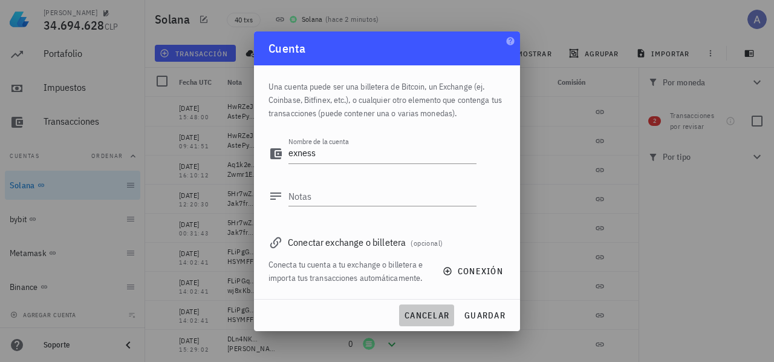
click at [426, 311] on span "cancelar" at bounding box center [426, 315] width 45 height 11
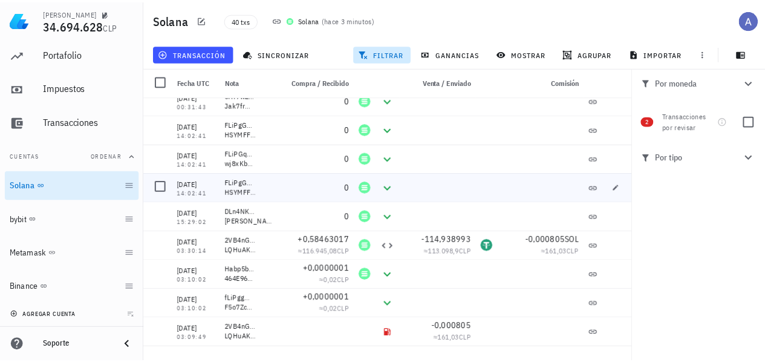
scroll to position [242, 0]
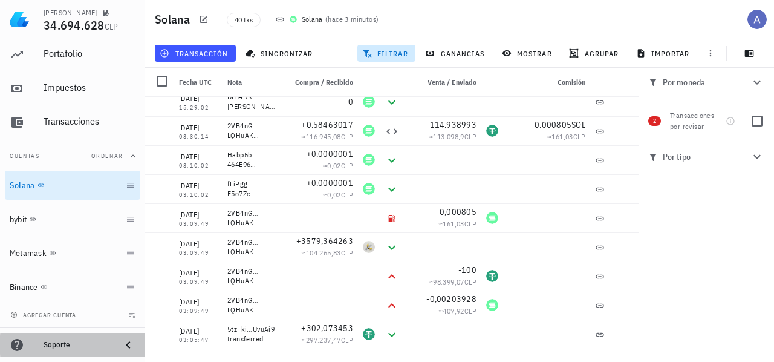
click at [77, 344] on div "Soporte" at bounding box center [78, 345] width 68 height 10
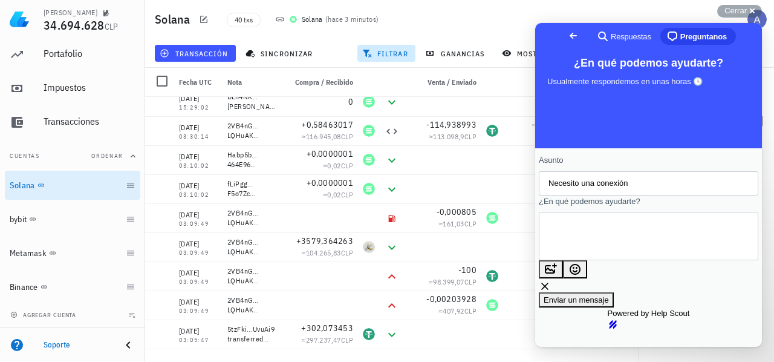
click at [570, 179] on input "Necesito una conexión" at bounding box center [649, 183] width 200 height 22
type input "trading"
click at [583, 235] on textarea "¿En qué podemos ayudarte?" at bounding box center [603, 236] width 109 height 47
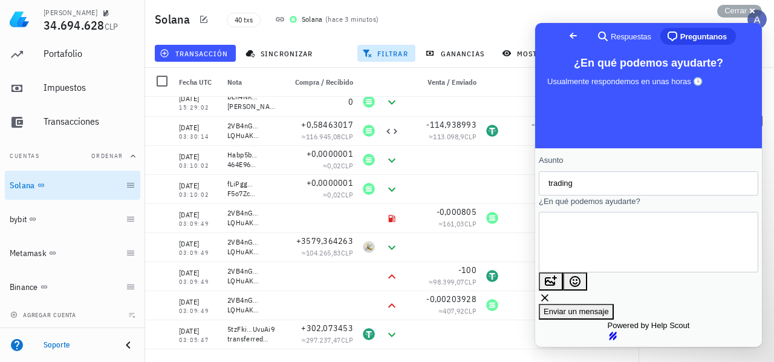
type textarea "Hola, no se pueden colocar las transacciones de trading de futuros???"
click at [609, 307] on span "Enviar un mensaje" at bounding box center [576, 311] width 65 height 9
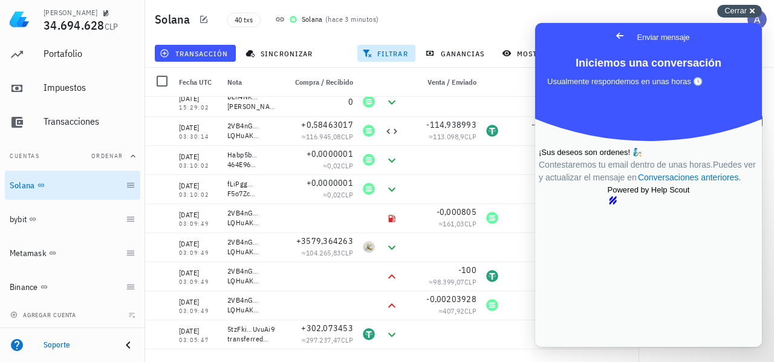
click at [733, 15] on span "Cerrar" at bounding box center [736, 10] width 22 height 9
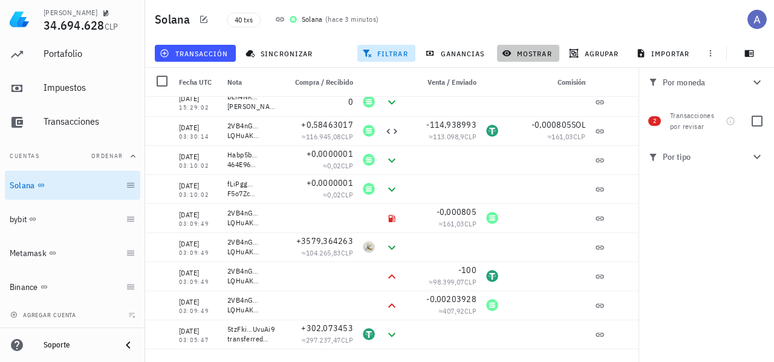
click at [522, 56] on span "mostrar" at bounding box center [528, 53] width 48 height 10
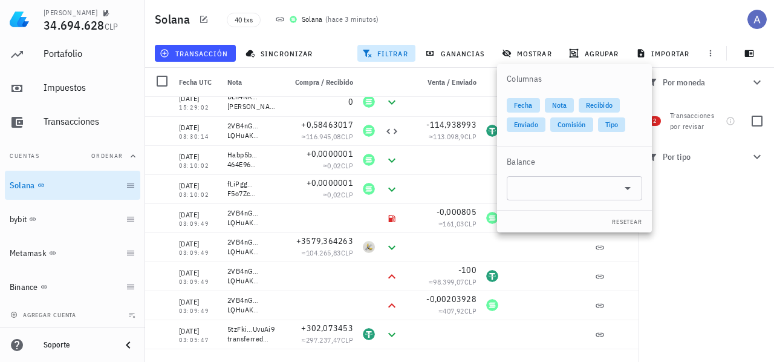
click at [381, 82] on div at bounding box center [392, 82] width 24 height 29
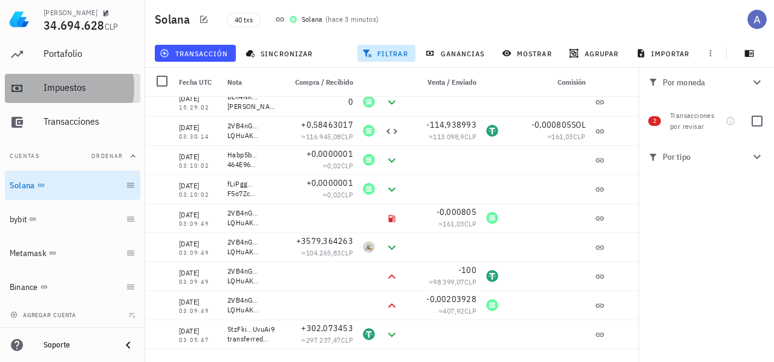
click at [77, 76] on div "Impuestos" at bounding box center [90, 87] width 92 height 27
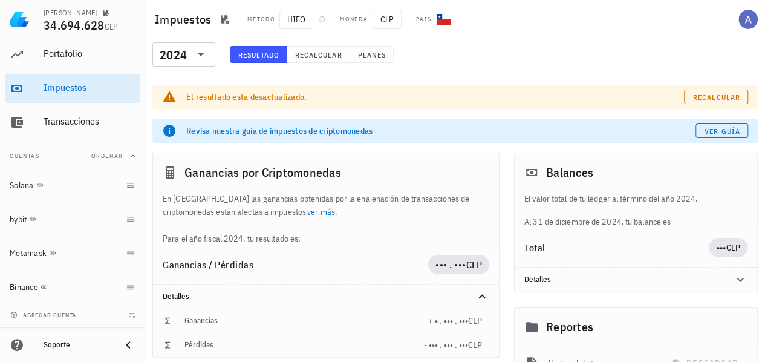
scroll to position [60, 0]
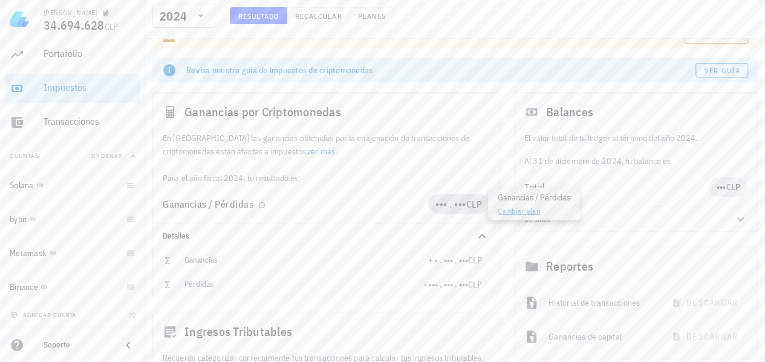
click at [455, 202] on span "••• . •••" at bounding box center [451, 204] width 31 height 12
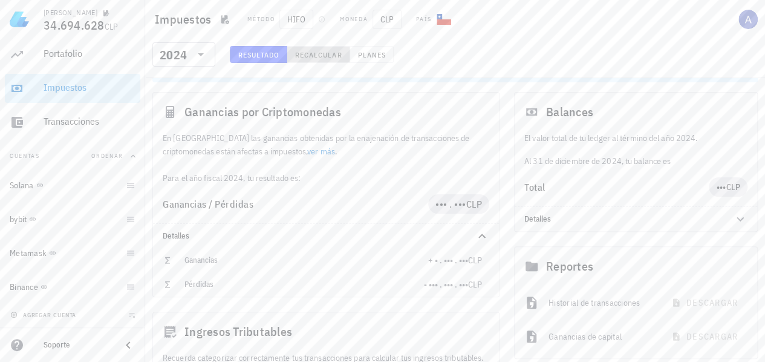
click at [297, 56] on span "Recalcular" at bounding box center [319, 54] width 48 height 9
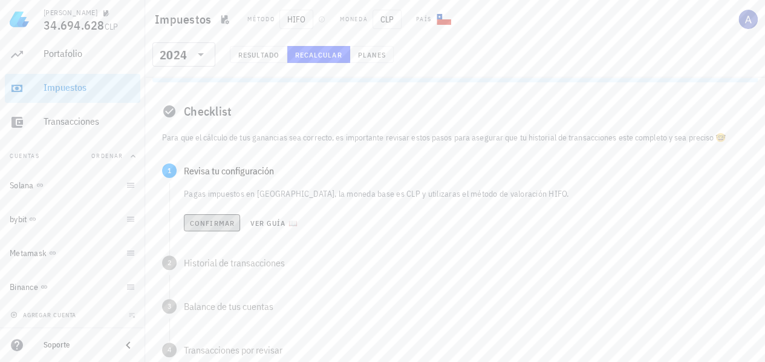
click at [224, 224] on span "Confirmar" at bounding box center [211, 222] width 45 height 9
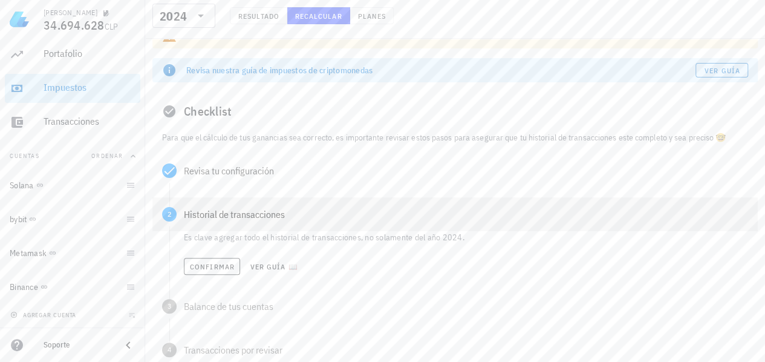
scroll to position [121, 0]
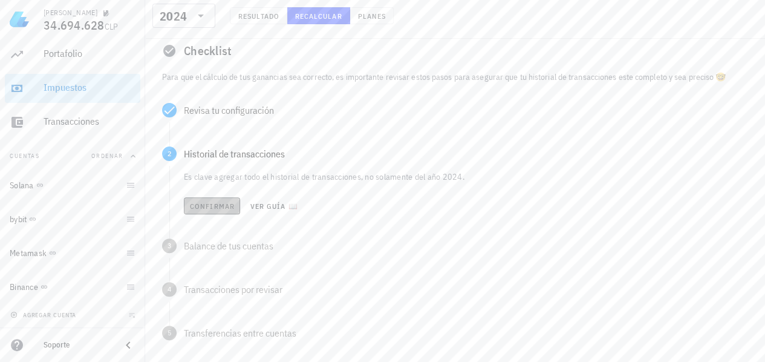
click at [220, 208] on span "Confirmar" at bounding box center [211, 205] width 45 height 9
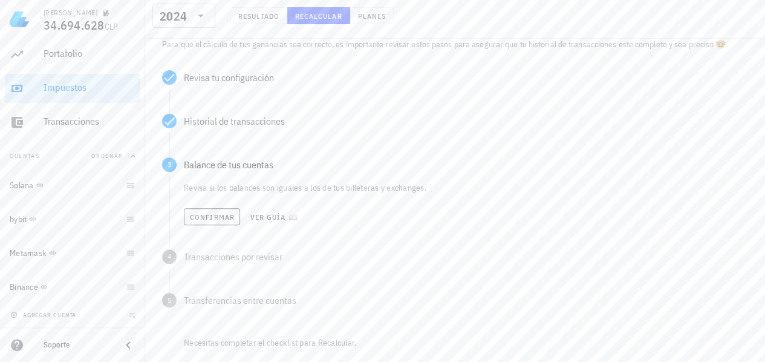
scroll to position [181, 0]
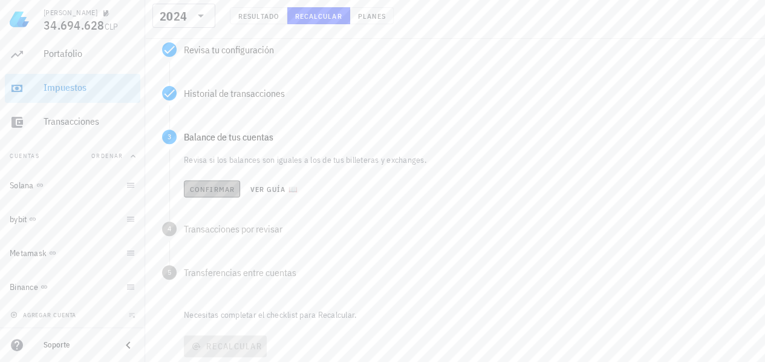
click at [218, 195] on button "Confirmar" at bounding box center [212, 188] width 56 height 17
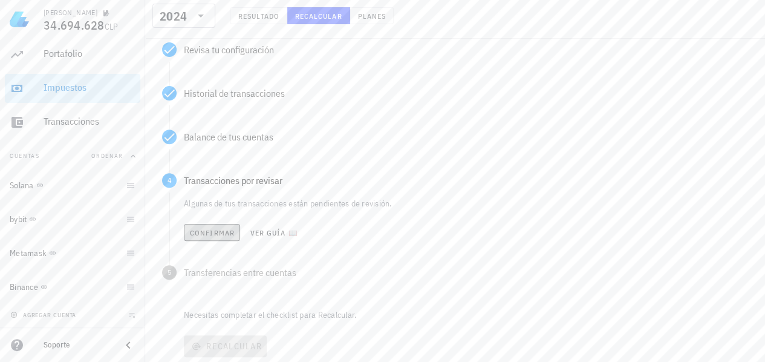
click at [221, 235] on span "Confirmar" at bounding box center [211, 232] width 45 height 9
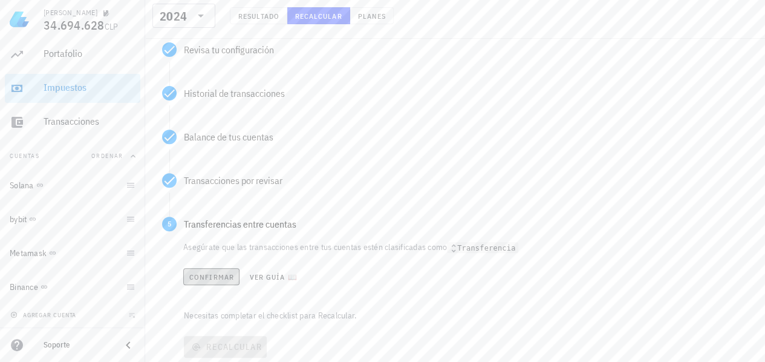
click at [213, 279] on span "Confirmar" at bounding box center [211, 276] width 45 height 9
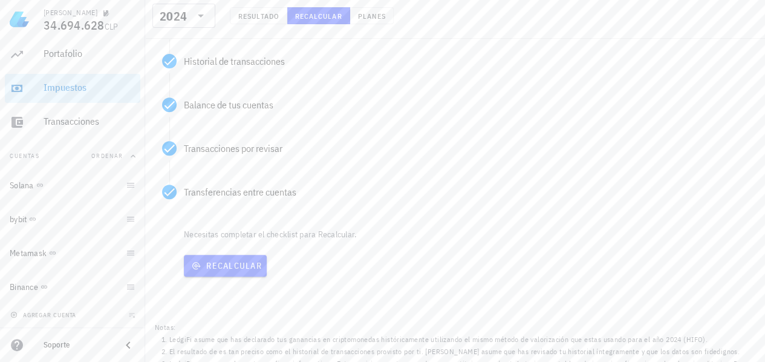
scroll to position [237, 0]
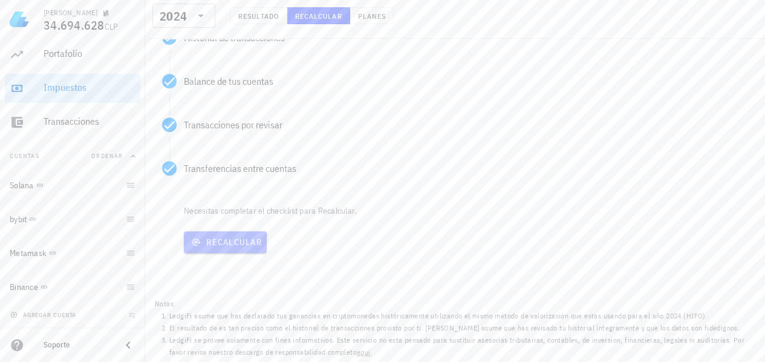
click at [254, 247] on button "Recalcular" at bounding box center [225, 242] width 83 height 22
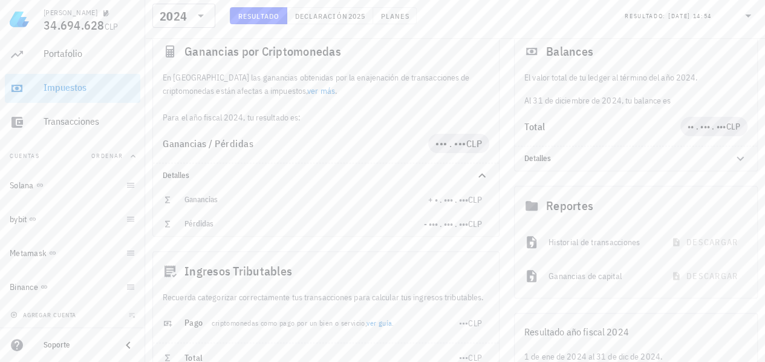
scroll to position [242, 0]
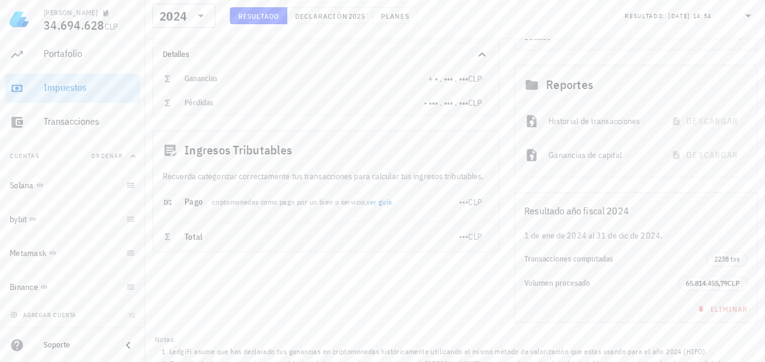
click at [384, 202] on link "ver guía" at bounding box center [379, 201] width 25 height 9
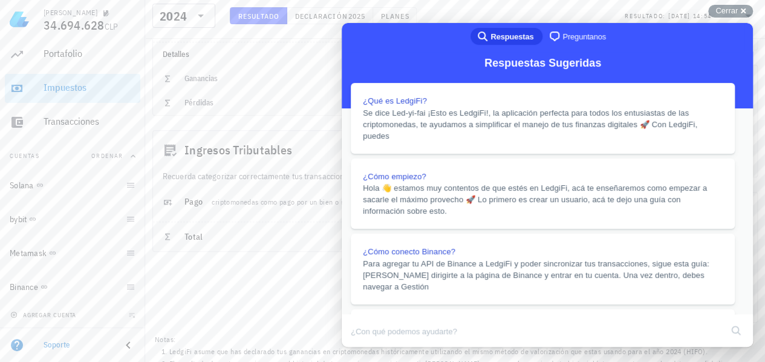
scroll to position [346, 0]
click at [364, 347] on button "Close" at bounding box center [353, 355] width 22 height 16
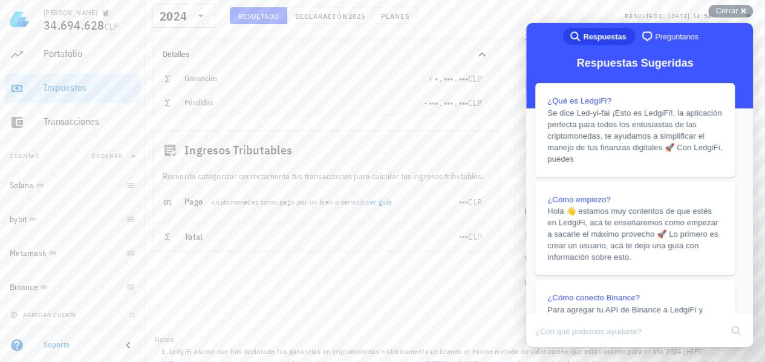
scroll to position [276, 0]
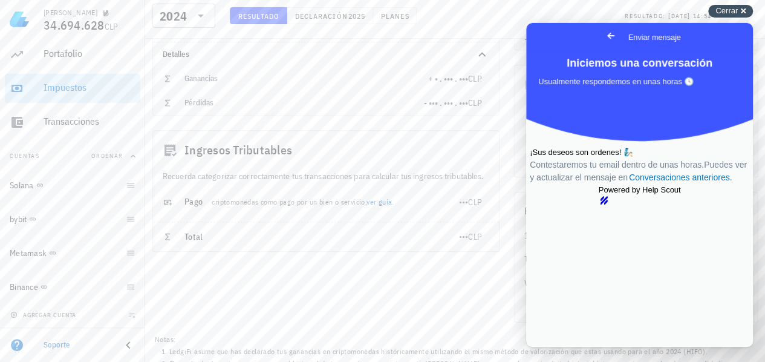
click at [733, 7] on span "Cerrar" at bounding box center [727, 10] width 22 height 9
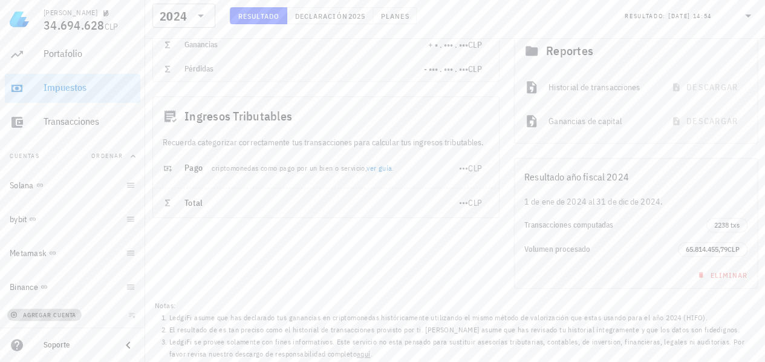
click at [60, 315] on span "agregar cuenta" at bounding box center [45, 315] width 64 height 8
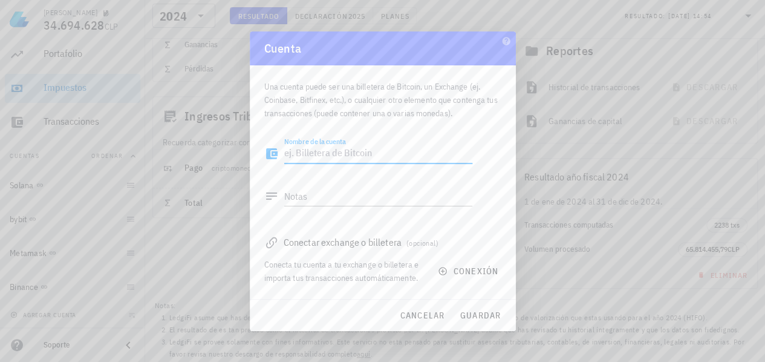
click at [268, 246] on icon at bounding box center [271, 242] width 15 height 15
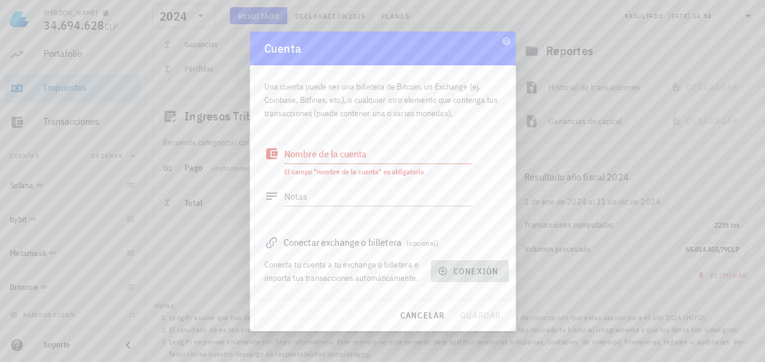
click at [475, 266] on span "conexión" at bounding box center [469, 271] width 58 height 11
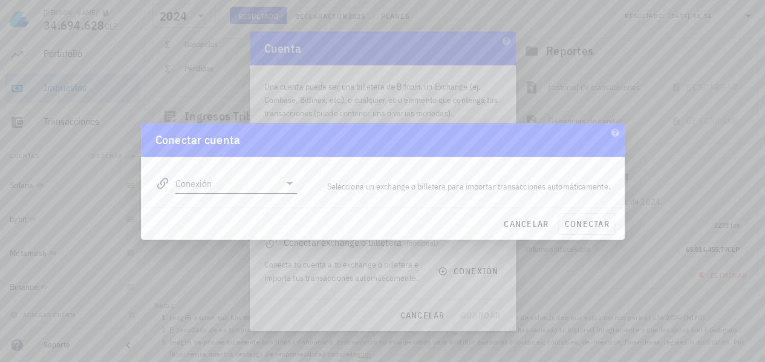
click at [258, 189] on input "Conexión" at bounding box center [227, 183] width 105 height 19
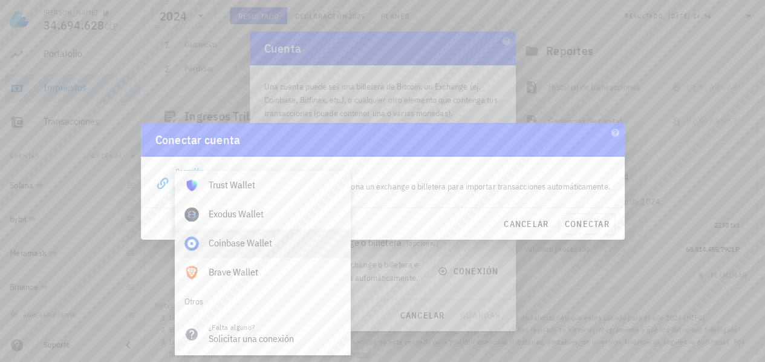
scroll to position [849, 0]
click at [541, 223] on span "cancelar" at bounding box center [525, 223] width 45 height 11
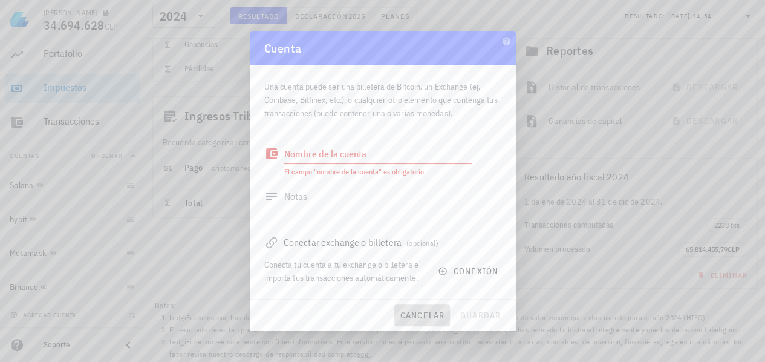
click at [431, 313] on span "cancelar" at bounding box center [421, 315] width 45 height 11
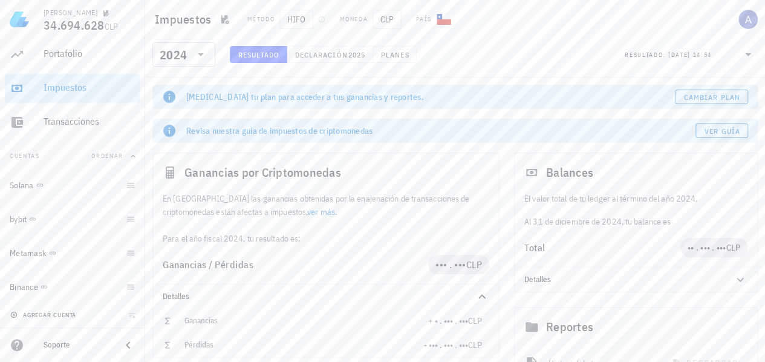
scroll to position [0, 0]
click at [397, 53] on span "Planes" at bounding box center [394, 54] width 29 height 9
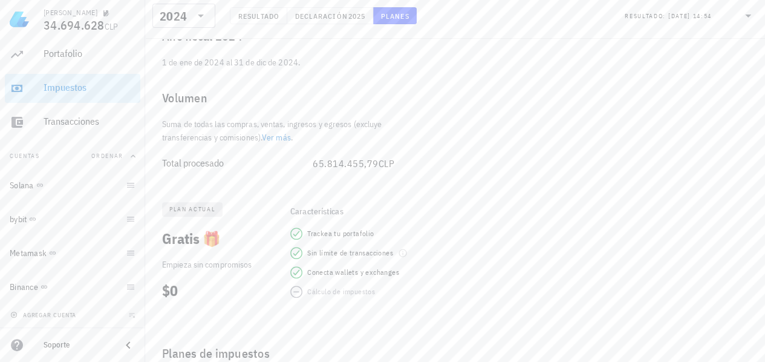
scroll to position [121, 0]
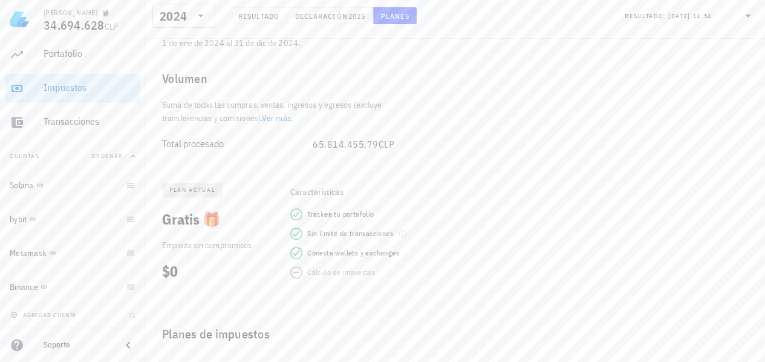
click at [287, 120] on link "Ver más" at bounding box center [276, 118] width 29 height 11
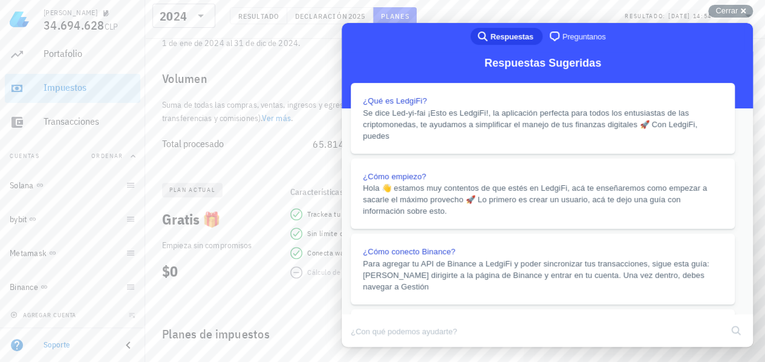
click at [364, 347] on button "Close" at bounding box center [353, 355] width 22 height 16
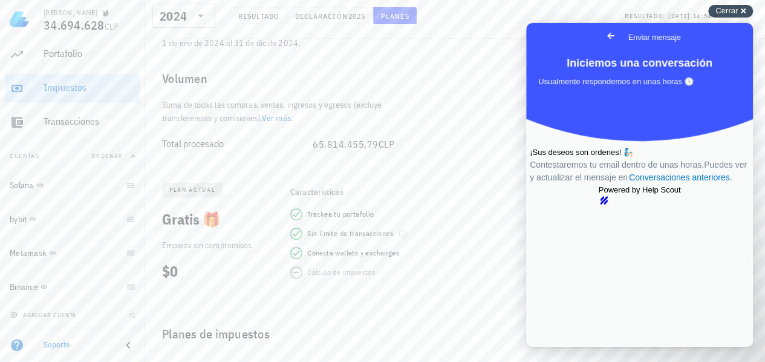
click at [728, 9] on span "Cerrar" at bounding box center [727, 10] width 22 height 9
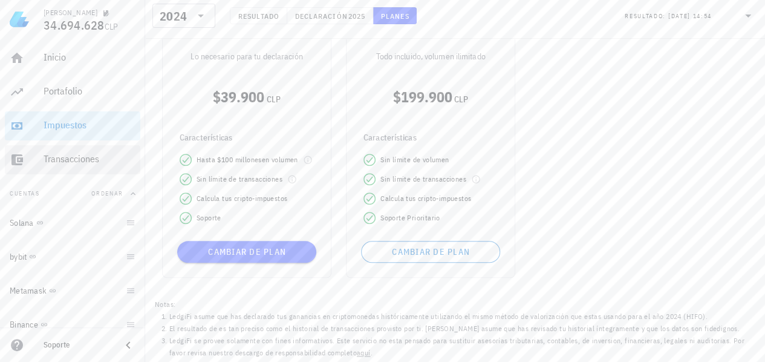
scroll to position [433, 0]
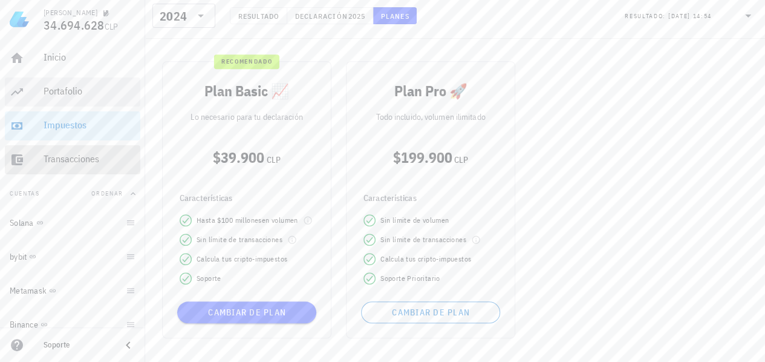
drag, startPoint x: 92, startPoint y: 166, endPoint x: 80, endPoint y: 98, distance: 69.4
click at [92, 166] on div "Transacciones" at bounding box center [90, 159] width 92 height 27
click at [80, 98] on div "Portafolio" at bounding box center [90, 91] width 92 height 27
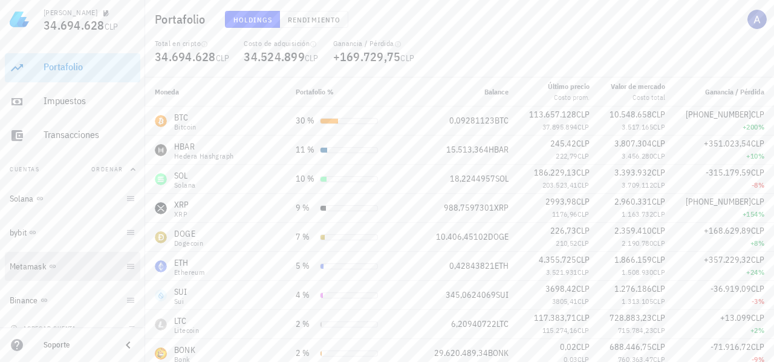
scroll to position [38, 0]
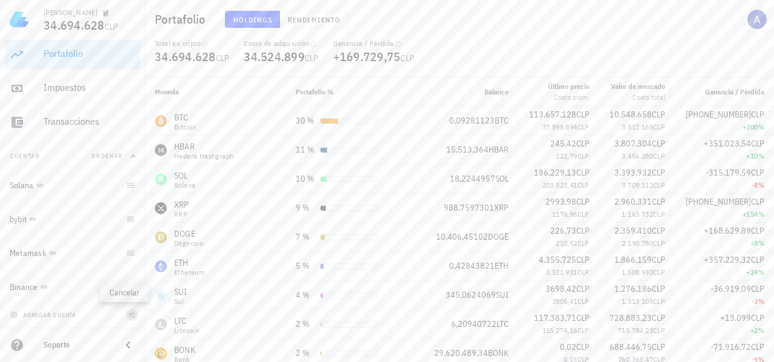
click at [128, 316] on icon "button" at bounding box center [131, 314] width 7 height 7
click at [66, 318] on button "agregar cuenta" at bounding box center [44, 315] width 74 height 12
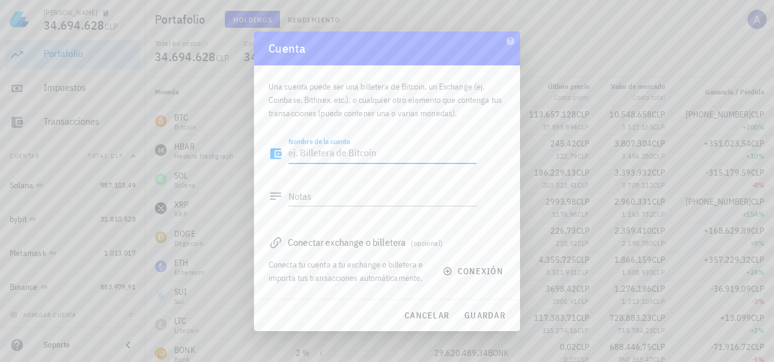
click at [316, 153] on textarea "Nombre de la cuenta" at bounding box center [383, 153] width 188 height 19
type textarea "bibyt acele"
click at [449, 272] on icon "button" at bounding box center [448, 271] width 10 height 10
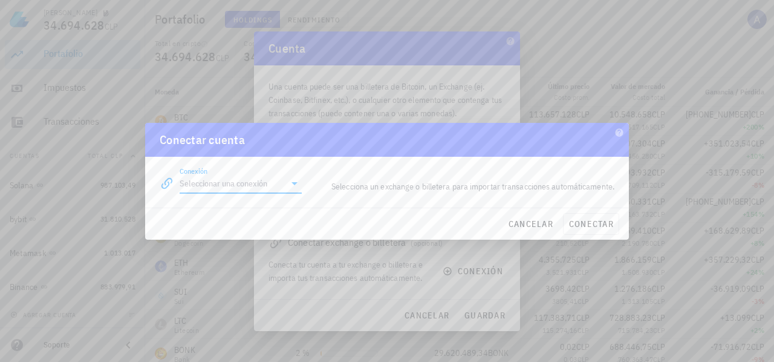
click at [206, 182] on input "Conexión" at bounding box center [232, 183] width 105 height 19
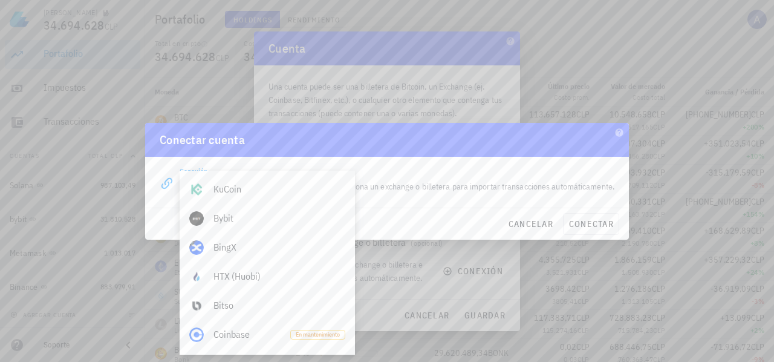
scroll to position [183, 0]
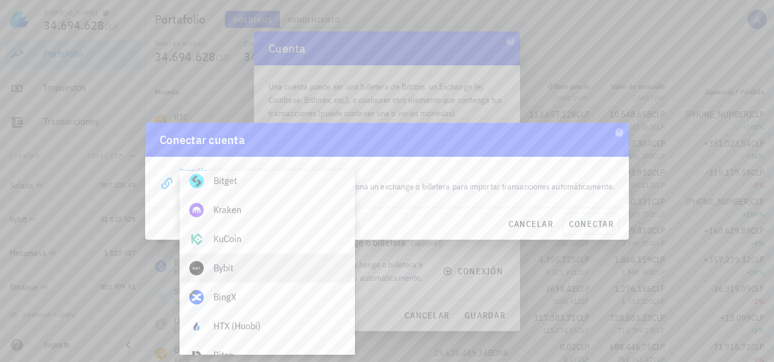
click at [238, 267] on div "Bybit" at bounding box center [280, 267] width 132 height 11
type input "Bybit"
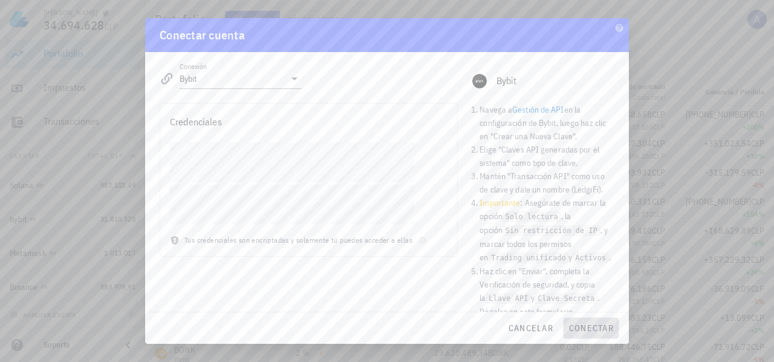
click at [600, 330] on span "conectar" at bounding box center [591, 327] width 45 height 11
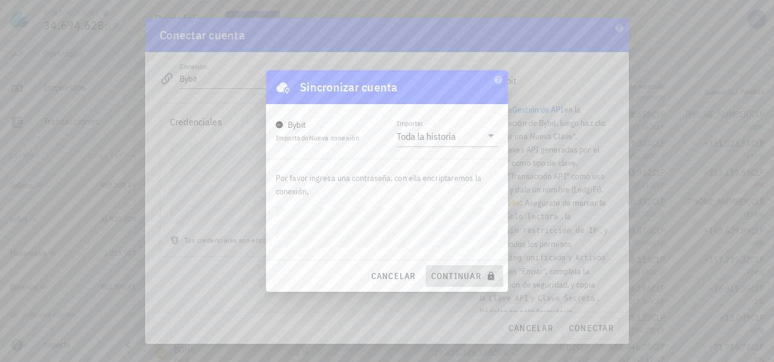
click at [447, 270] on span "continuar" at bounding box center [465, 275] width 68 height 11
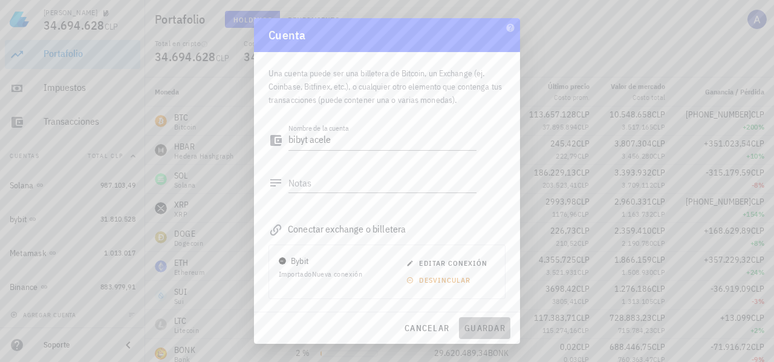
click at [477, 327] on span "guardar" at bounding box center [485, 327] width 42 height 11
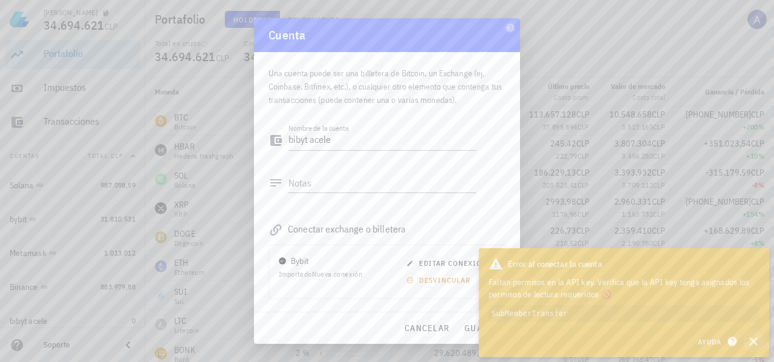
click at [756, 341] on icon "button" at bounding box center [753, 341] width 15 height 15
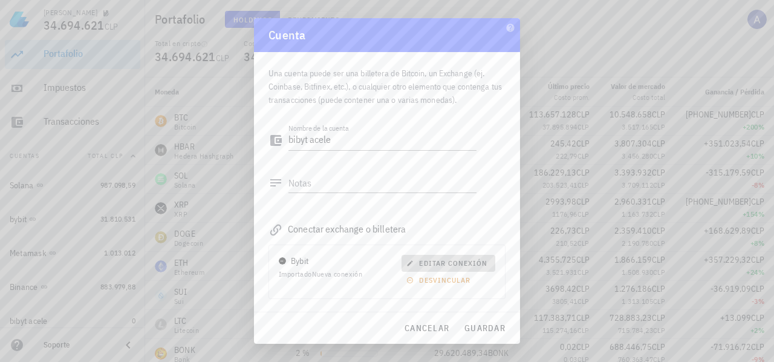
click at [419, 263] on span "editar conexión" at bounding box center [448, 262] width 79 height 9
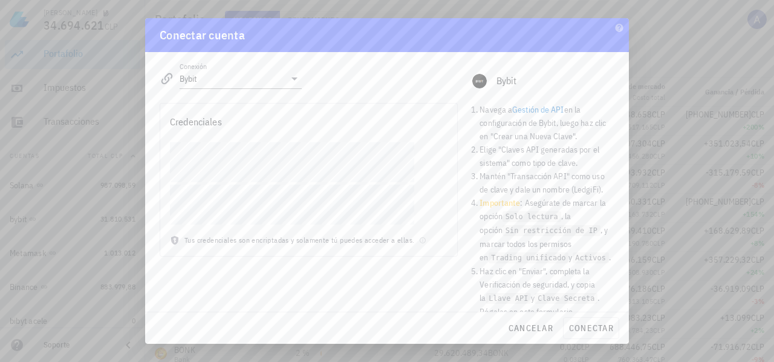
click at [165, 161] on div at bounding box center [308, 188] width 297 height 92
click at [149, 207] on div "Conexión Bybit editar Bybit Navega a Gestión de API en la configuración de Bybi…" at bounding box center [387, 182] width 484 height 260
click at [599, 328] on span "conectar" at bounding box center [591, 327] width 45 height 11
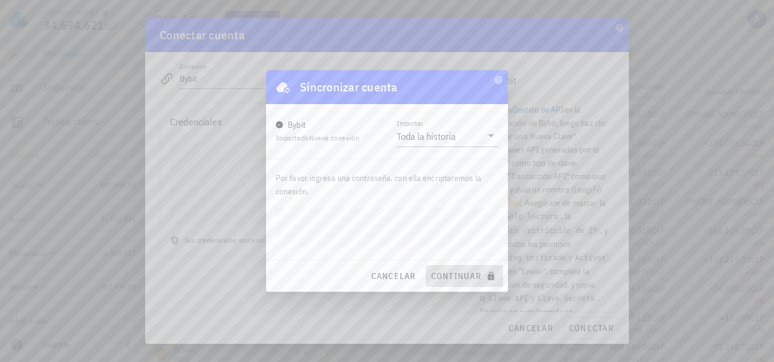
click at [459, 278] on span "continuar" at bounding box center [465, 275] width 68 height 11
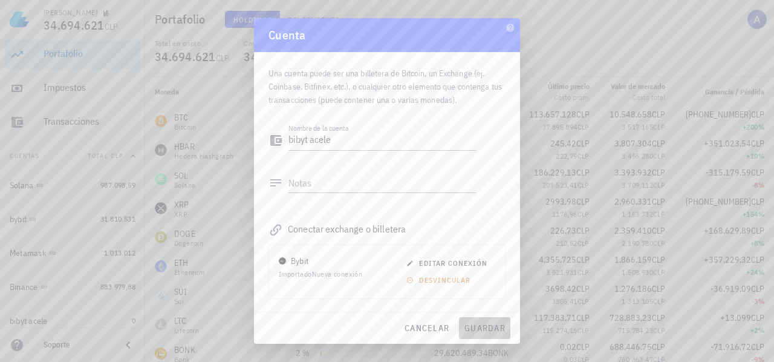
click at [480, 328] on span "guardar" at bounding box center [485, 327] width 42 height 11
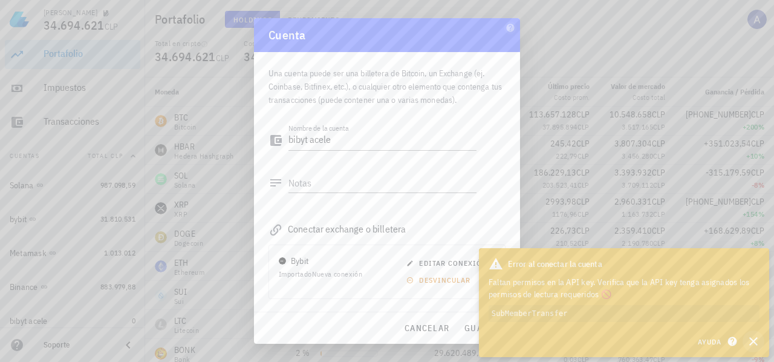
click at [755, 342] on icon "button" at bounding box center [753, 341] width 15 height 15
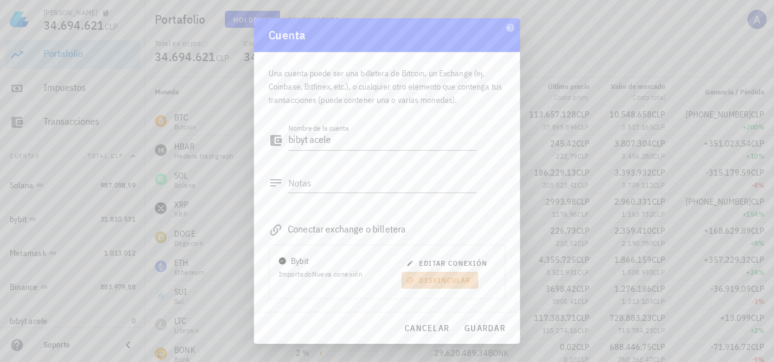
click at [433, 284] on span "desvincular" at bounding box center [440, 279] width 62 height 9
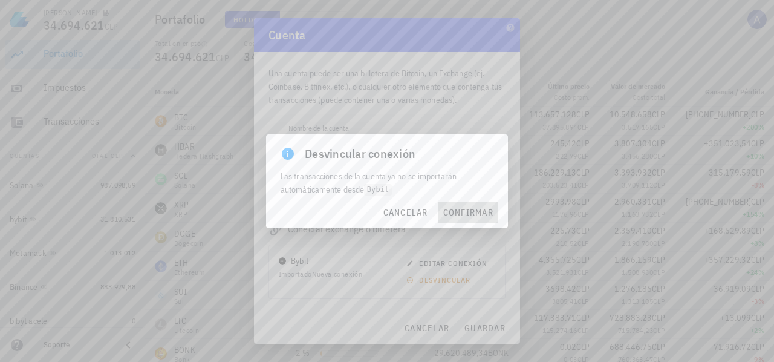
click at [461, 218] on button "confirmar" at bounding box center [468, 212] width 60 height 22
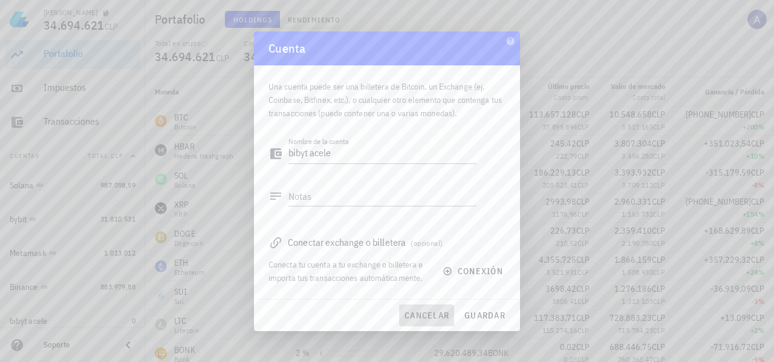
click at [436, 317] on span "cancelar" at bounding box center [426, 315] width 45 height 11
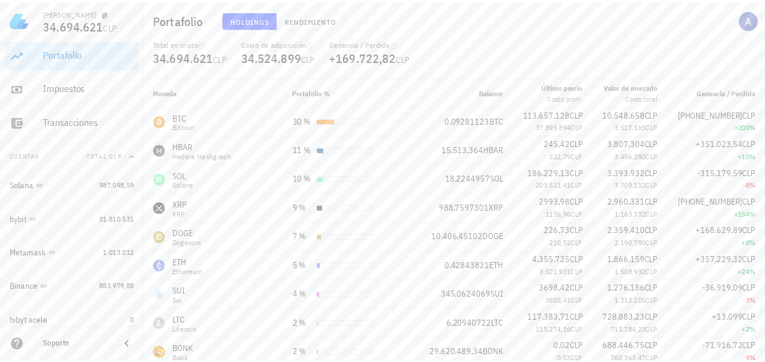
scroll to position [105, 0]
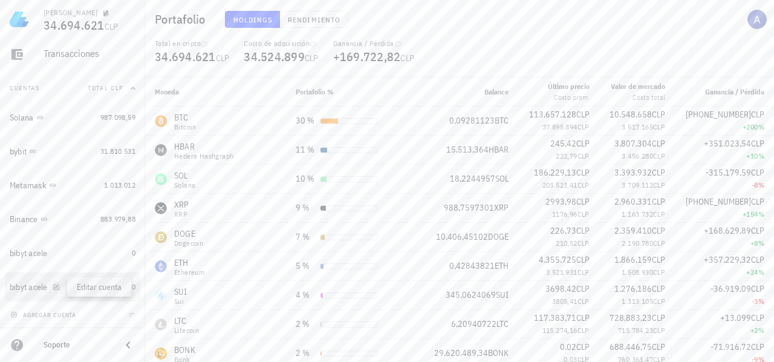
click at [56, 286] on icon "button" at bounding box center [56, 286] width 7 height 7
type textarea "bibyt acele"
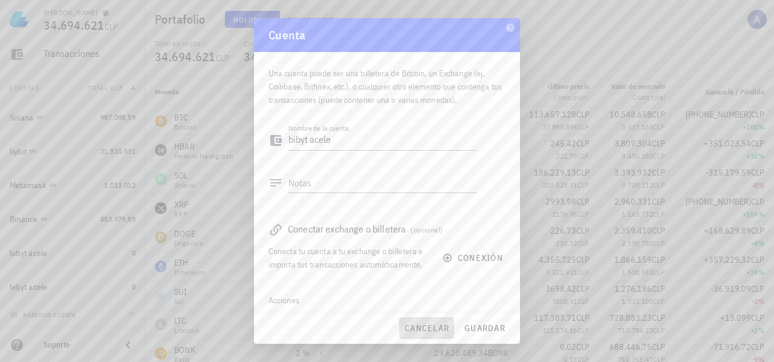
click at [444, 328] on span "cancelar" at bounding box center [426, 327] width 45 height 11
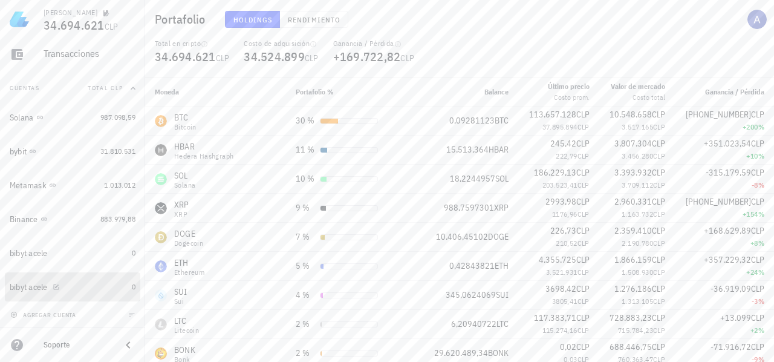
click at [77, 287] on div "bibyt acele" at bounding box center [68, 286] width 117 height 11
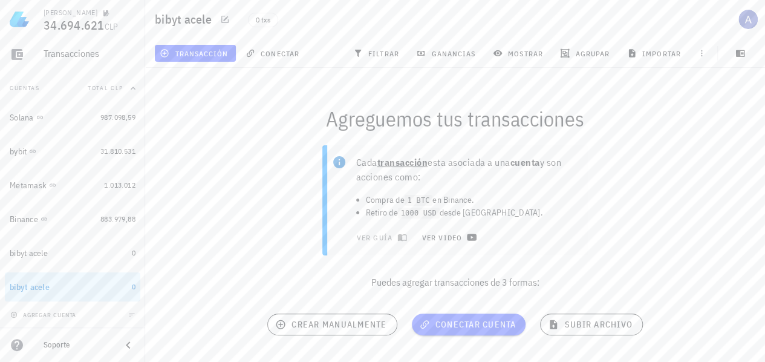
scroll to position [27, 0]
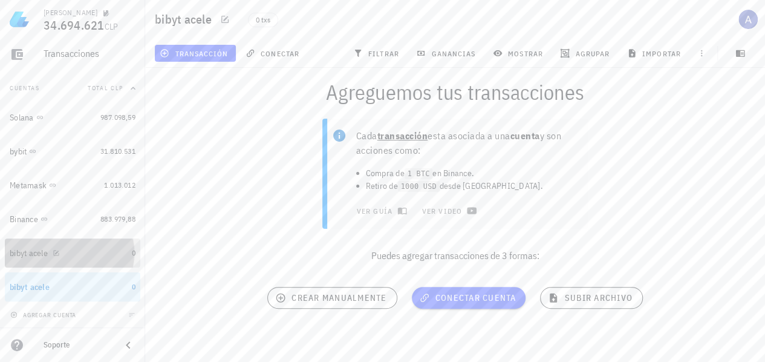
click at [44, 263] on div "bibyt acele" at bounding box center [68, 253] width 117 height 26
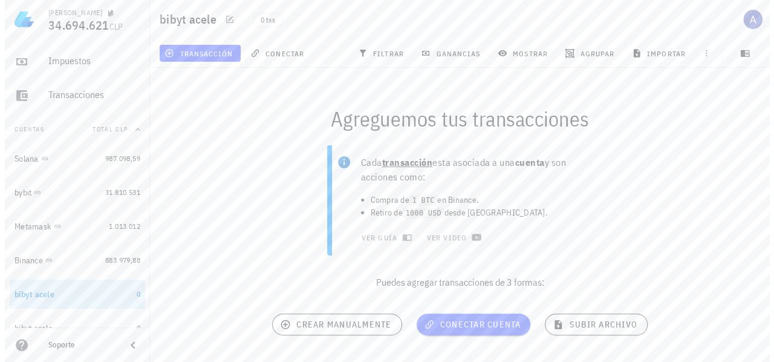
scroll to position [45, 0]
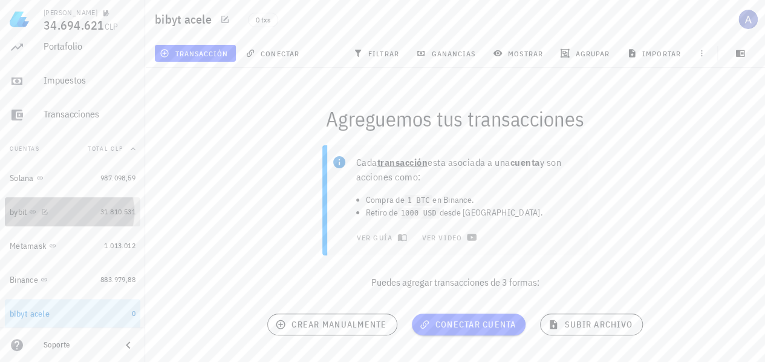
click at [81, 212] on div "bybit" at bounding box center [53, 211] width 86 height 11
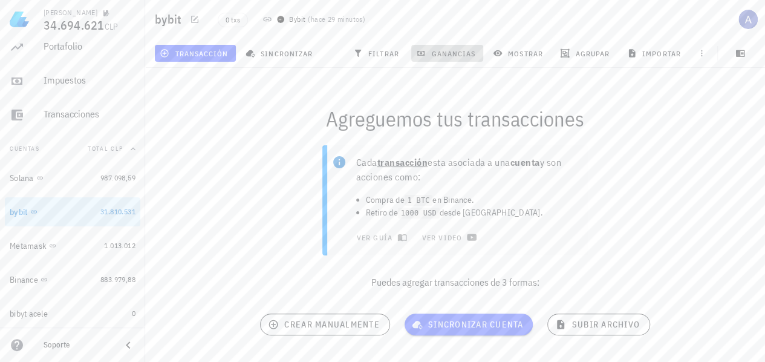
click at [438, 54] on span "ganancias" at bounding box center [447, 53] width 57 height 10
click at [587, 53] on span "agrupar" at bounding box center [586, 53] width 47 height 10
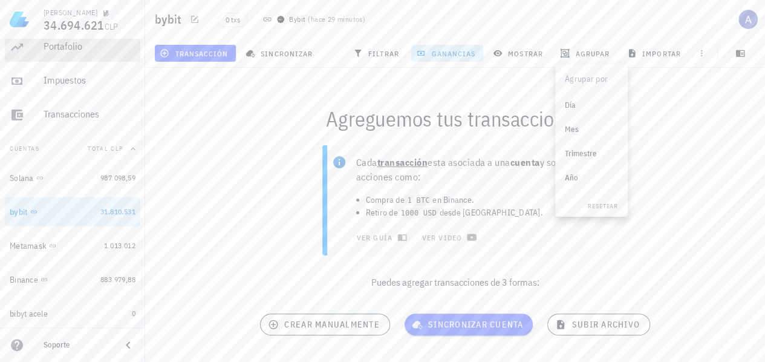
click at [67, 55] on div "Portafolio" at bounding box center [90, 46] width 92 height 27
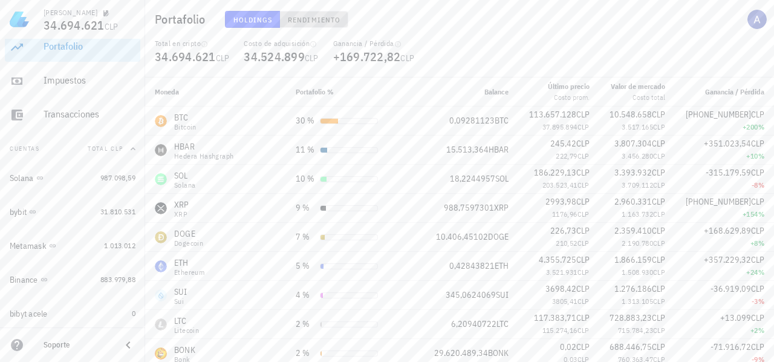
click at [296, 25] on button "Rendimiento" at bounding box center [314, 19] width 68 height 17
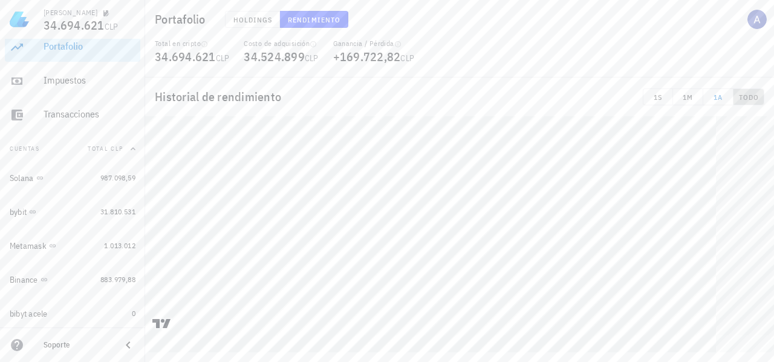
click at [751, 96] on span "TODO" at bounding box center [749, 97] width 21 height 9
click at [244, 15] on span "Holdings" at bounding box center [253, 19] width 40 height 9
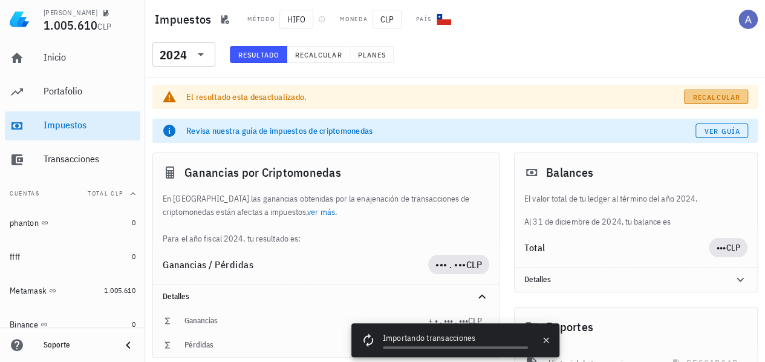
click at [708, 96] on span "Recalcular" at bounding box center [717, 97] width 48 height 9
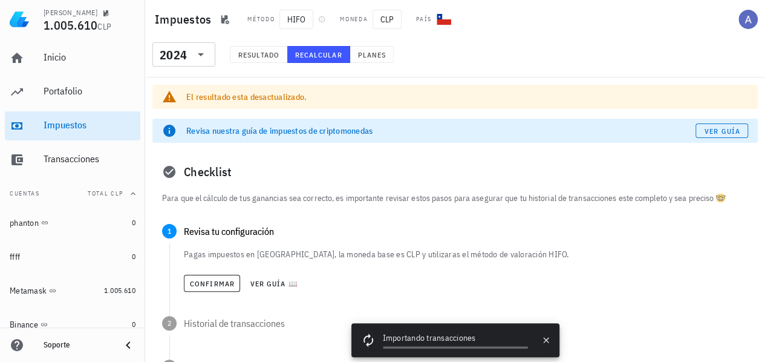
click at [316, 54] on span "Recalcular" at bounding box center [319, 54] width 48 height 9
click at [253, 54] on span "Resultado" at bounding box center [259, 54] width 42 height 9
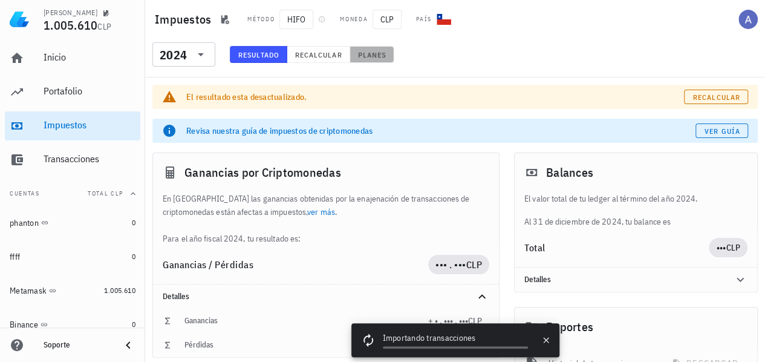
click at [369, 50] on span "Planes" at bounding box center [372, 54] width 29 height 9
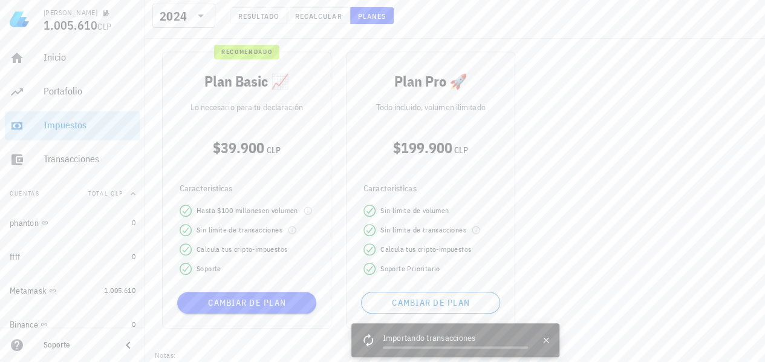
scroll to position [423, 0]
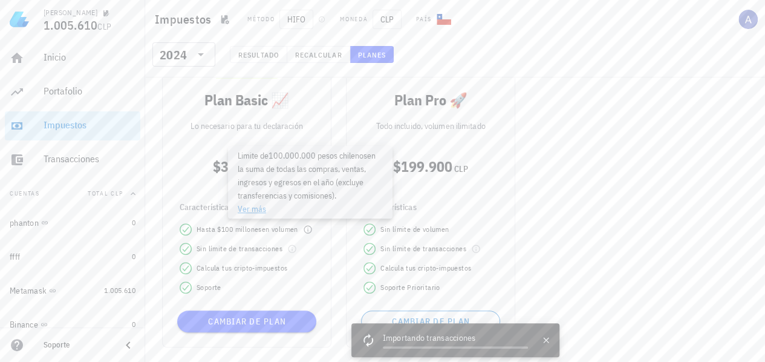
click at [251, 209] on link "Ver más" at bounding box center [252, 208] width 28 height 11
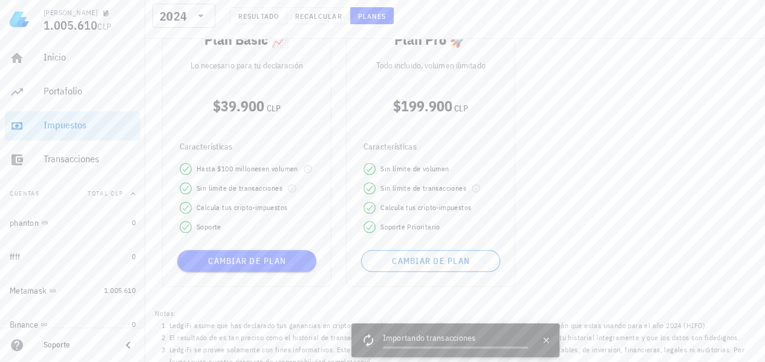
scroll to position [493, 0]
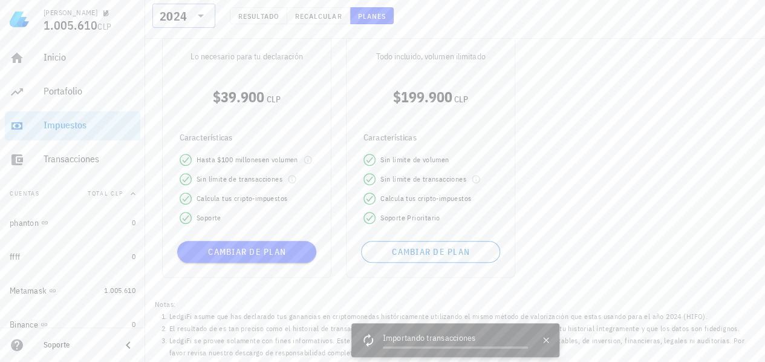
click at [201, 14] on icon at bounding box center [201, 15] width 15 height 15
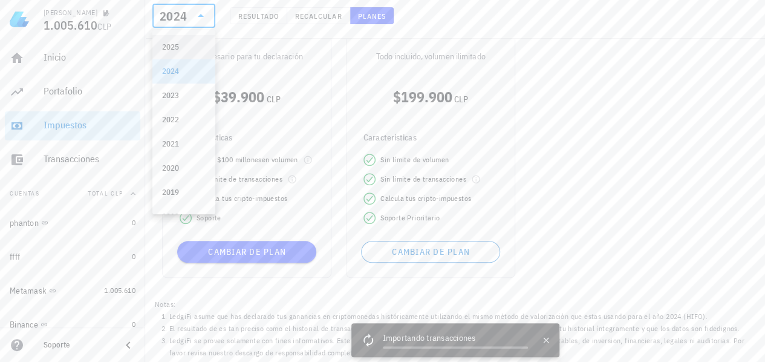
click at [177, 49] on div "2025" at bounding box center [184, 47] width 44 height 10
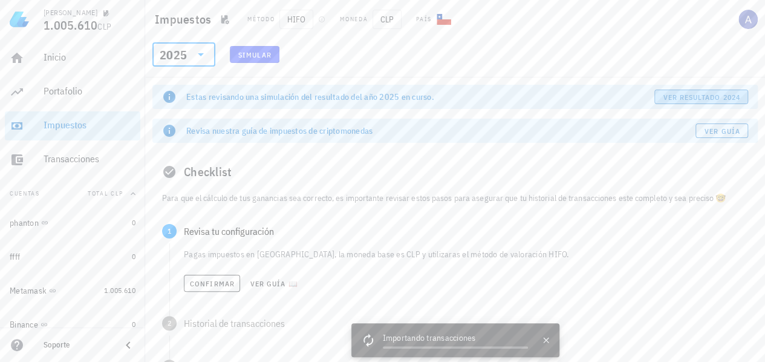
click at [685, 100] on span "ver resultado 2024" at bounding box center [700, 97] width 77 height 9
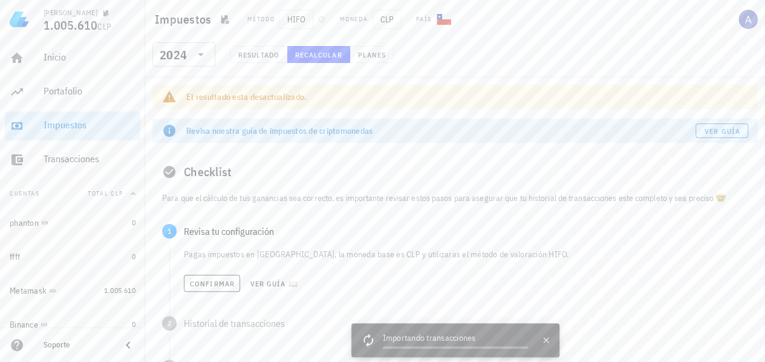
click at [275, 99] on div "El resultado esta desactualizado." at bounding box center [467, 97] width 562 height 12
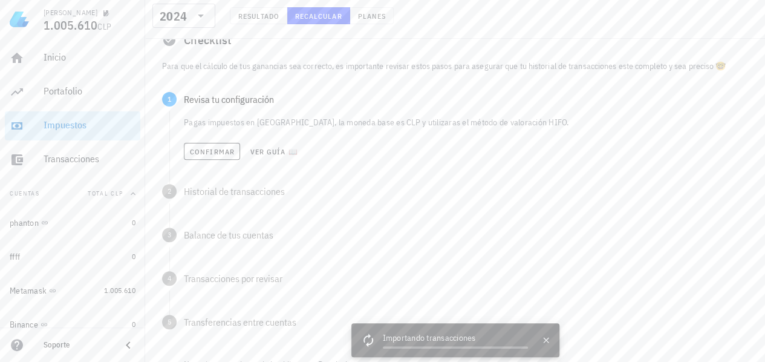
scroll to position [181, 0]
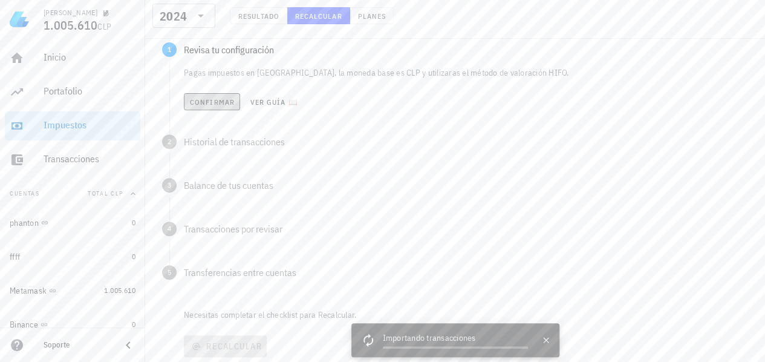
click at [233, 105] on button "Confirmar" at bounding box center [212, 101] width 56 height 17
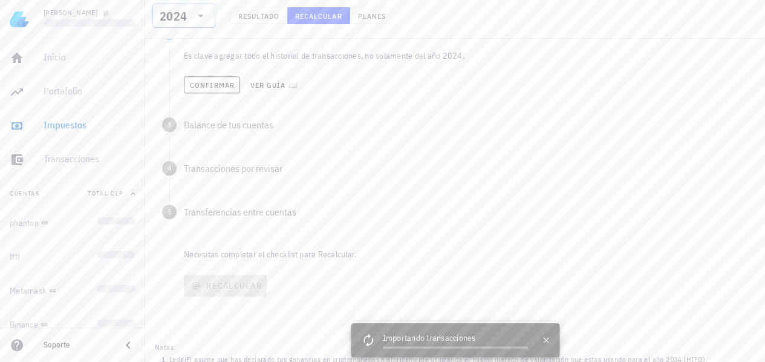
scroll to position [0, 0]
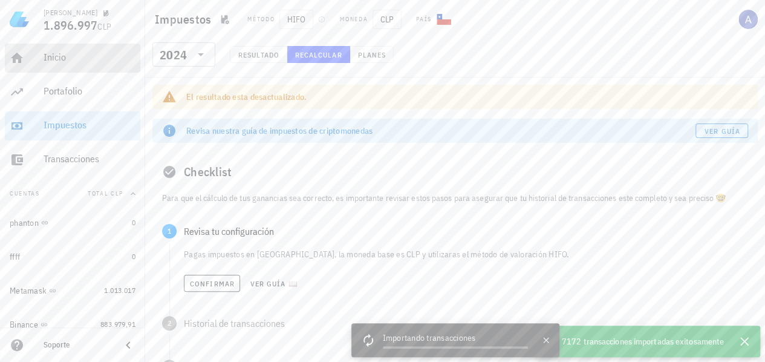
click at [51, 55] on div "Inicio" at bounding box center [90, 56] width 92 height 11
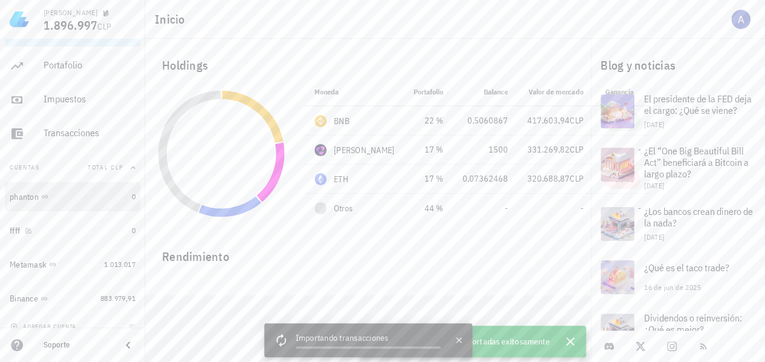
scroll to position [38, 0]
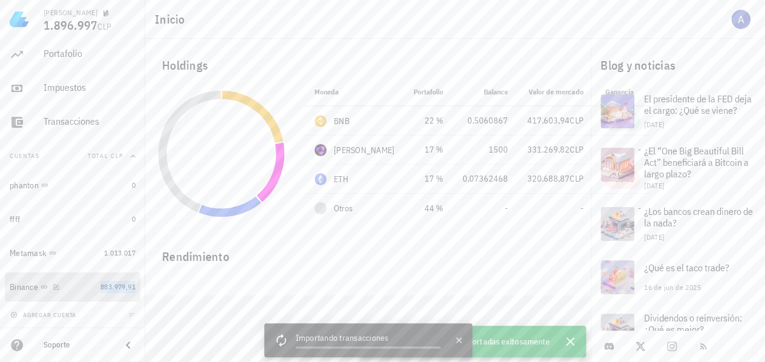
click at [111, 284] on span "883.979,91" at bounding box center [117, 286] width 35 height 9
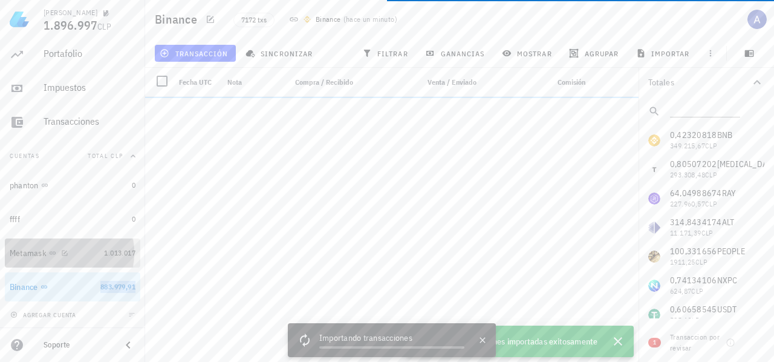
click at [94, 252] on link "Metamask 1.013.017" at bounding box center [73, 252] width 136 height 29
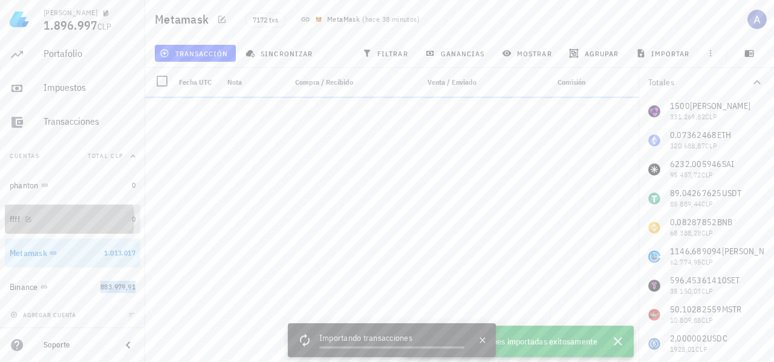
click at [88, 214] on div "ffff" at bounding box center [68, 219] width 117 height 11
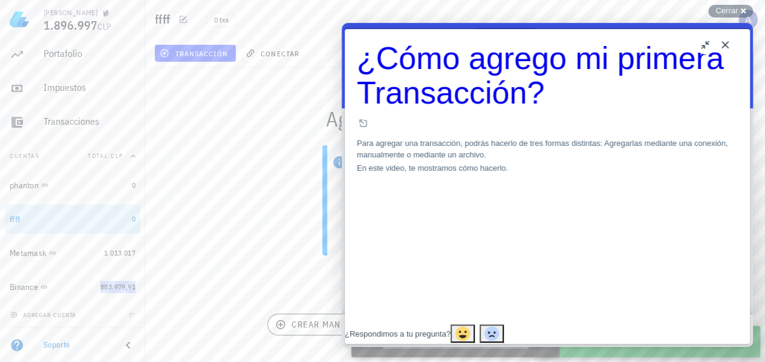
click at [726, 45] on button "Close" at bounding box center [725, 44] width 19 height 19
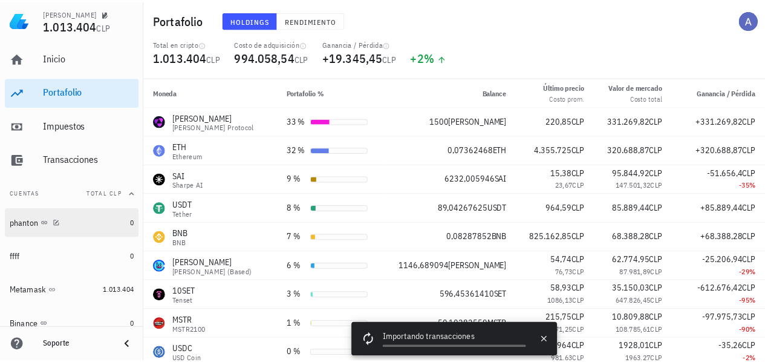
scroll to position [38, 0]
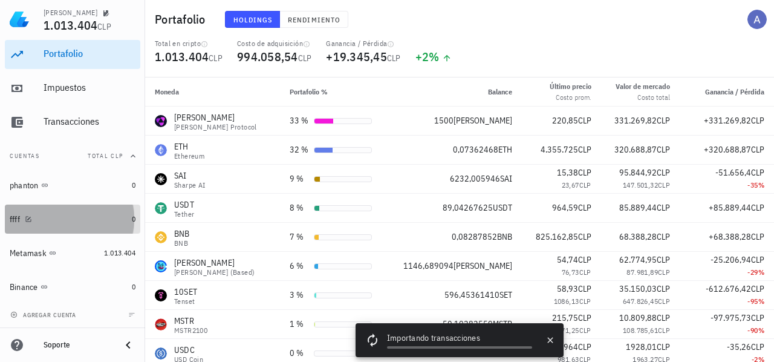
click at [77, 215] on div "ffff" at bounding box center [68, 219] width 117 height 11
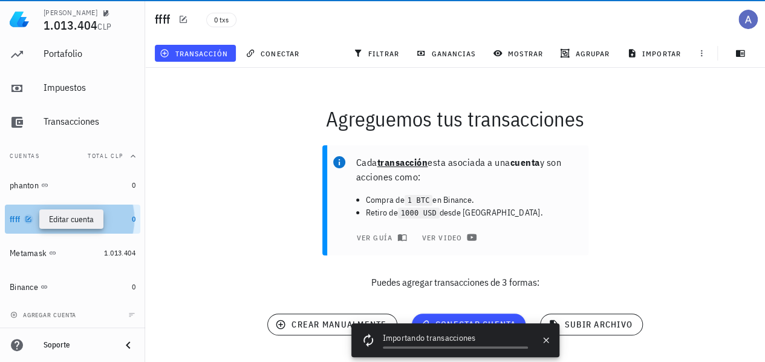
click at [28, 218] on icon "button" at bounding box center [28, 218] width 5 height 5
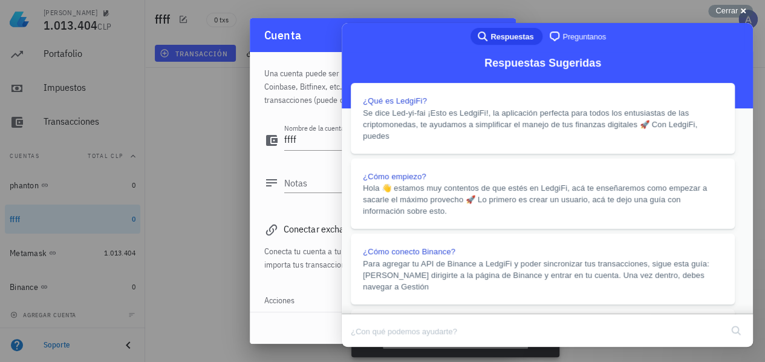
click at [364, 347] on button "Close" at bounding box center [353, 355] width 22 height 16
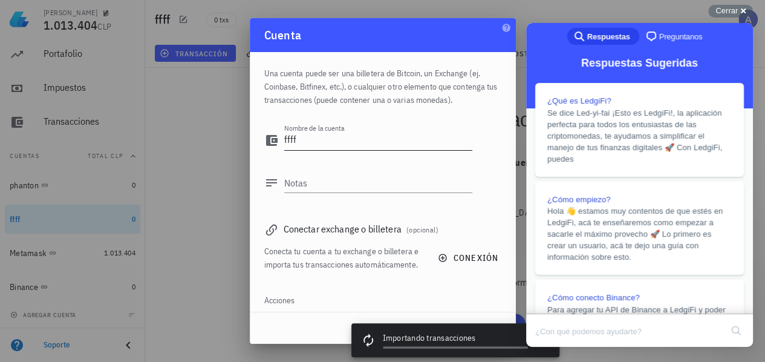
click at [315, 144] on textarea "ffff" at bounding box center [378, 140] width 188 height 19
type textarea "f"
type textarea "bybit"
click at [300, 178] on div "Notas" at bounding box center [378, 182] width 188 height 19
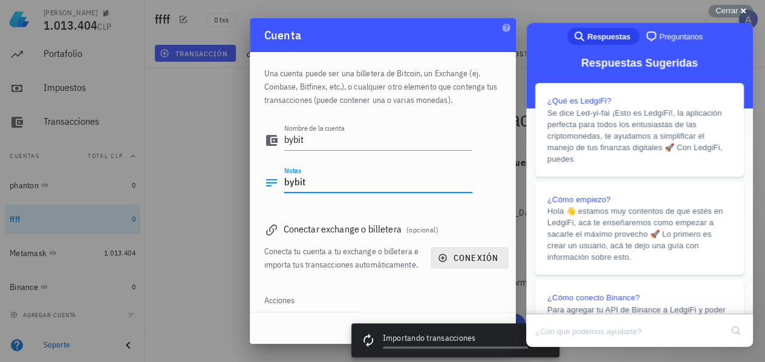
type textarea "bybit"
click at [460, 263] on span "conexión" at bounding box center [469, 257] width 58 height 11
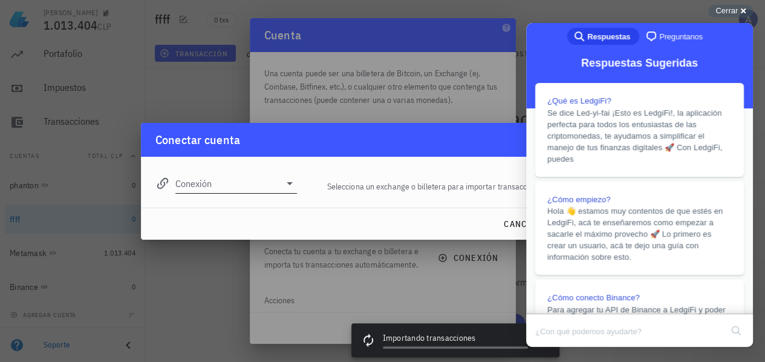
click at [267, 184] on input "Conexión" at bounding box center [227, 183] width 105 height 19
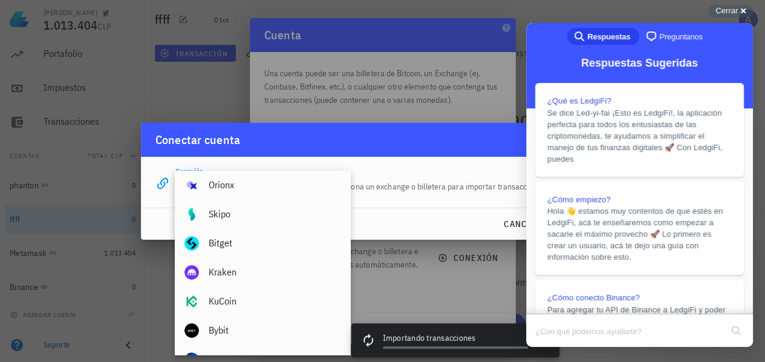
scroll to position [181, 0]
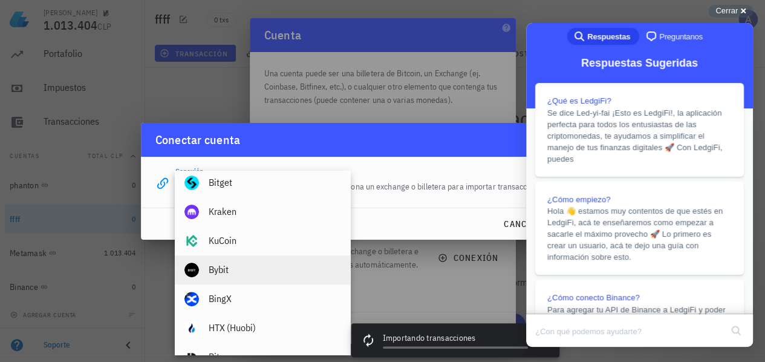
click at [236, 270] on div "Bybit" at bounding box center [275, 269] width 132 height 11
type input "Bybit"
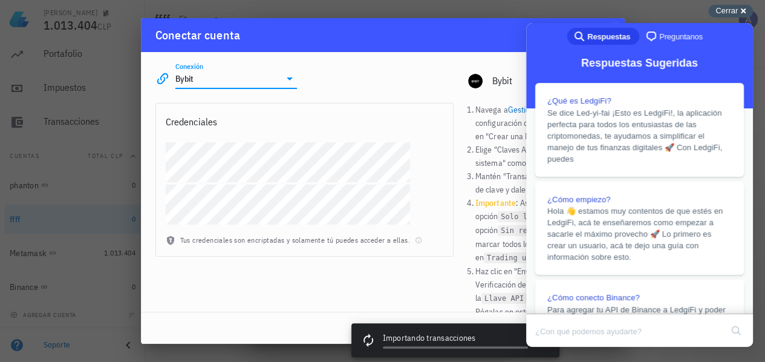
click at [743, 7] on div "Cerrar cross-small" at bounding box center [730, 11] width 45 height 13
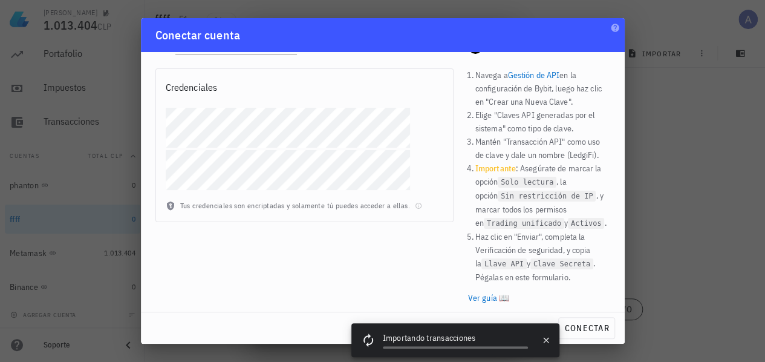
scroll to position [27, 0]
click at [588, 332] on span "conectar" at bounding box center [586, 327] width 45 height 11
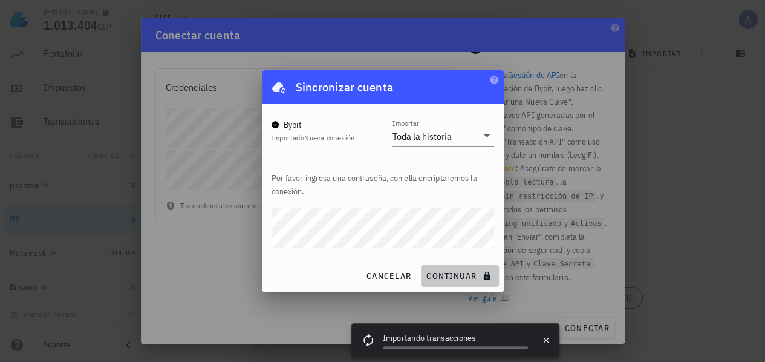
click at [455, 276] on span "continuar" at bounding box center [460, 275] width 68 height 11
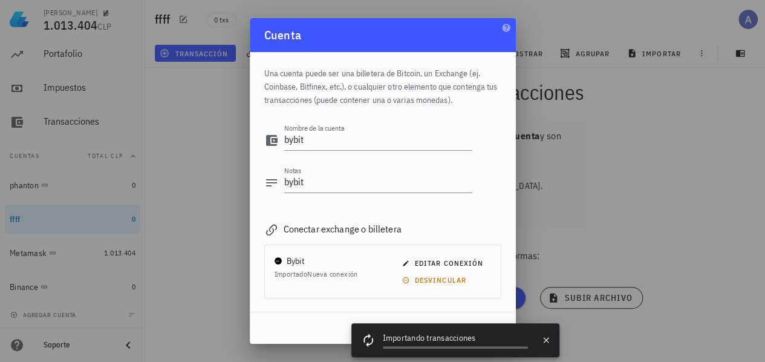
drag, startPoint x: 393, startPoint y: 41, endPoint x: 433, endPoint y: 22, distance: 44.9
click at [433, 22] on div "Cuenta" at bounding box center [383, 35] width 266 height 34
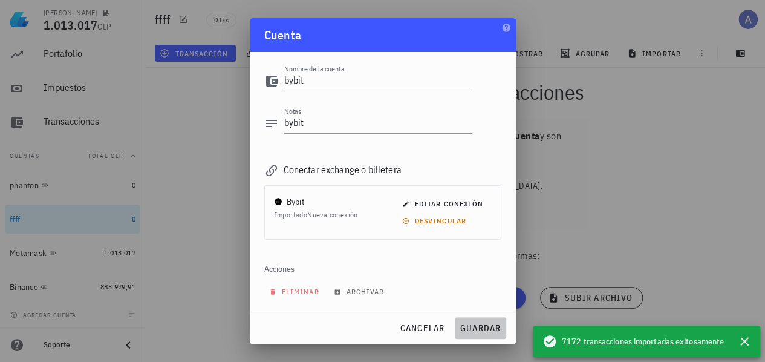
click at [483, 331] on span "guardar" at bounding box center [481, 327] width 42 height 11
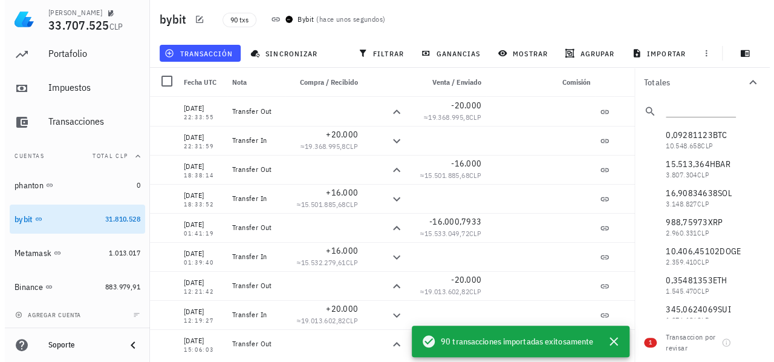
scroll to position [0, 0]
